Goal: Task Accomplishment & Management: Use online tool/utility

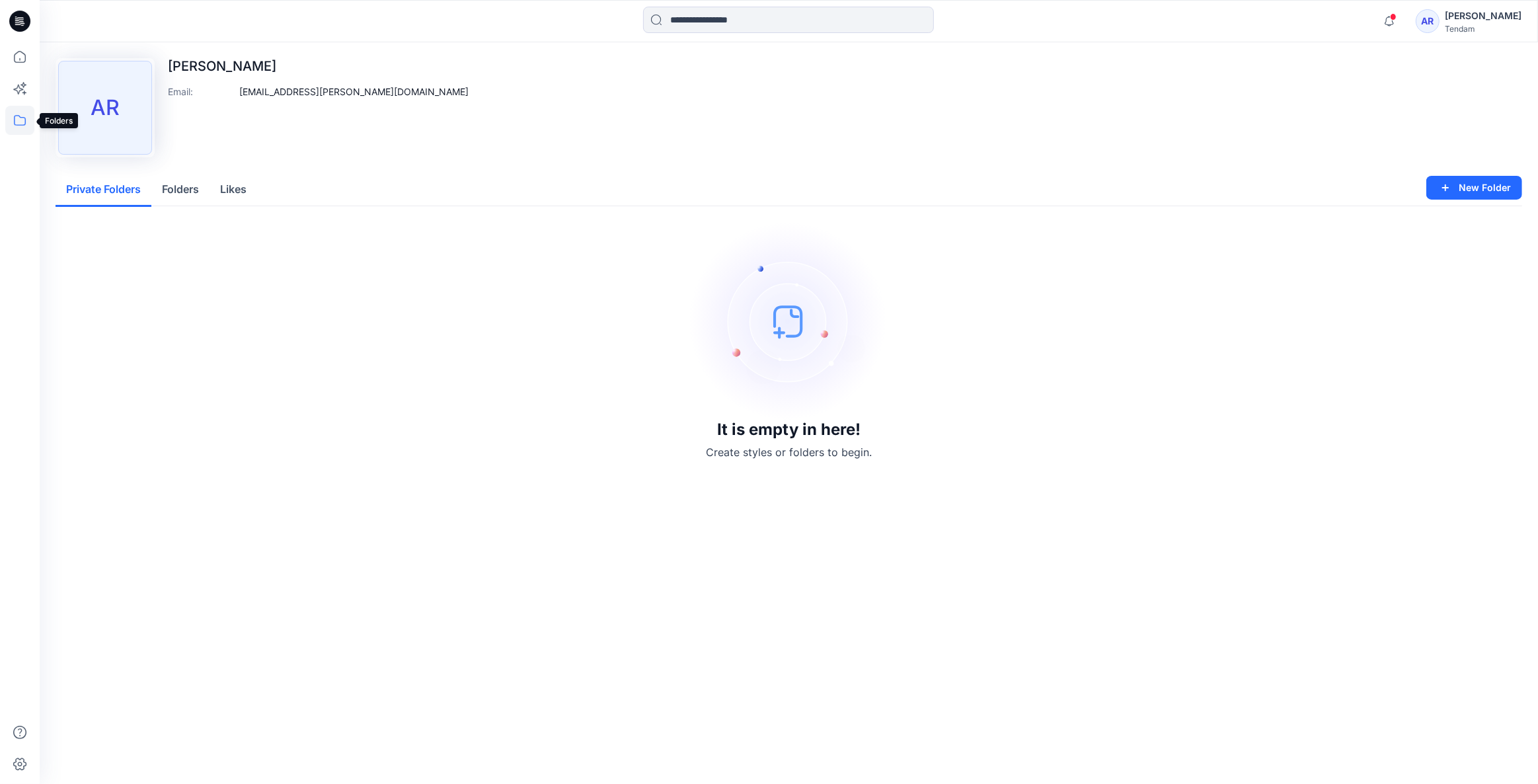
click at [26, 113] on icon at bounding box center [19, 120] width 29 height 29
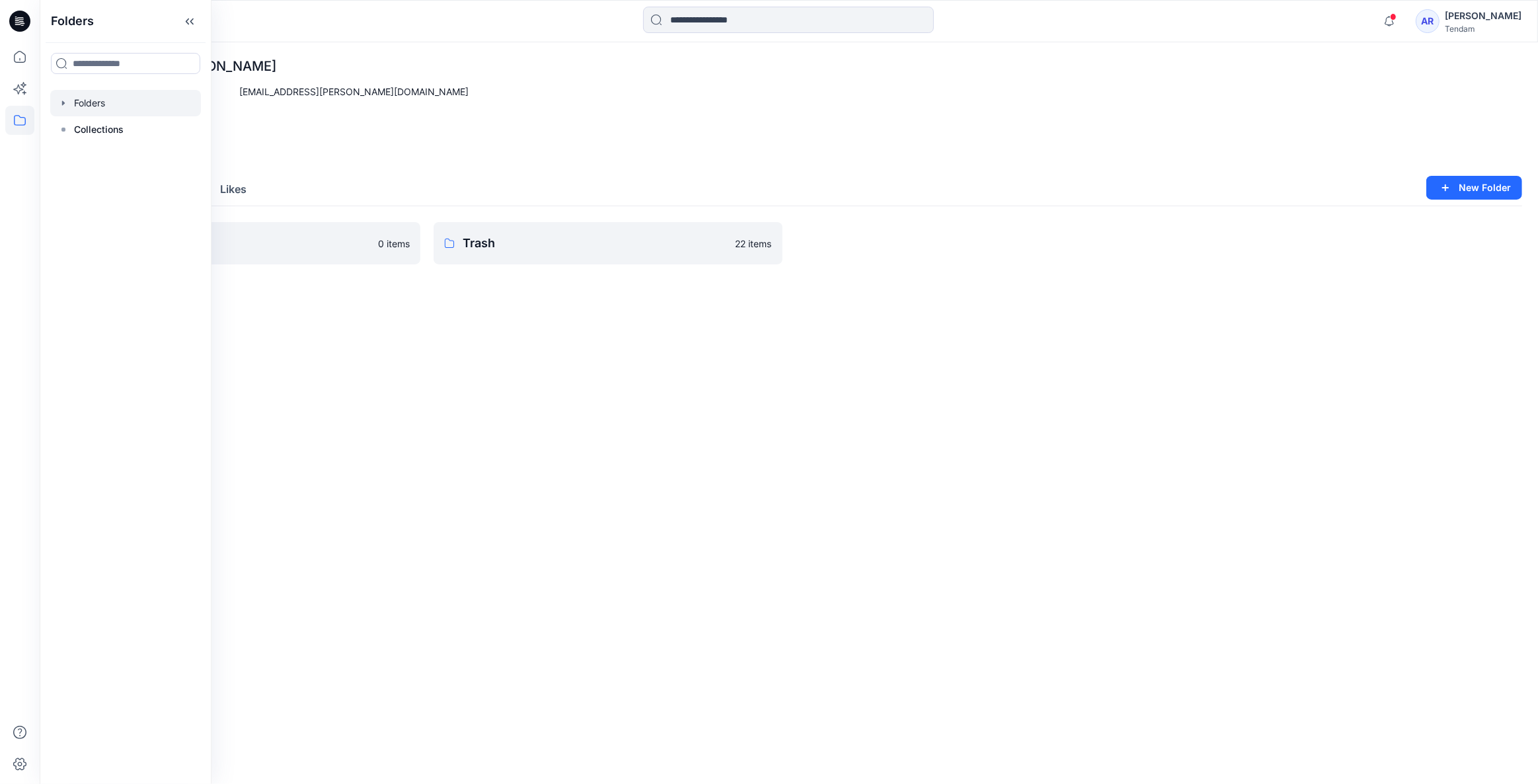
click at [139, 110] on div at bounding box center [126, 103] width 151 height 26
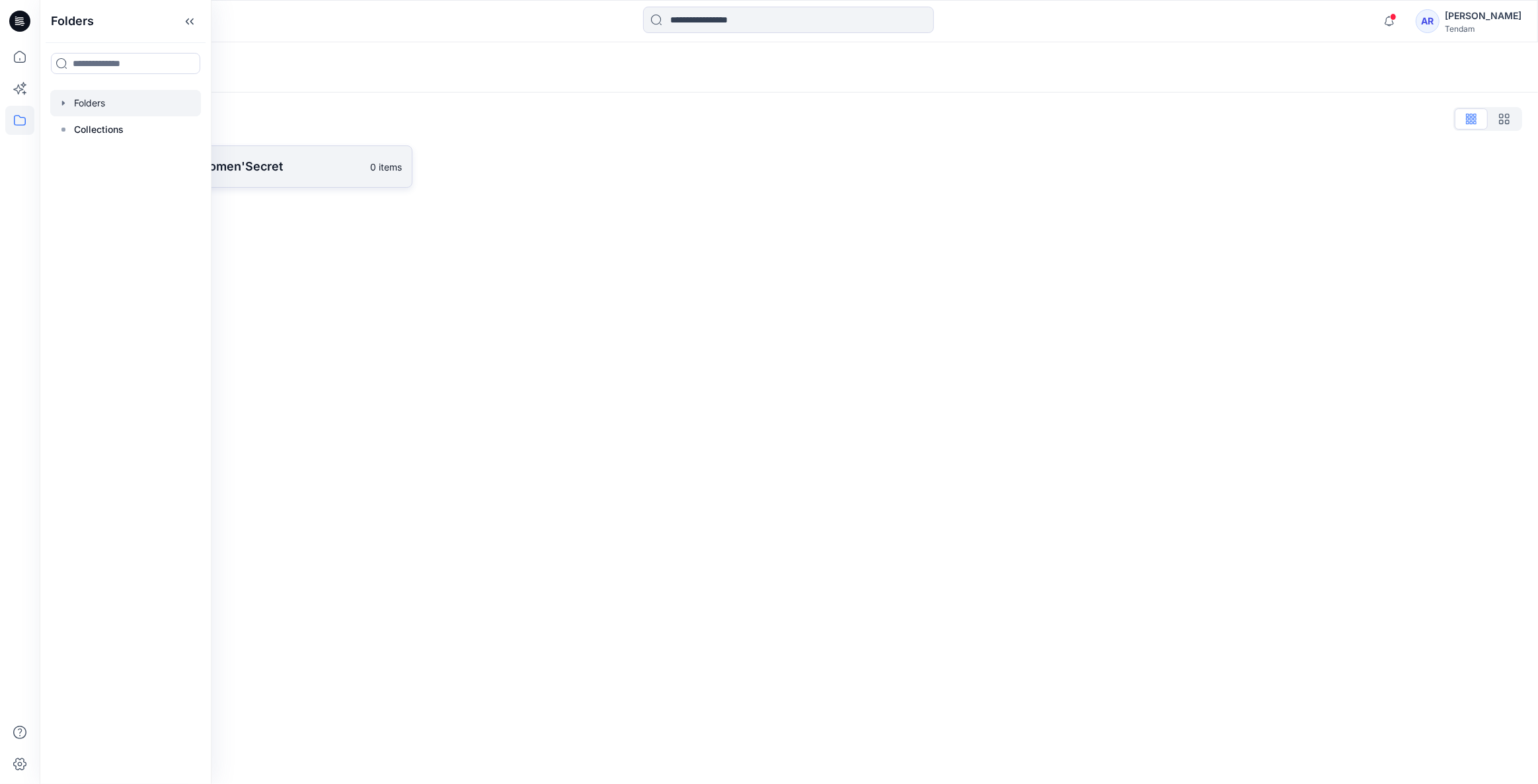
click at [289, 156] on link "MONDOL - Women'Secret 0 items" at bounding box center [233, 166] width 357 height 42
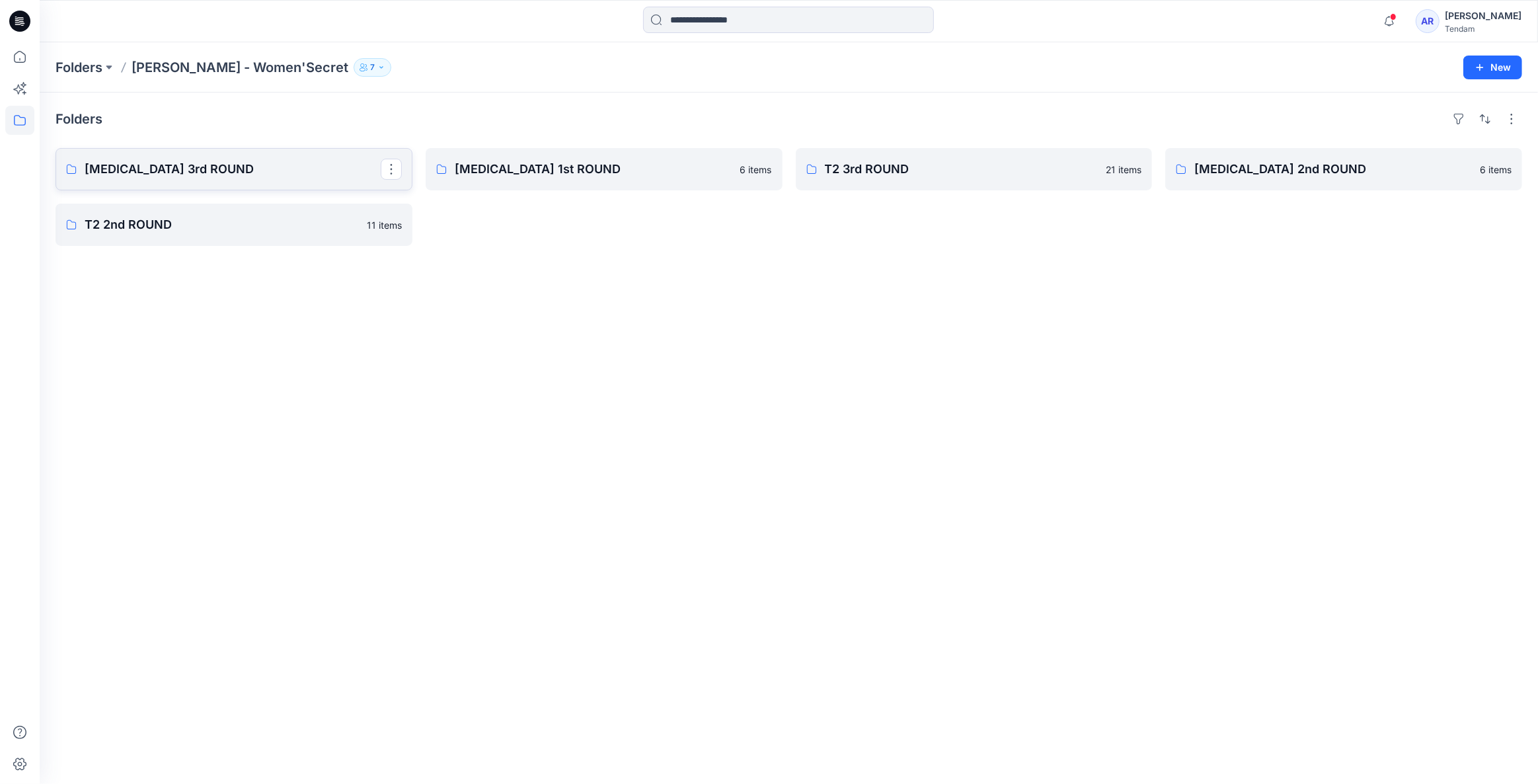
click at [252, 157] on link "T3 3rd ROUND" at bounding box center [233, 169] width 357 height 42
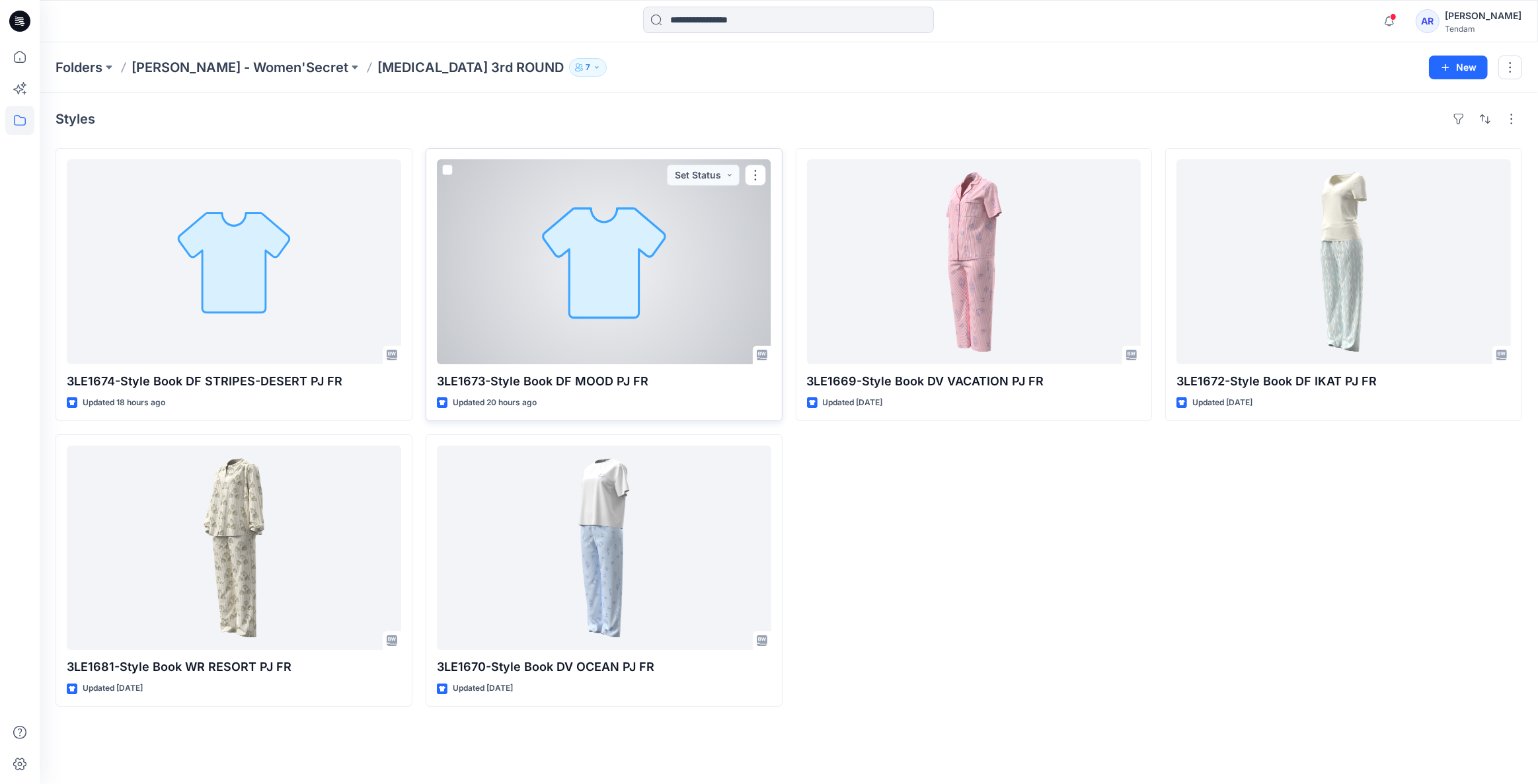
click at [707, 321] on div at bounding box center [604, 262] width 334 height 205
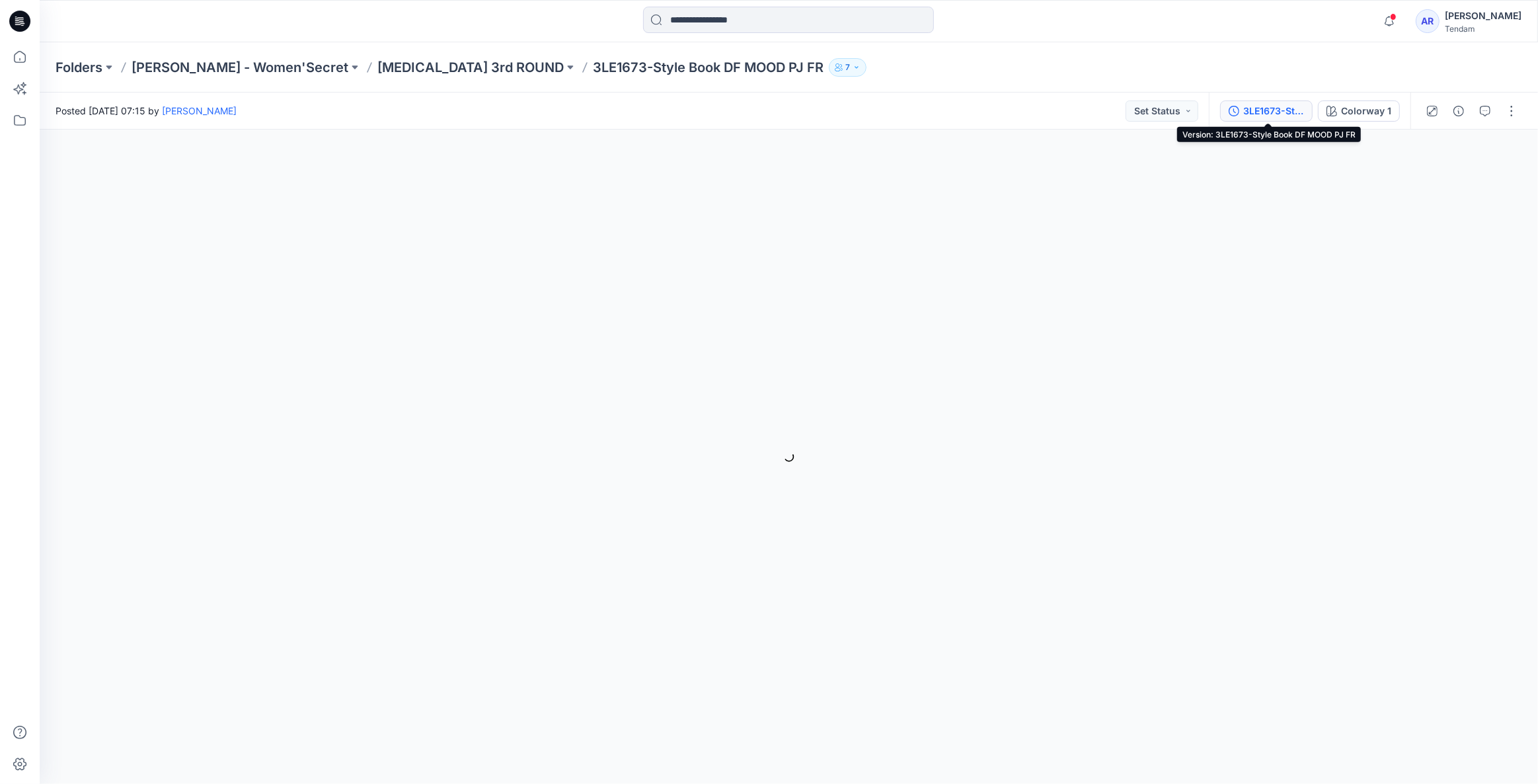
click at [1265, 106] on div "3LE1673-Style Book DF MOOD PJ FR" at bounding box center [1274, 111] width 61 height 15
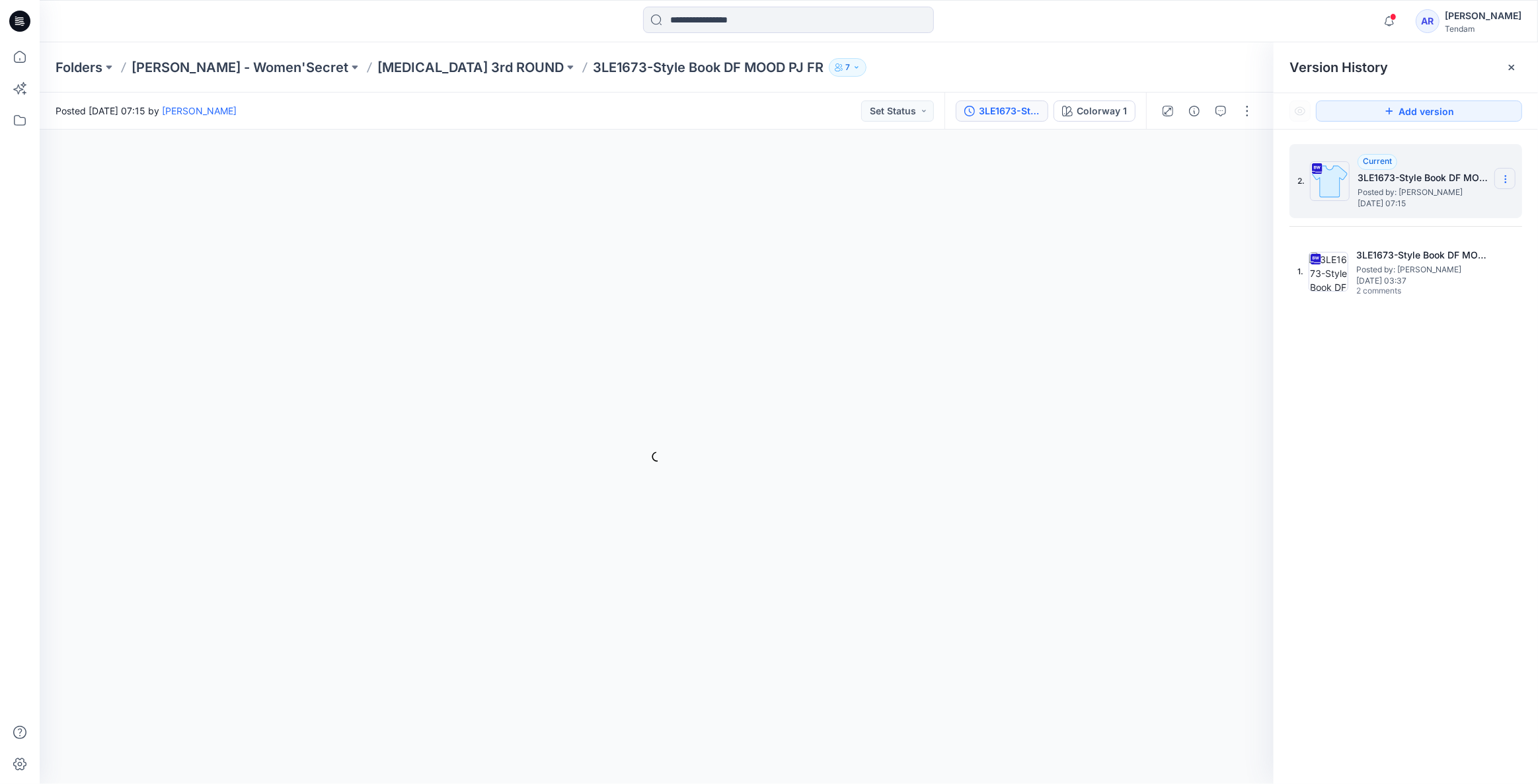
click at [1502, 174] on icon at bounding box center [1506, 179] width 11 height 11
click at [1402, 291] on span "Delete Version" at bounding box center [1414, 290] width 61 height 16
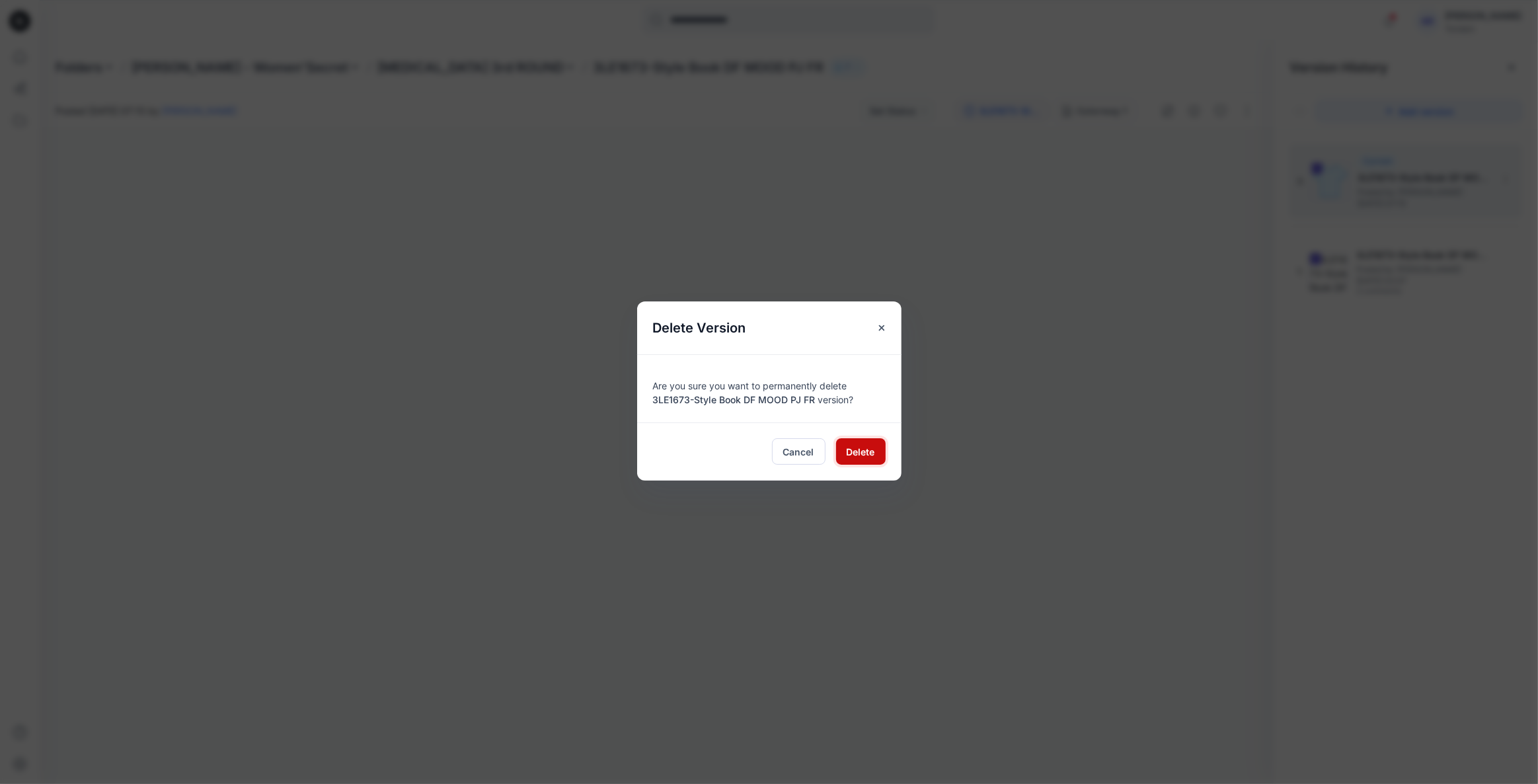
click at [849, 454] on span "Delete" at bounding box center [861, 451] width 29 height 14
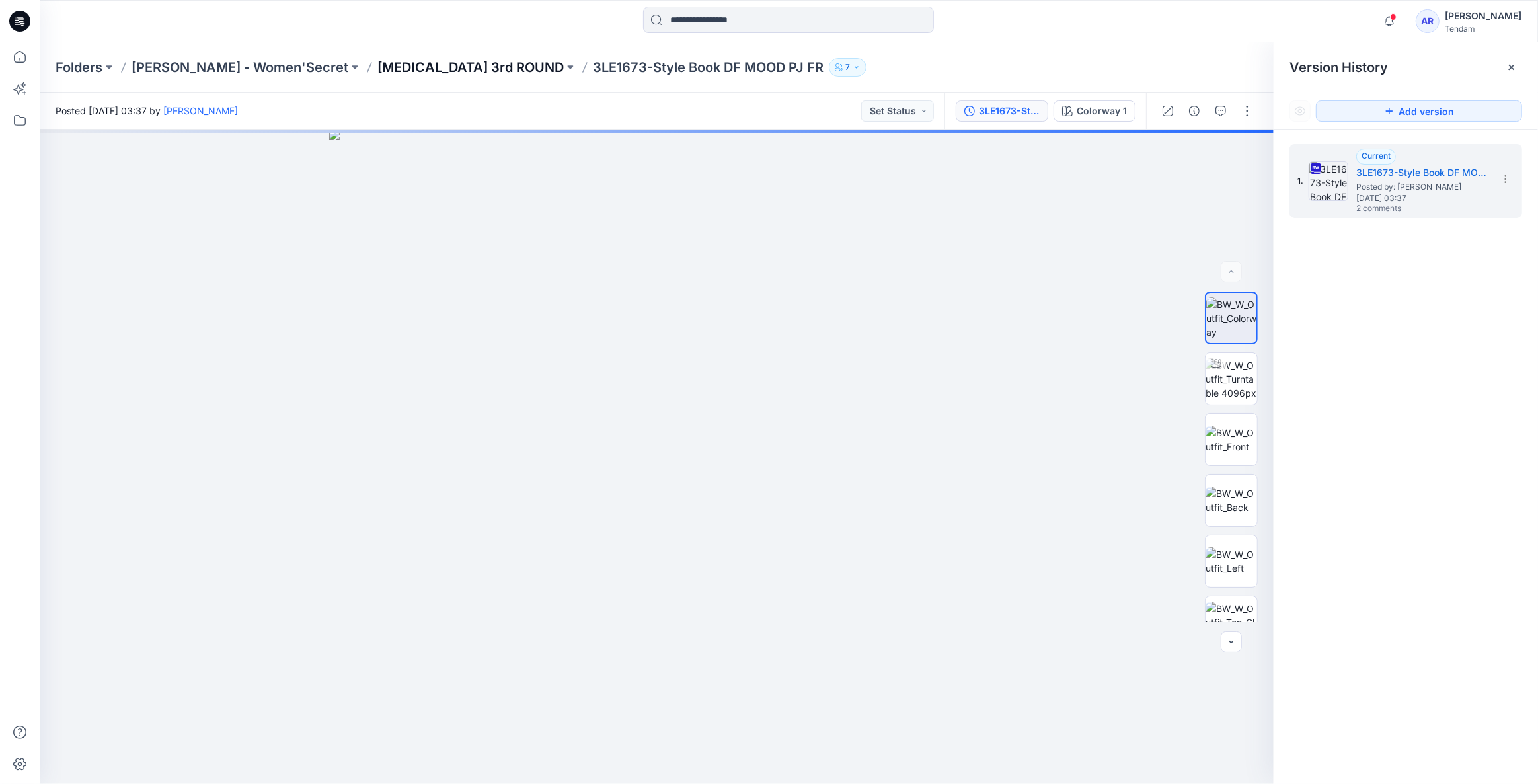
click at [378, 69] on p "T3 3rd ROUND" at bounding box center [471, 68] width 187 height 19
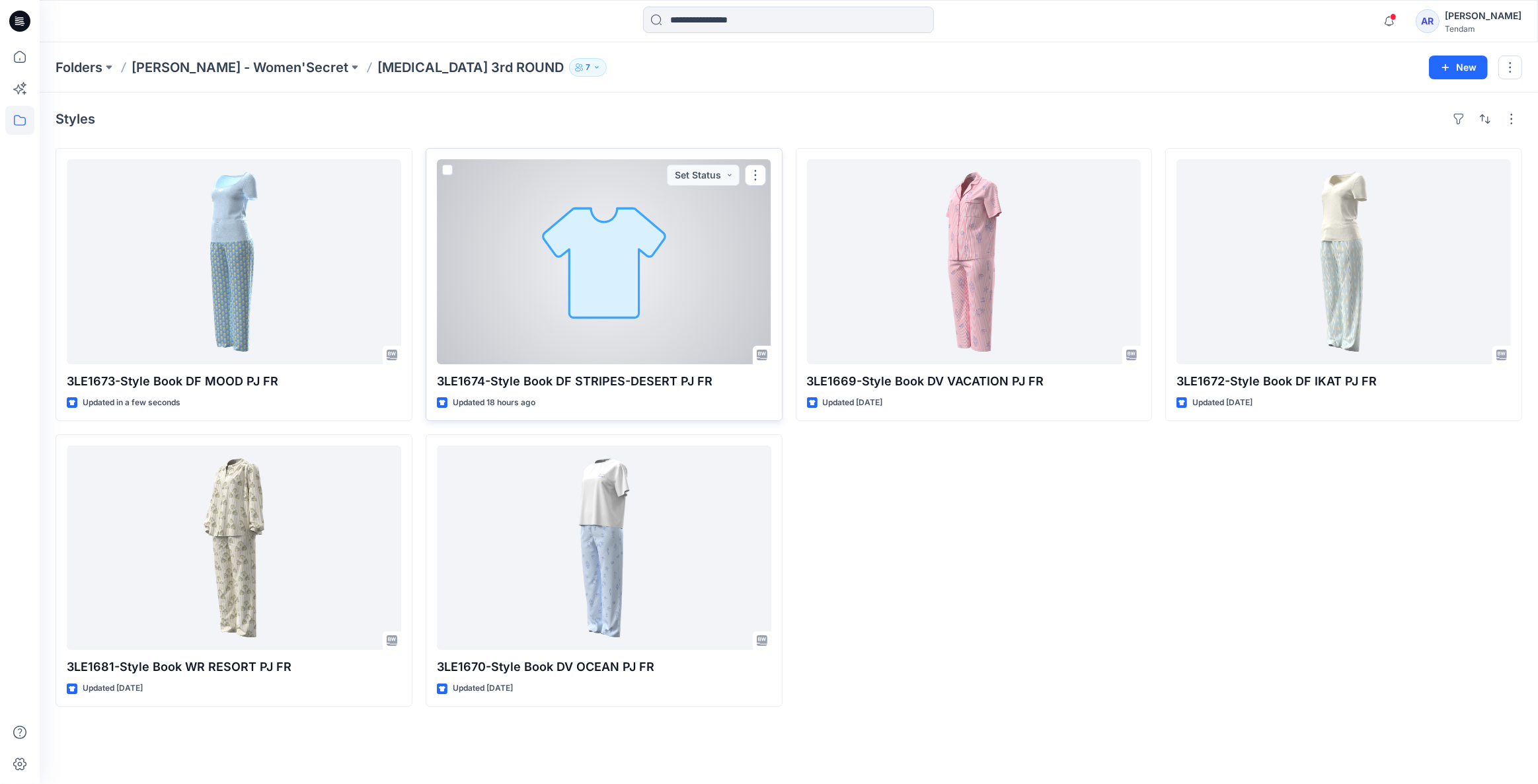
click at [675, 244] on div at bounding box center [604, 262] width 334 height 205
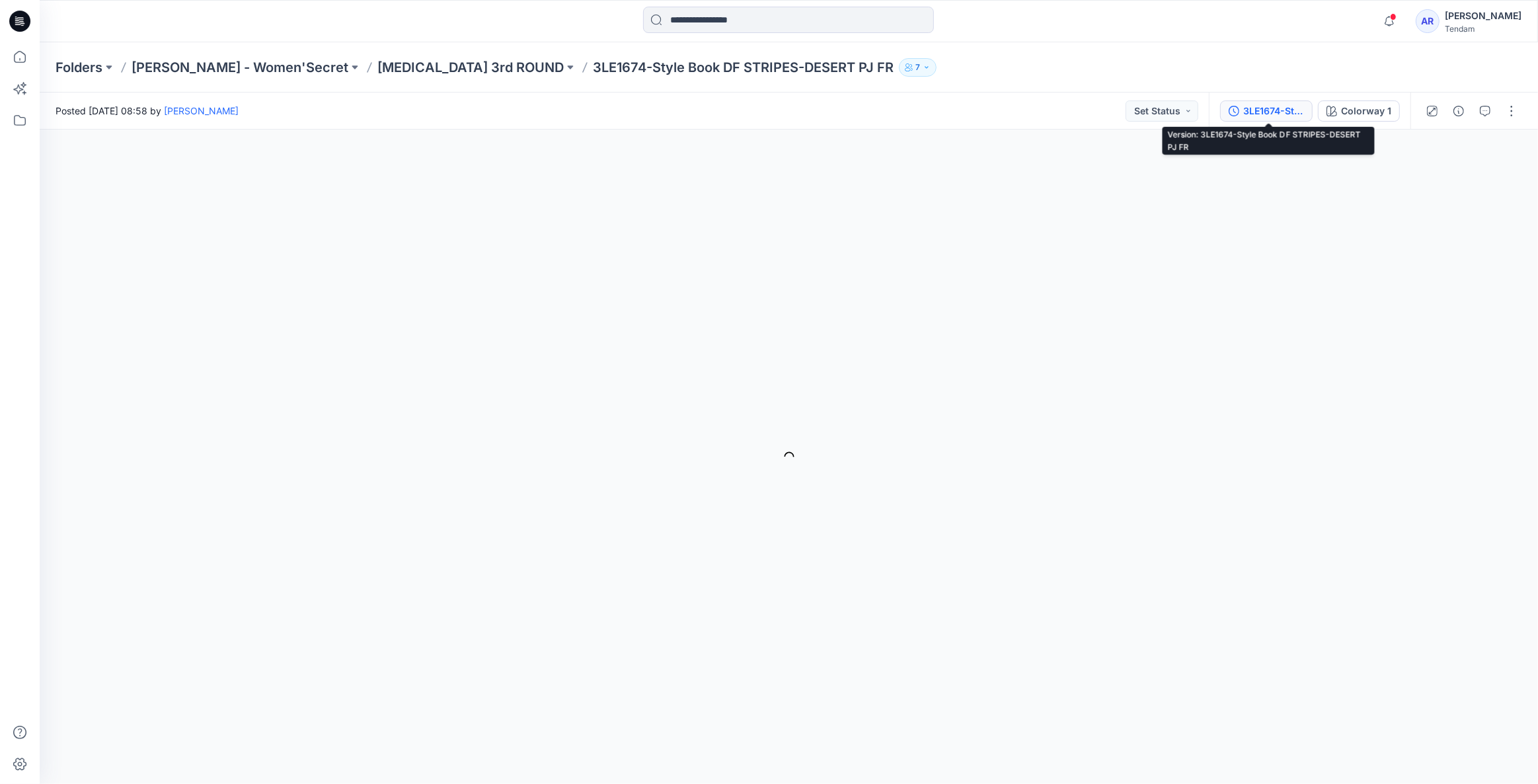
click at [1274, 112] on div "3LE1674-Style Book DF STRIPES-DESERT PJ FR" at bounding box center [1274, 111] width 61 height 15
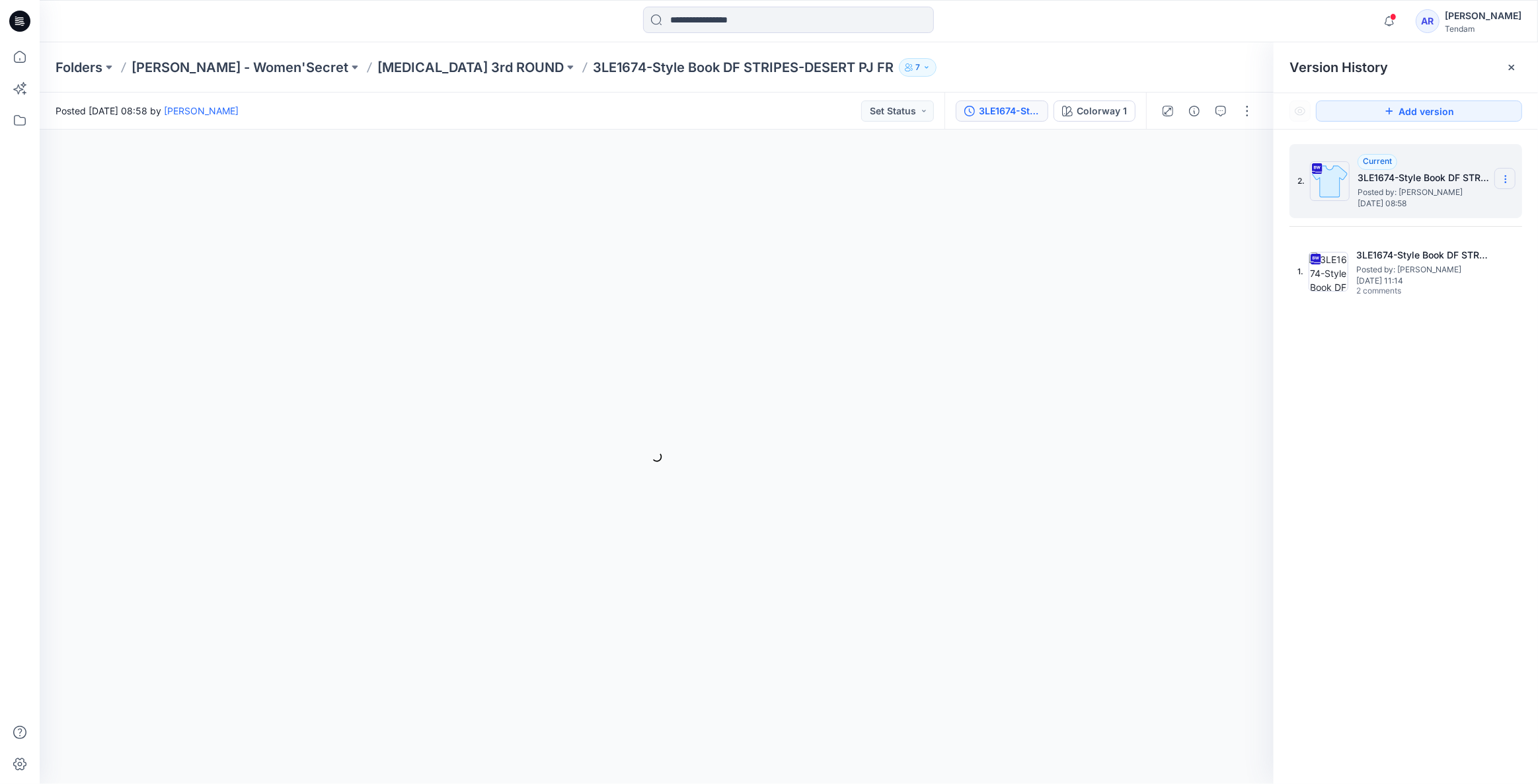
click at [1507, 175] on icon at bounding box center [1506, 179] width 11 height 11
click at [1427, 287] on span "Delete Version" at bounding box center [1414, 290] width 61 height 16
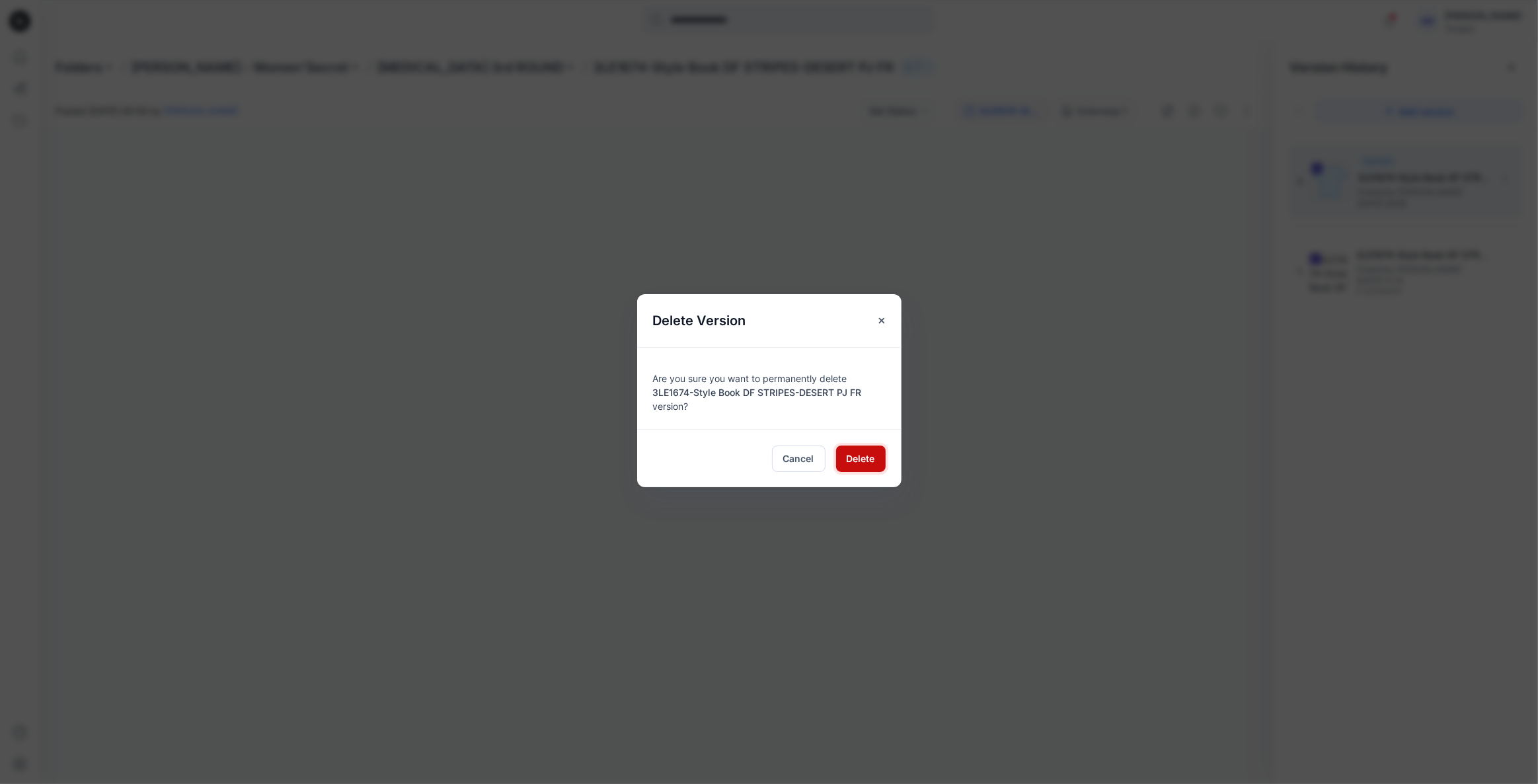
click at [857, 451] on span "Delete" at bounding box center [861, 458] width 29 height 14
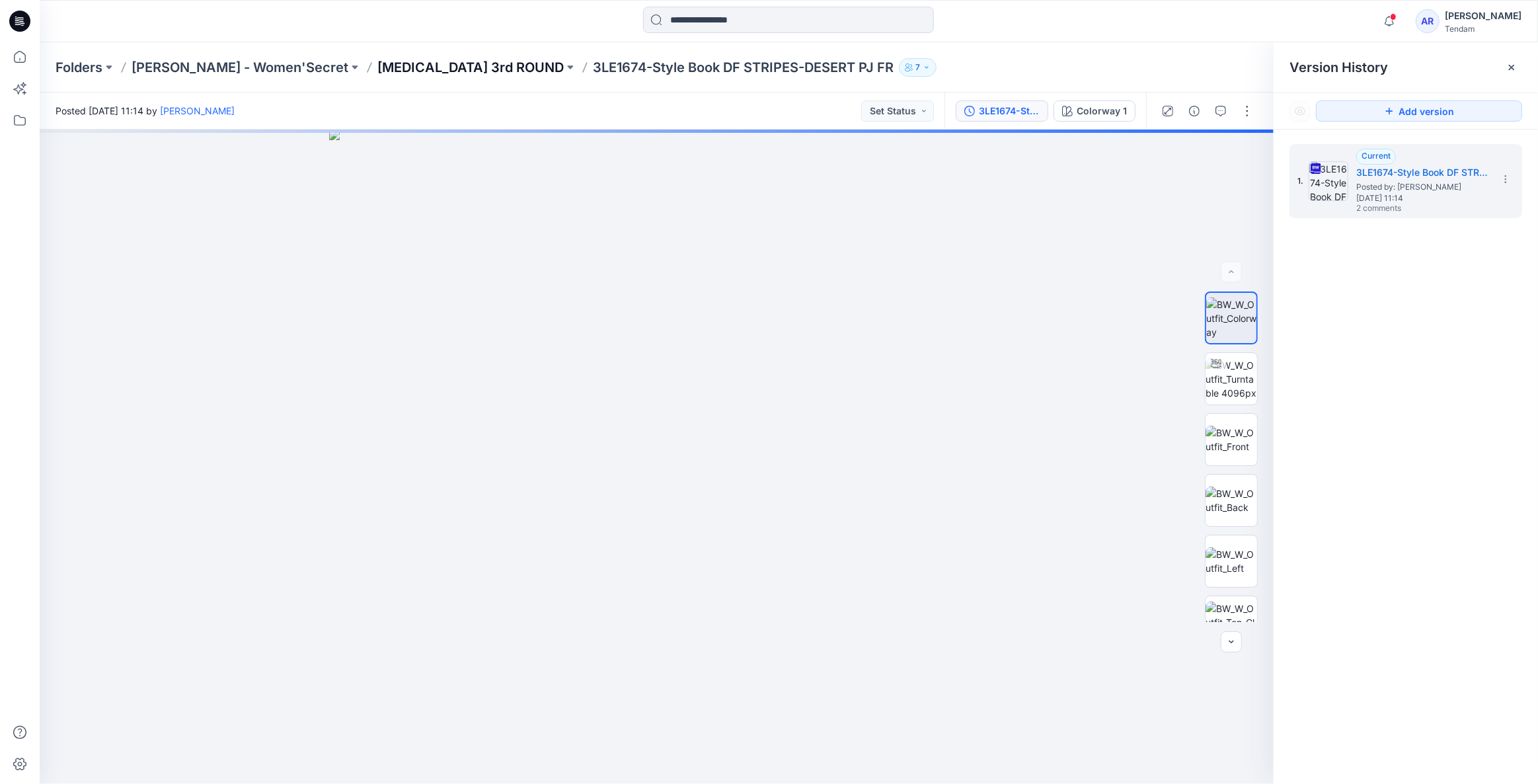
click at [378, 61] on p "T3 3rd ROUND" at bounding box center [471, 68] width 187 height 19
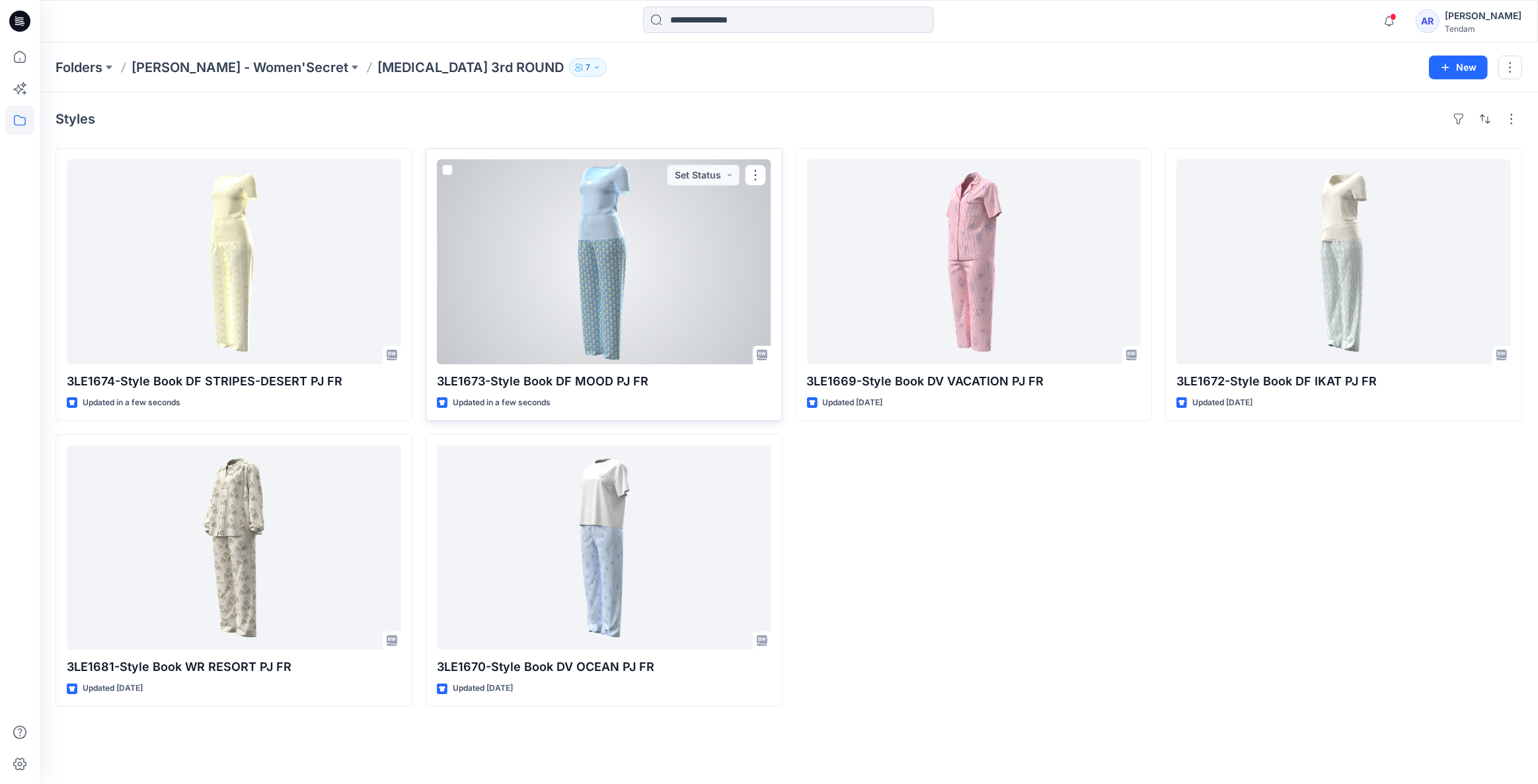
click at [640, 218] on div at bounding box center [604, 262] width 334 height 205
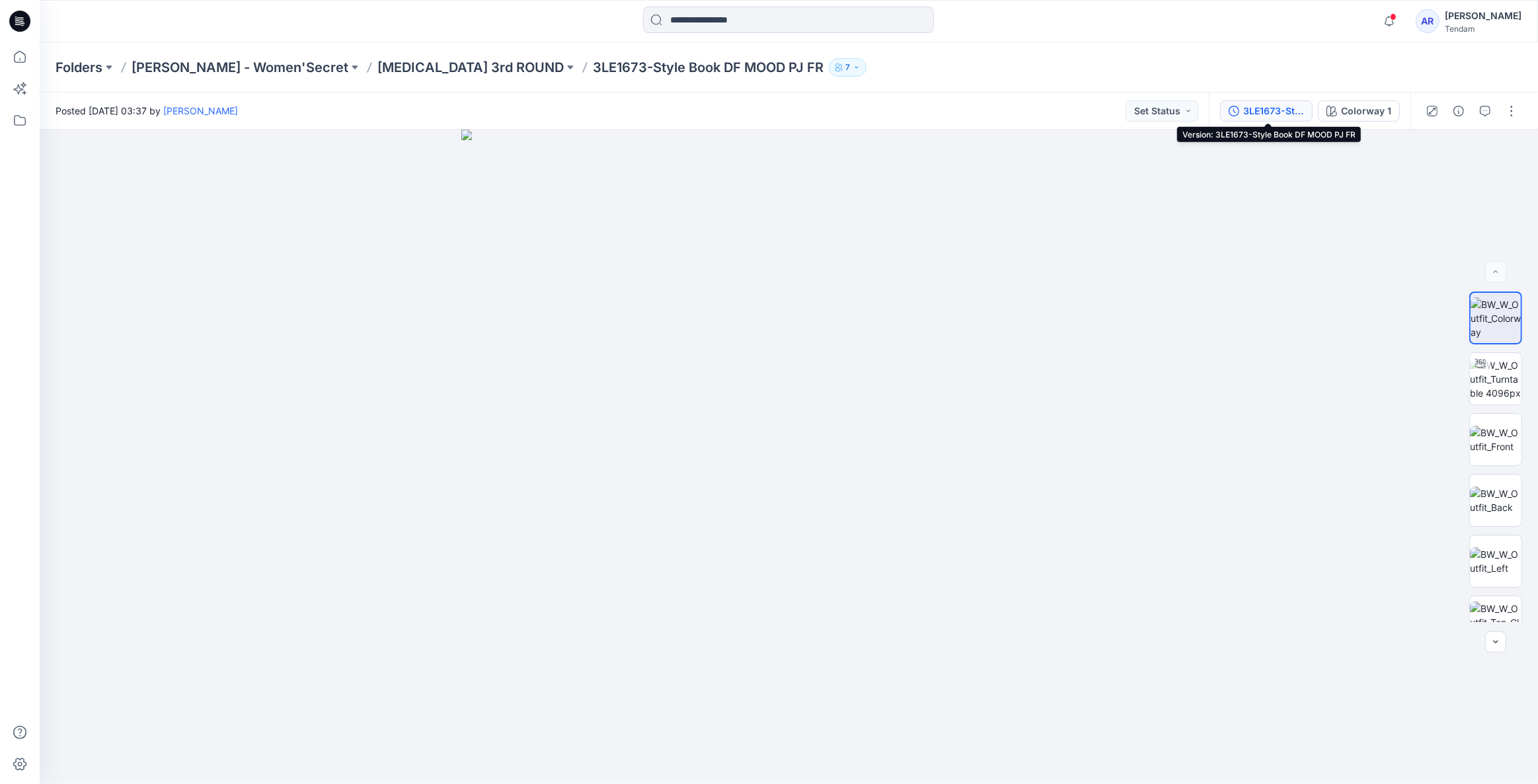
click at [1279, 106] on div "3LE1673-Style Book DF MOOD PJ FR" at bounding box center [1274, 111] width 61 height 15
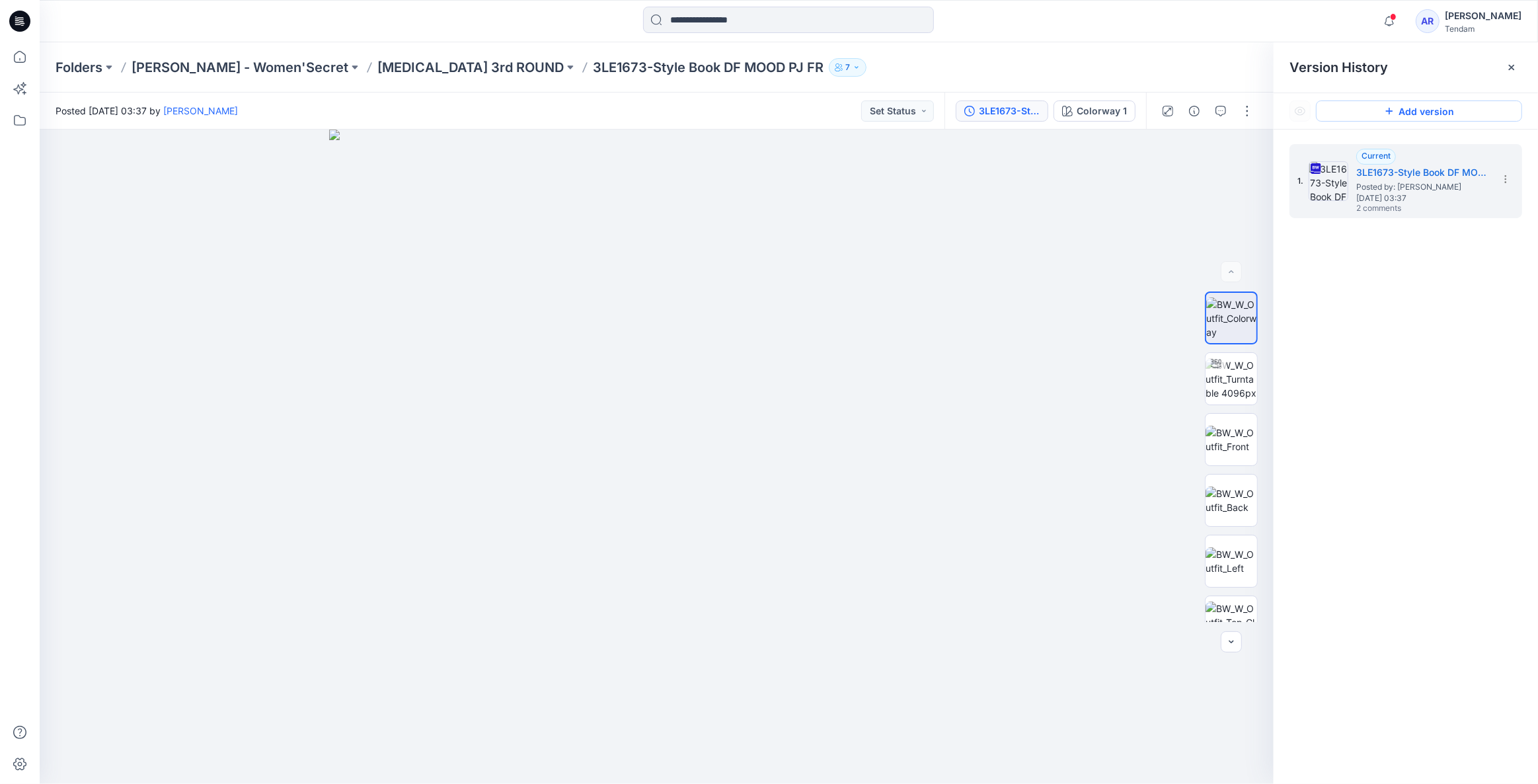
click at [1362, 115] on button "Add version" at bounding box center [1419, 110] width 206 height 21
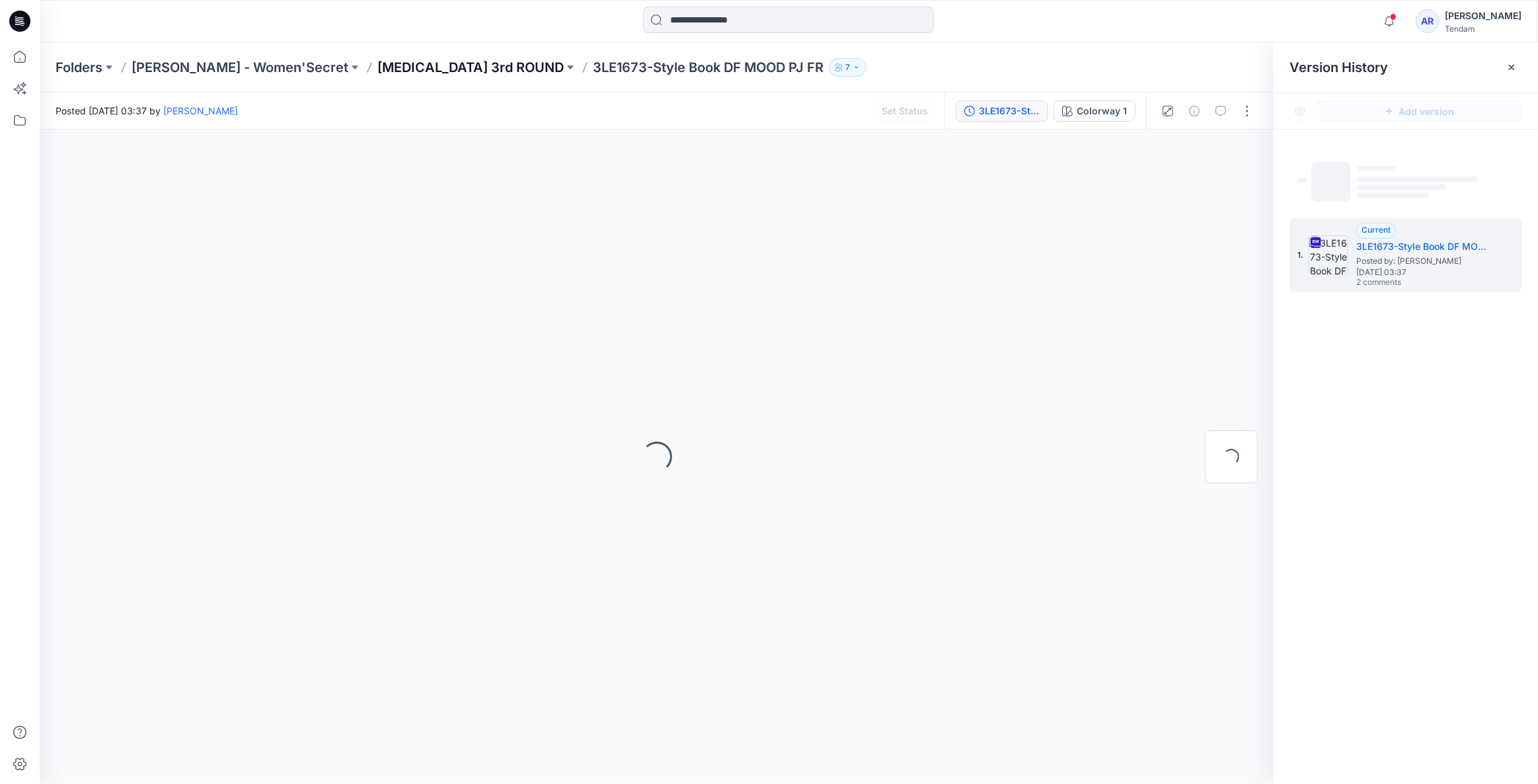
click at [378, 70] on p "T3 3rd ROUND" at bounding box center [471, 68] width 187 height 19
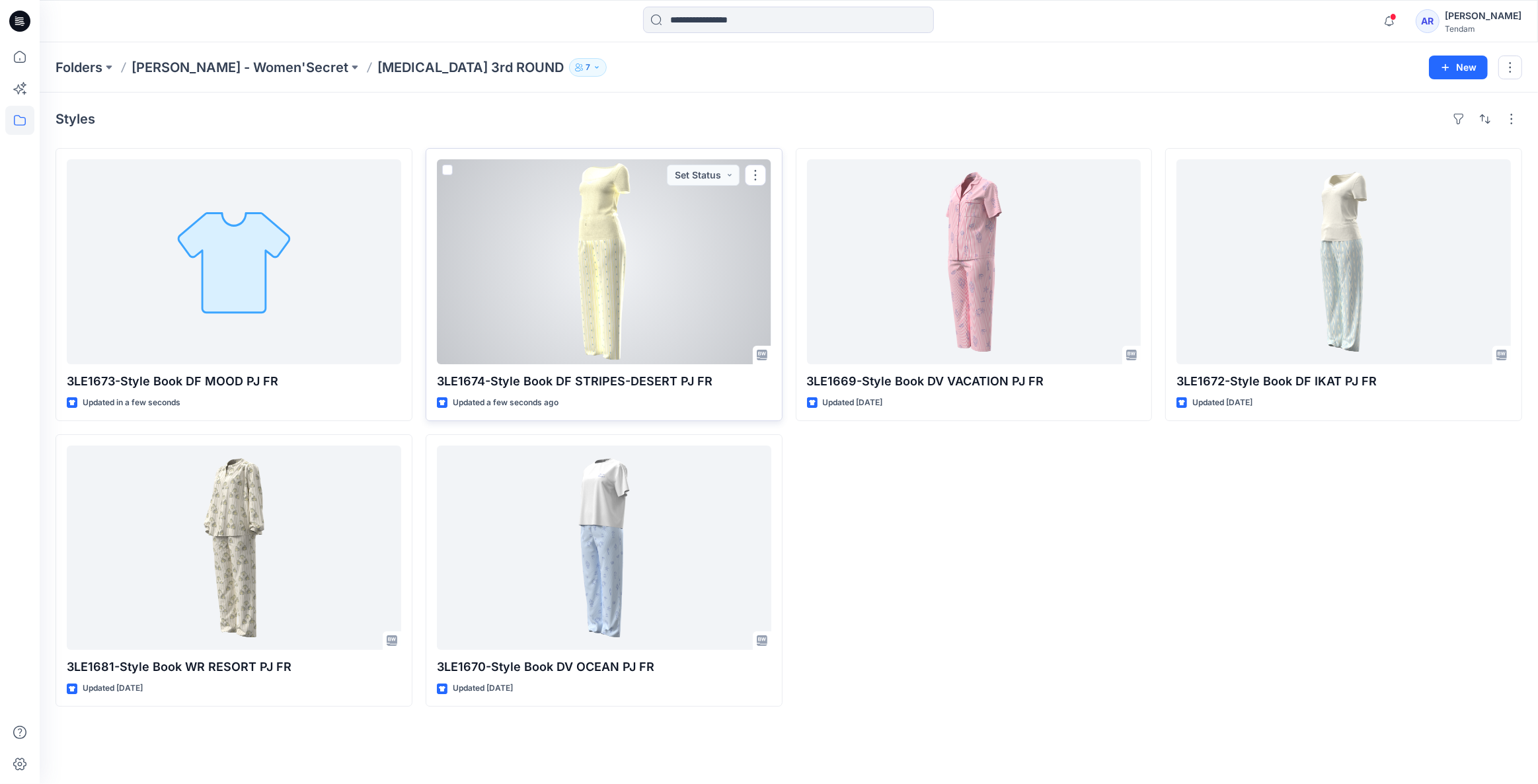
click at [713, 214] on div at bounding box center [604, 262] width 334 height 205
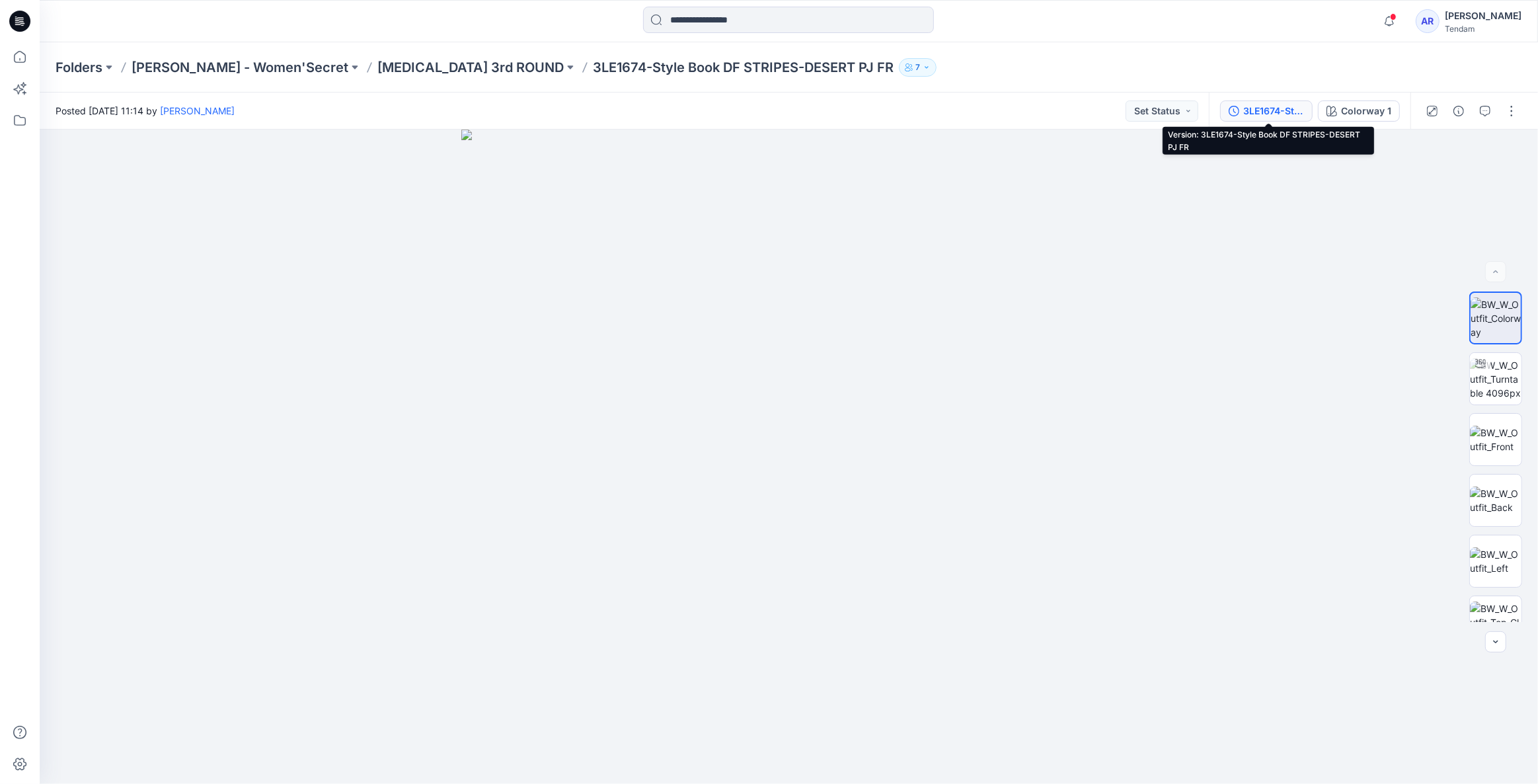
click at [1261, 112] on div "3LE1674-Style Book DF STRIPES-DESERT PJ FR" at bounding box center [1274, 111] width 61 height 15
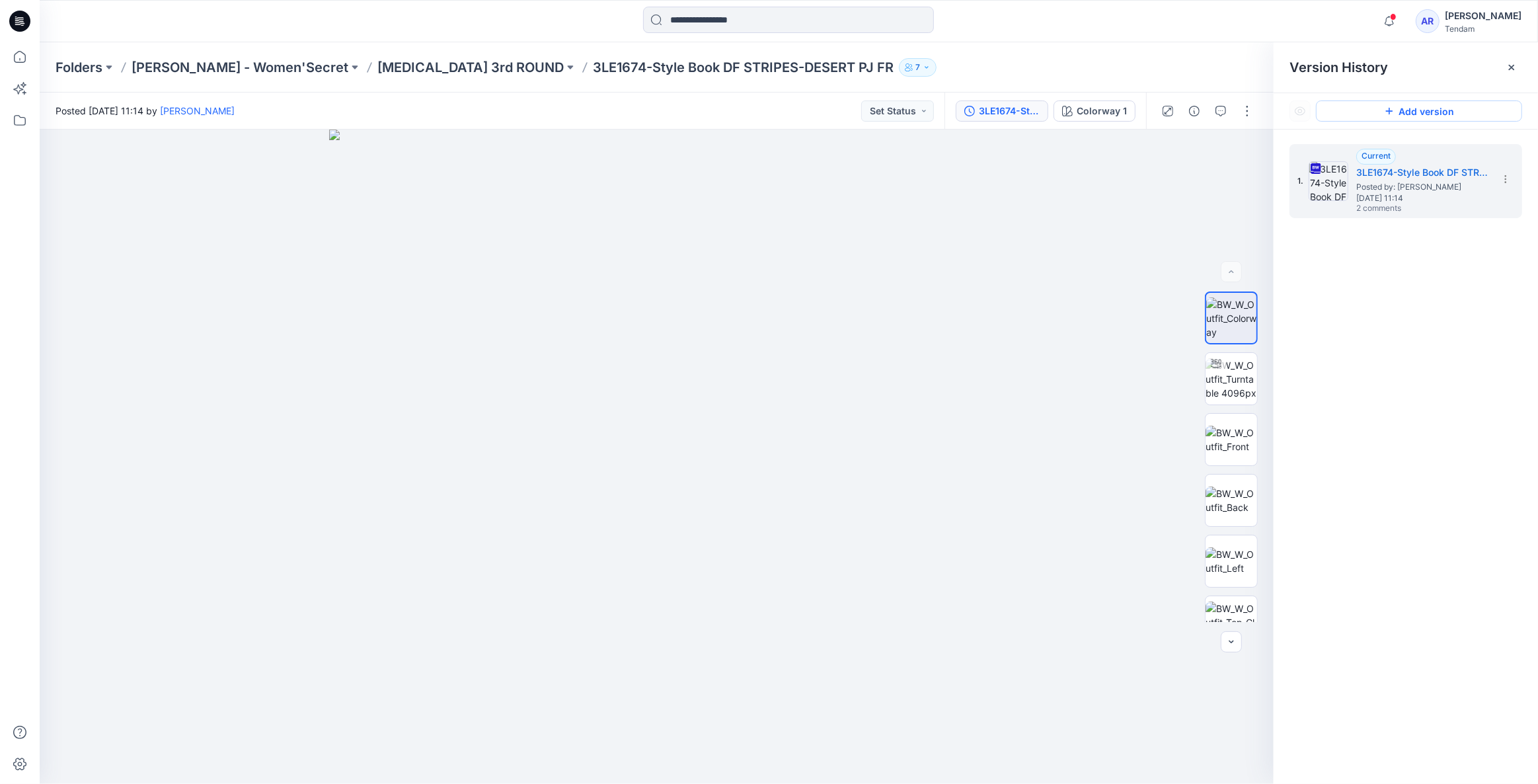
click at [1417, 113] on button "Add version" at bounding box center [1419, 110] width 206 height 21
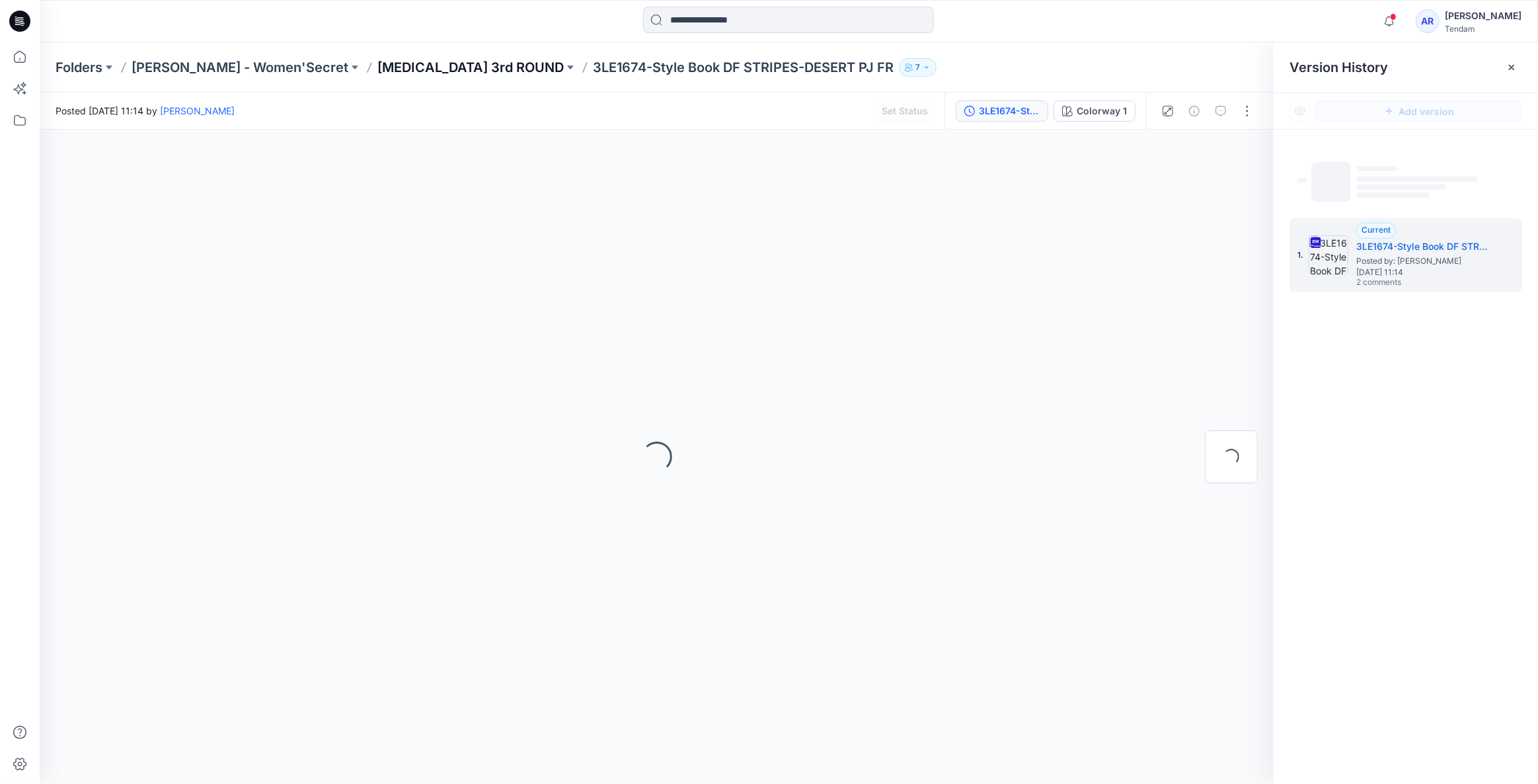
click at [398, 72] on p "T3 3rd ROUND" at bounding box center [471, 68] width 187 height 19
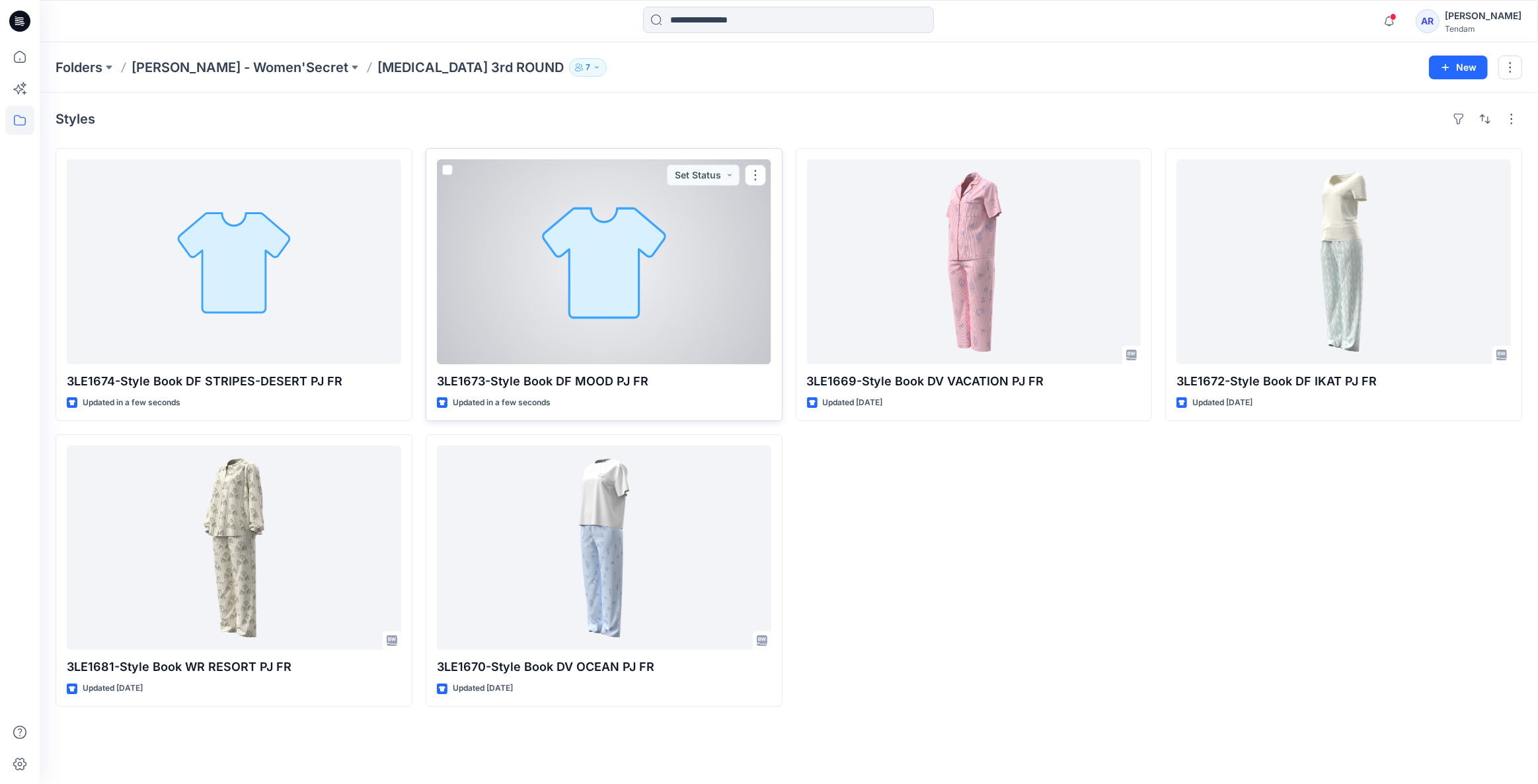
click at [591, 289] on div at bounding box center [604, 262] width 334 height 205
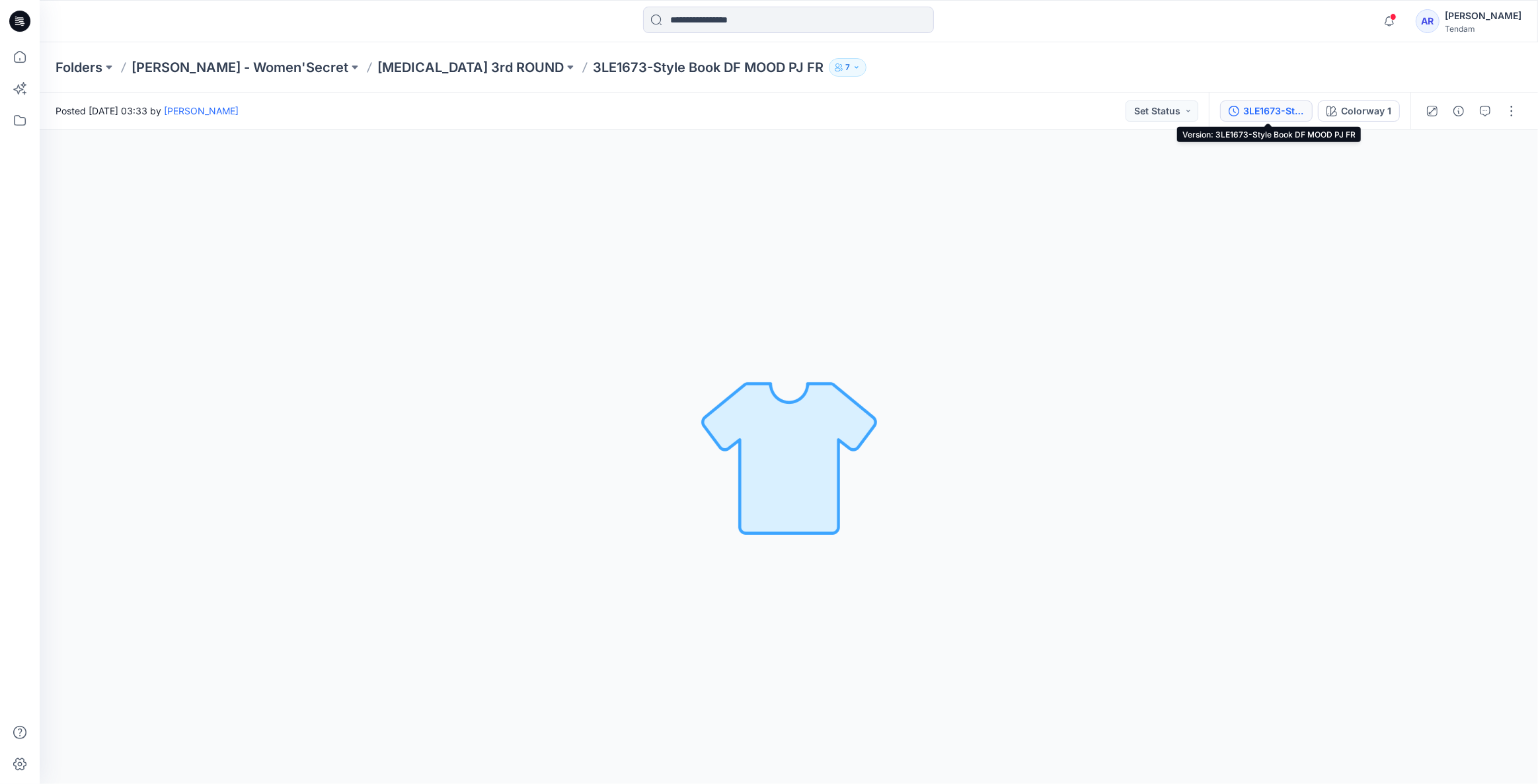
click at [1278, 107] on div "3LE1673-Style Book DF MOOD PJ FR" at bounding box center [1274, 111] width 61 height 15
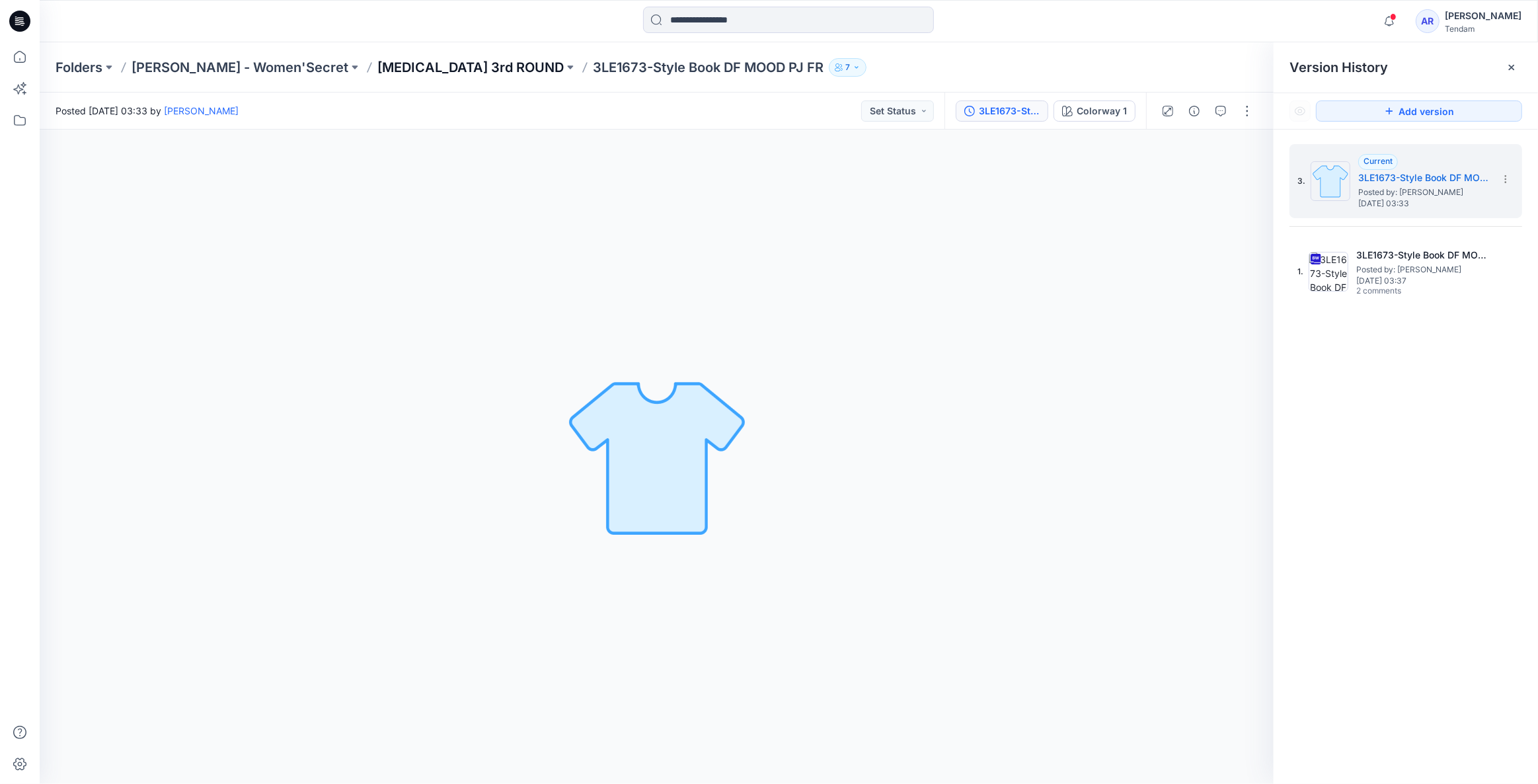
click at [382, 64] on p "T3 3rd ROUND" at bounding box center [471, 68] width 187 height 19
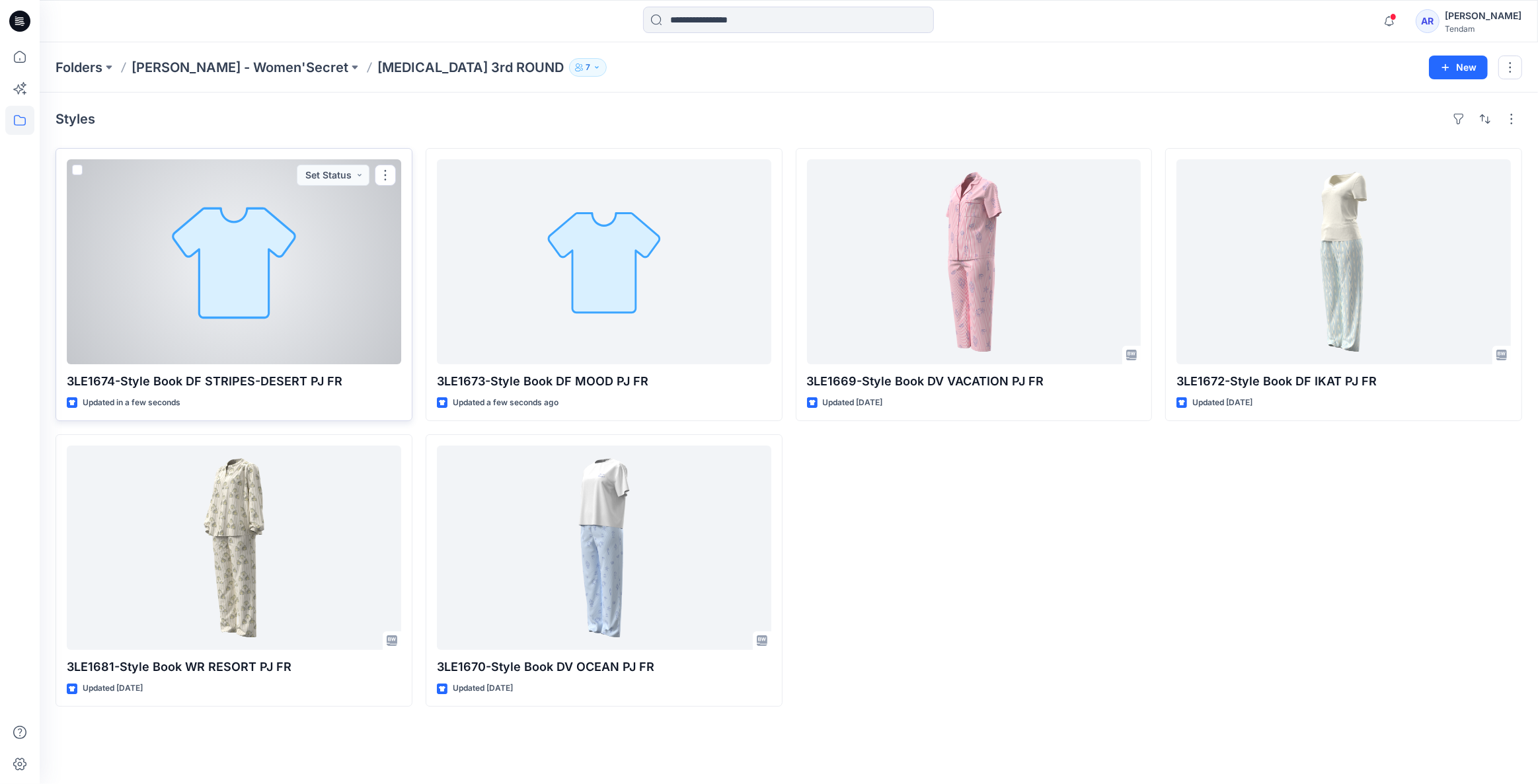
click at [316, 284] on div at bounding box center [234, 262] width 334 height 205
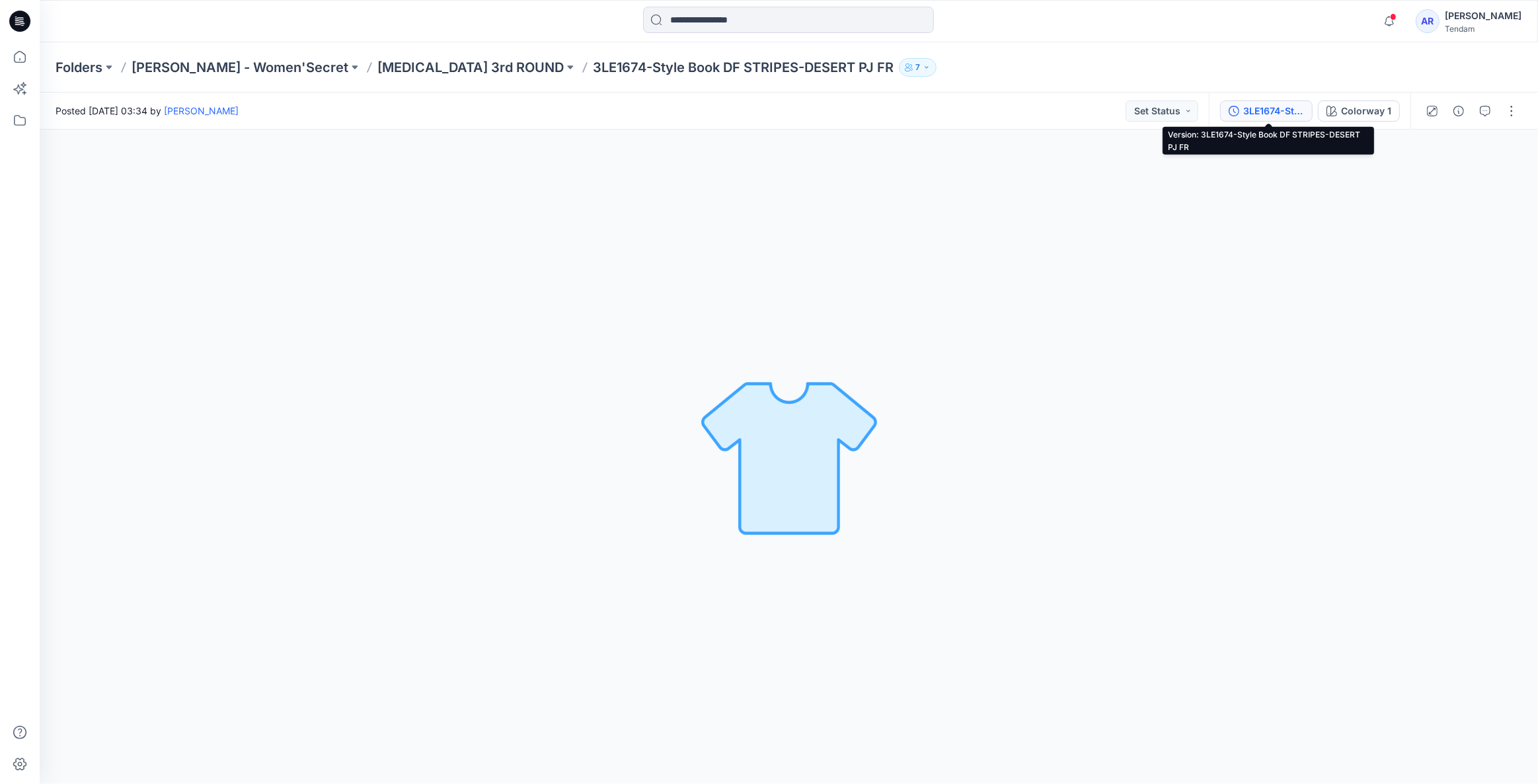
click at [1272, 104] on div "3LE1674-Style Book DF STRIPES-DESERT PJ FR" at bounding box center [1274, 111] width 61 height 15
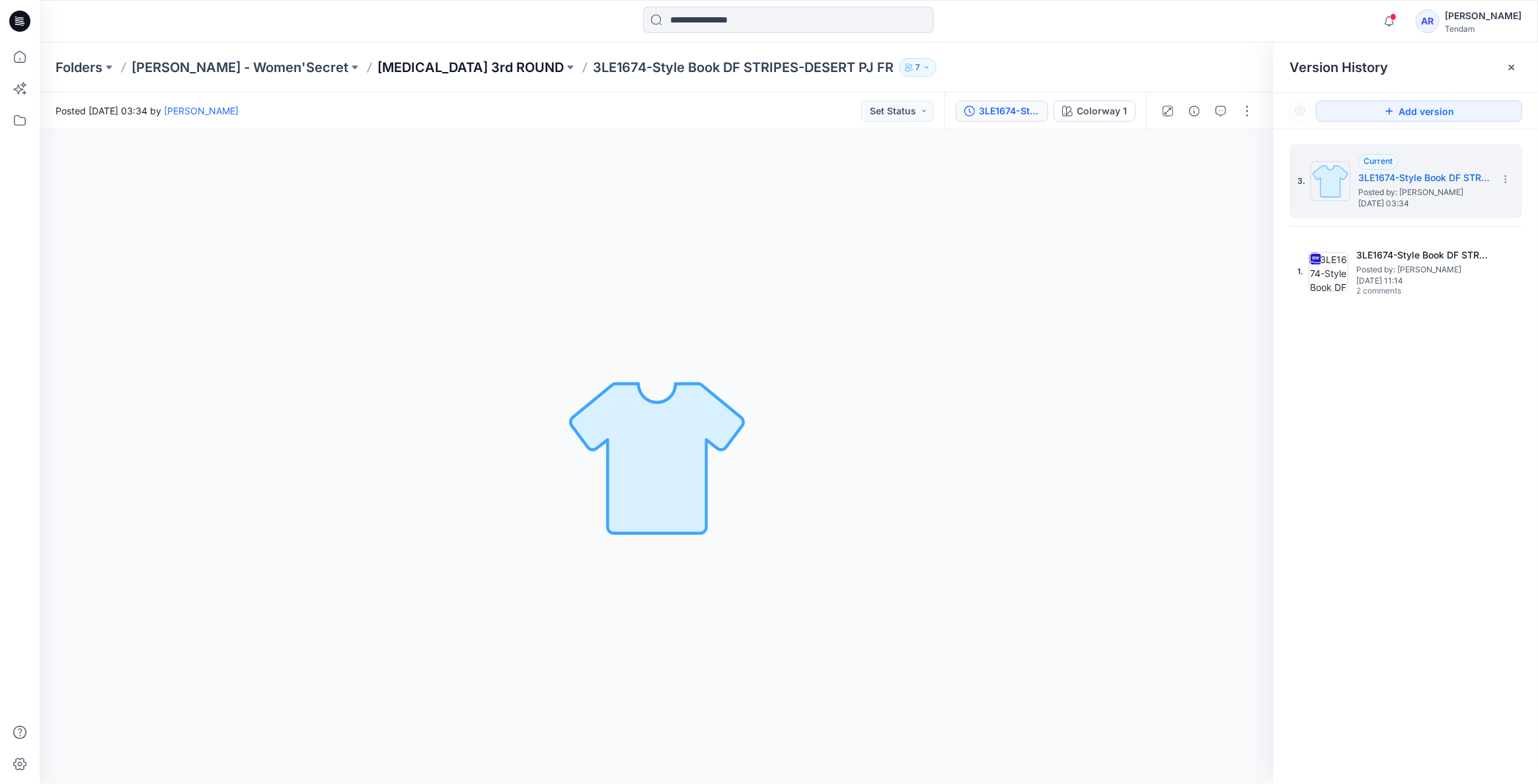
click at [378, 64] on p "T3 3rd ROUND" at bounding box center [471, 68] width 187 height 19
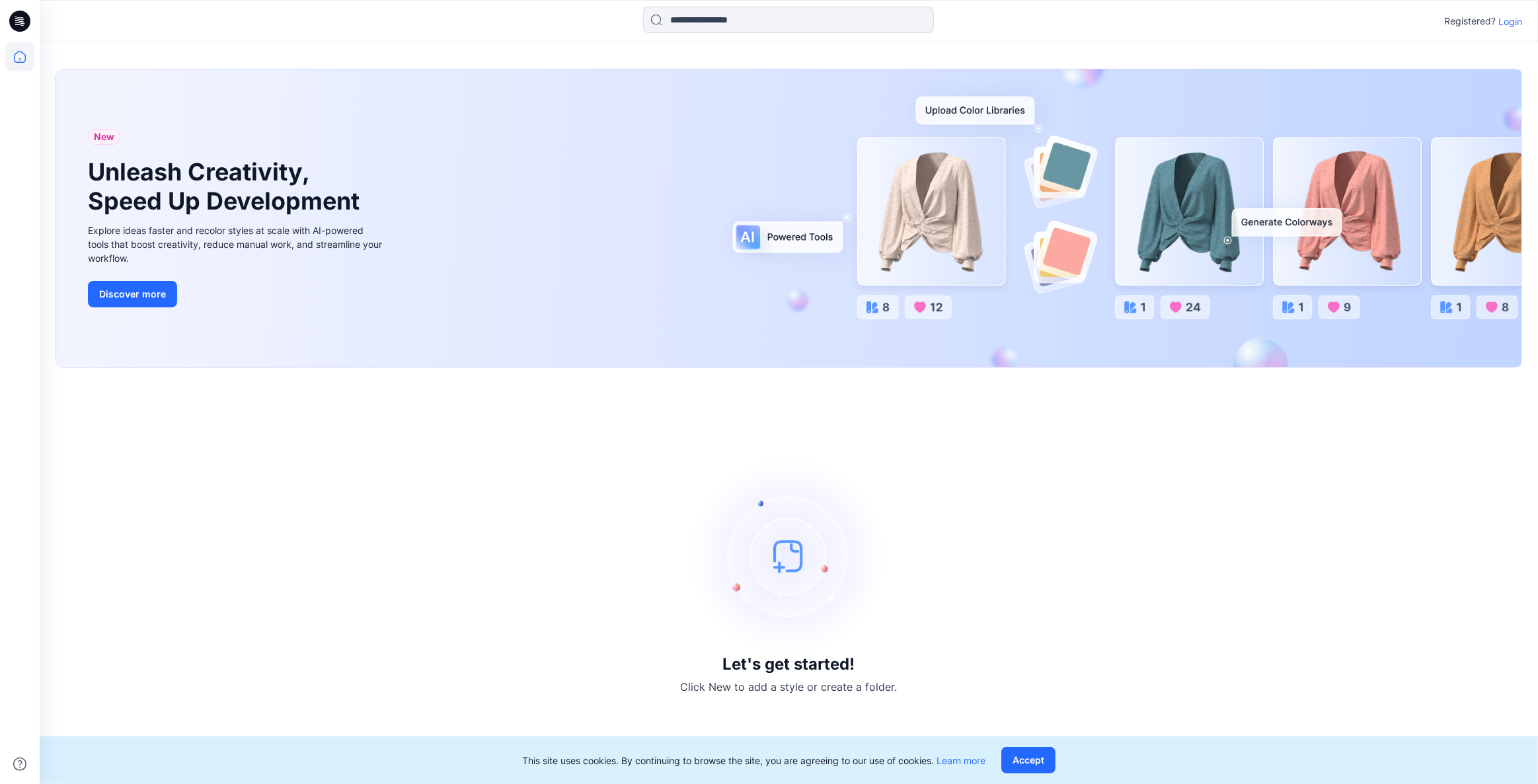
click at [1517, 23] on p "Login" at bounding box center [1510, 22] width 24 height 14
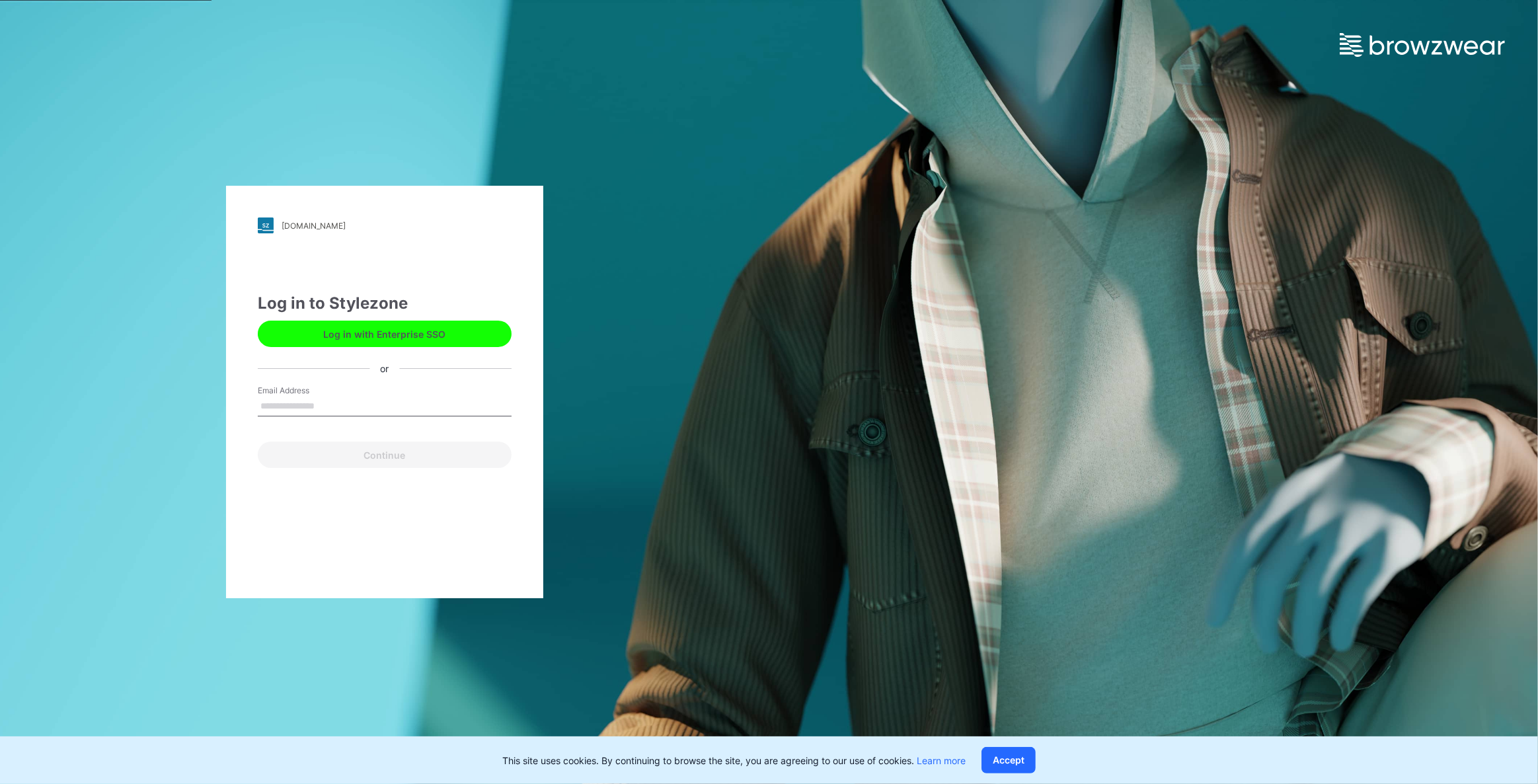
click at [313, 402] on input "Email Address" at bounding box center [385, 406] width 254 height 20
type input "**********"
click at [337, 460] on button "Continue" at bounding box center [385, 455] width 254 height 26
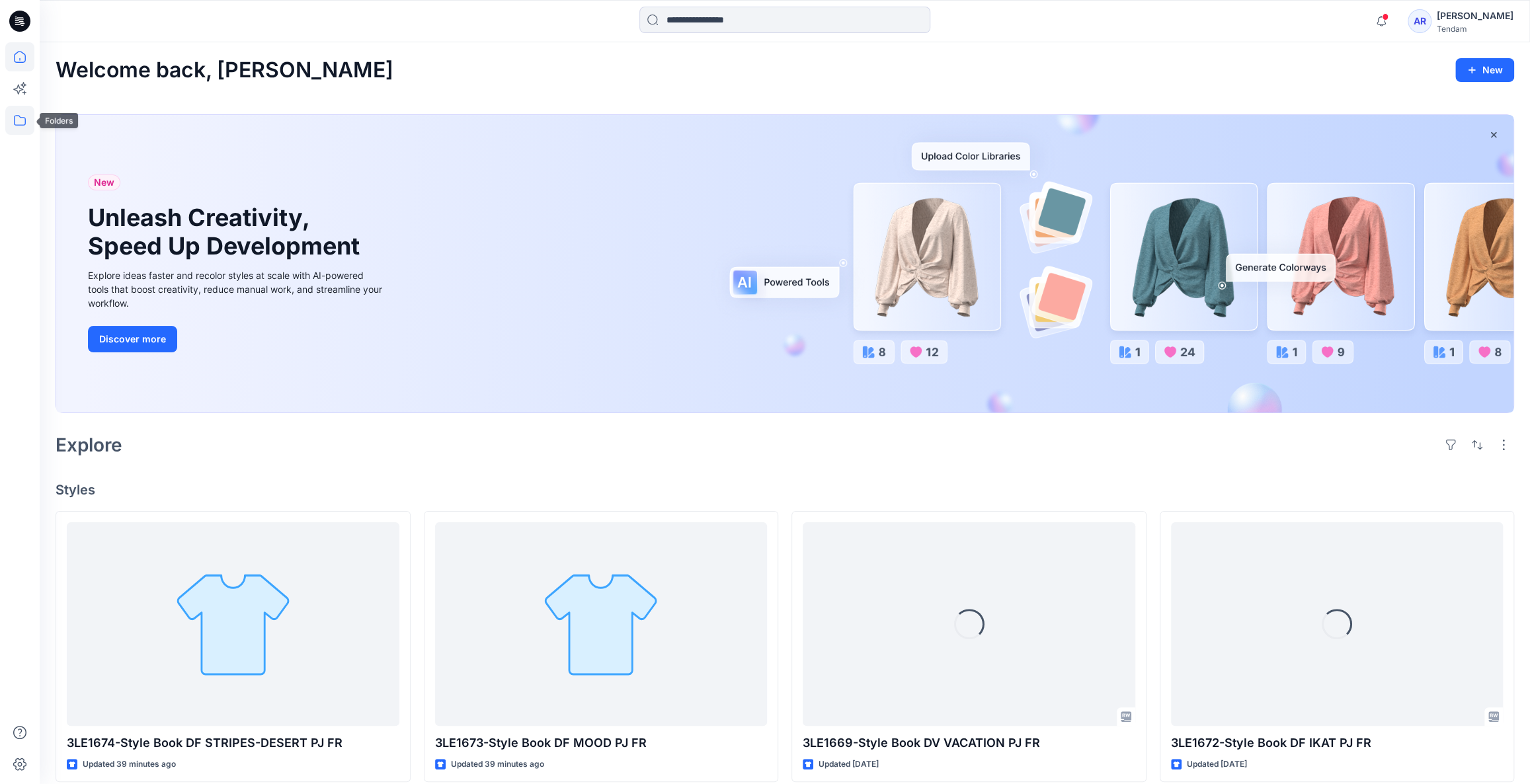
click at [19, 119] on icon at bounding box center [19, 120] width 29 height 29
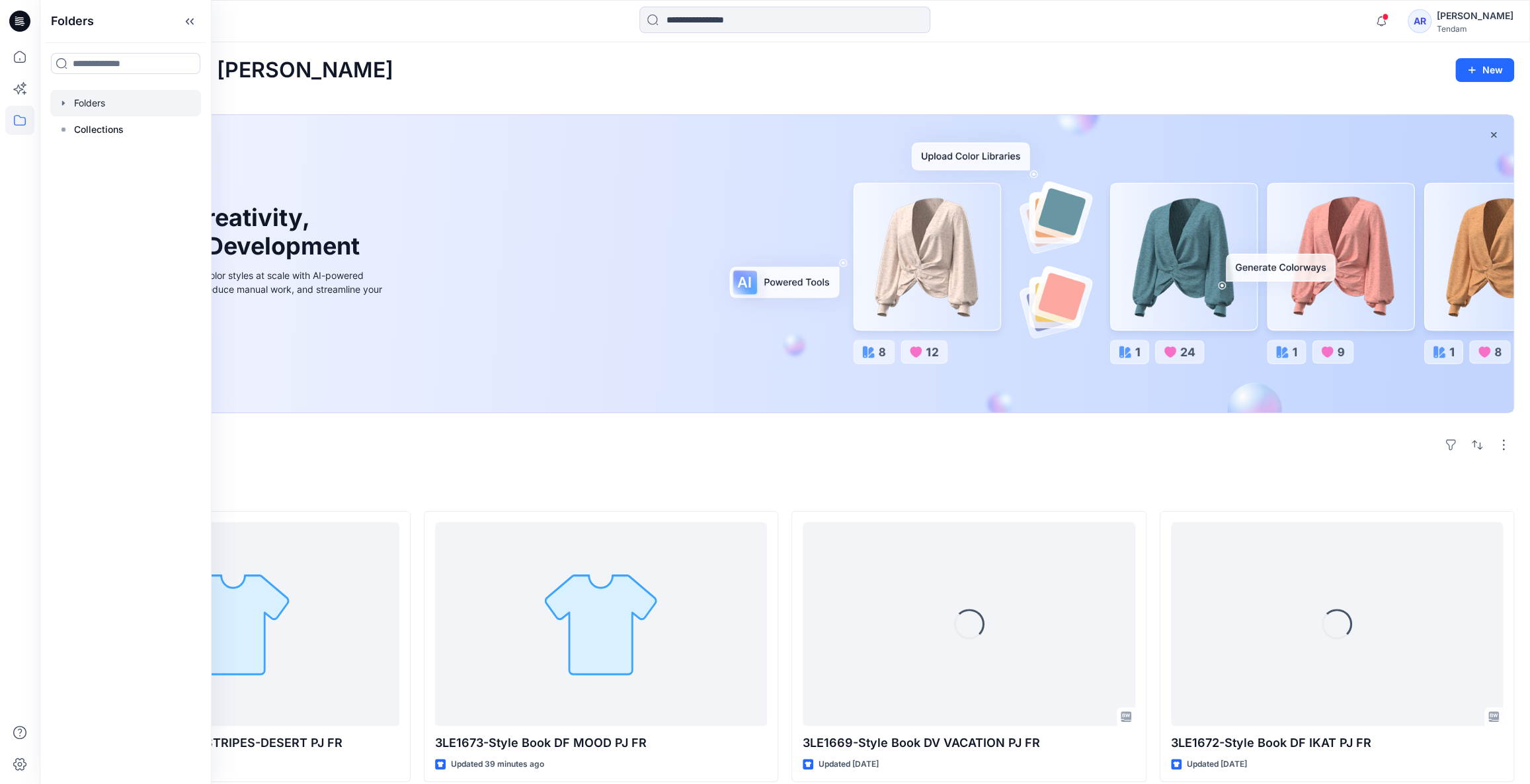
click at [126, 104] on div at bounding box center [126, 103] width 151 height 26
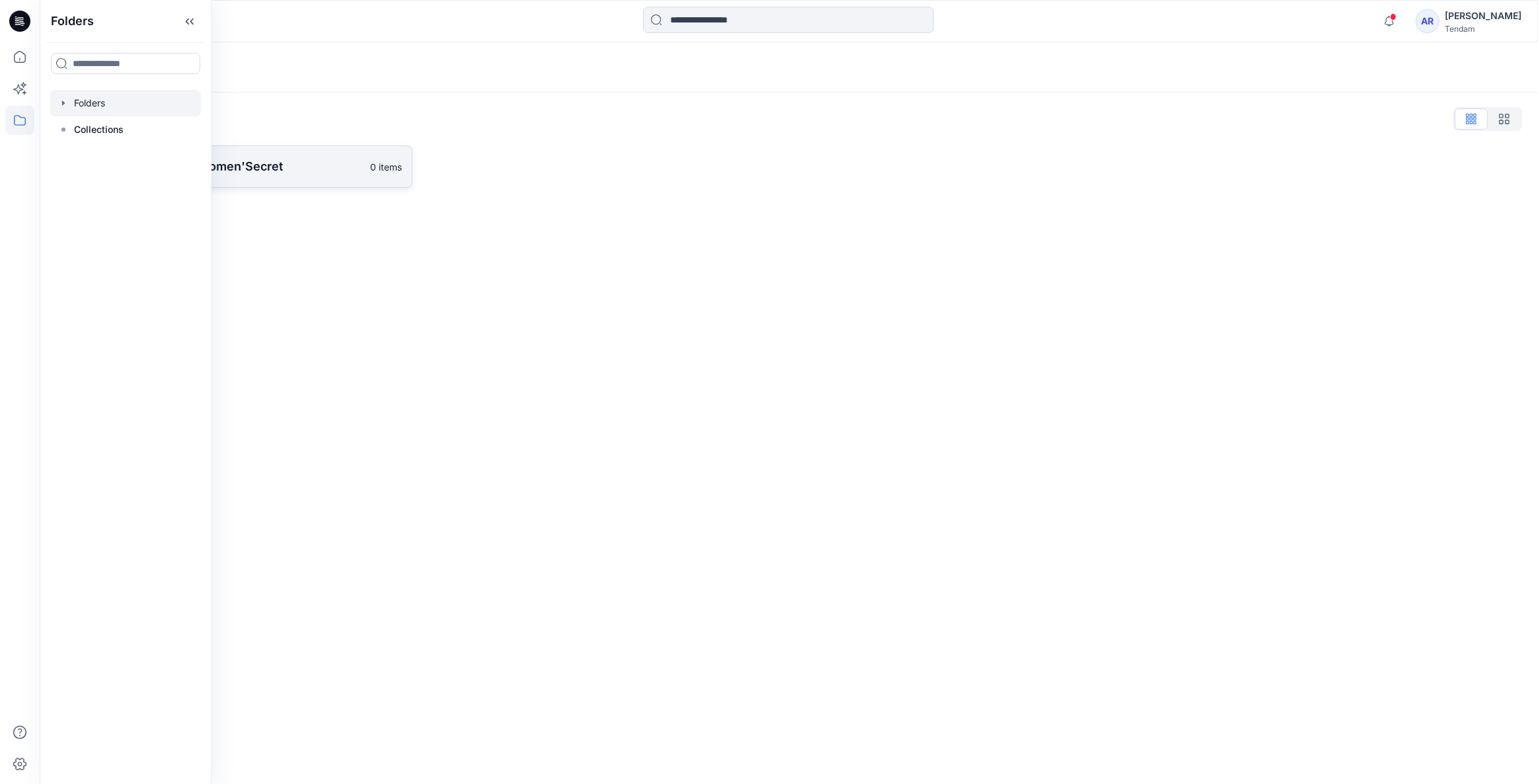
click at [308, 175] on p "MONDOL - Women'Secret" at bounding box center [223, 166] width 277 height 19
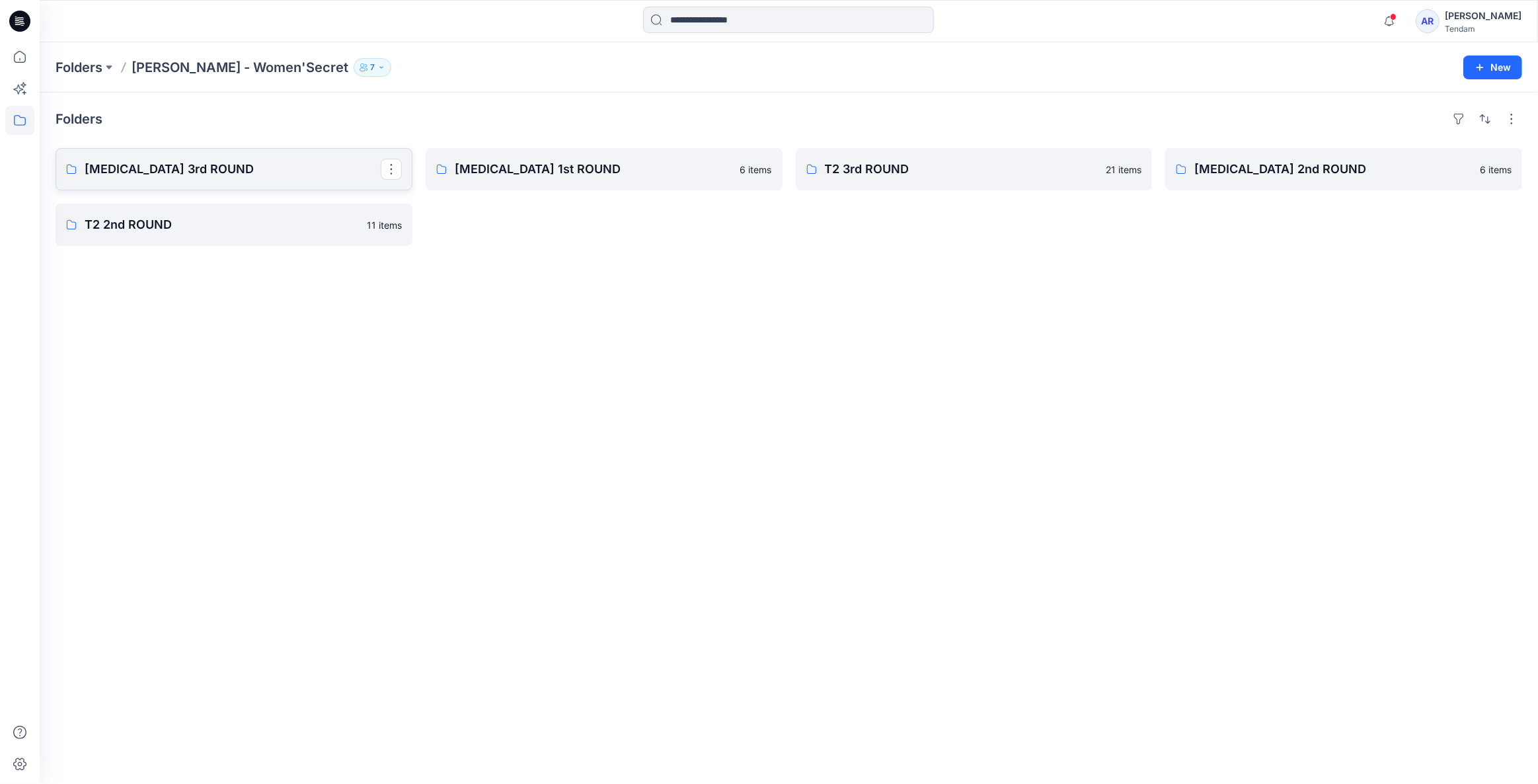
click at [218, 170] on p "T3 3rd ROUND" at bounding box center [232, 169] width 296 height 19
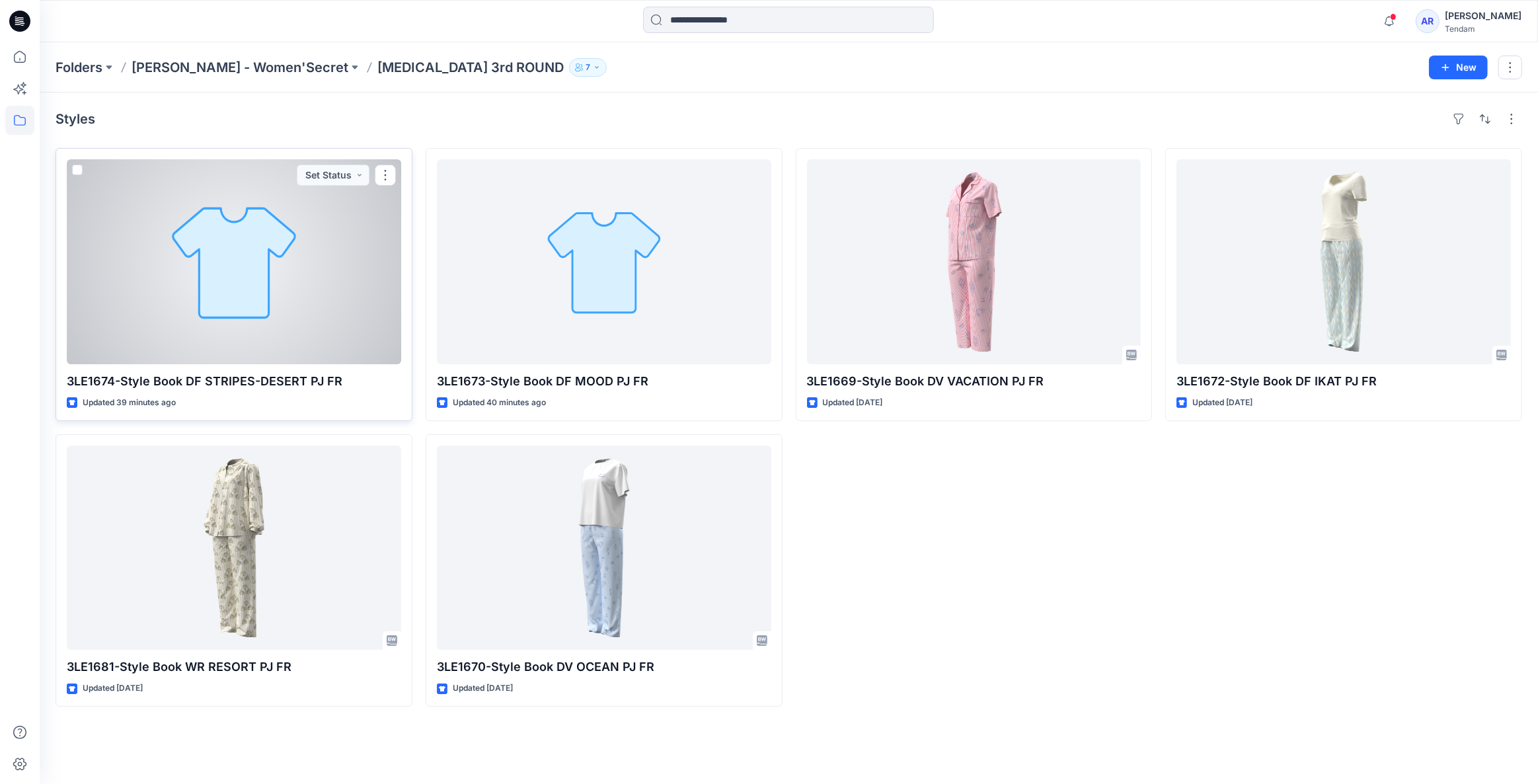
click at [337, 292] on div at bounding box center [234, 262] width 334 height 205
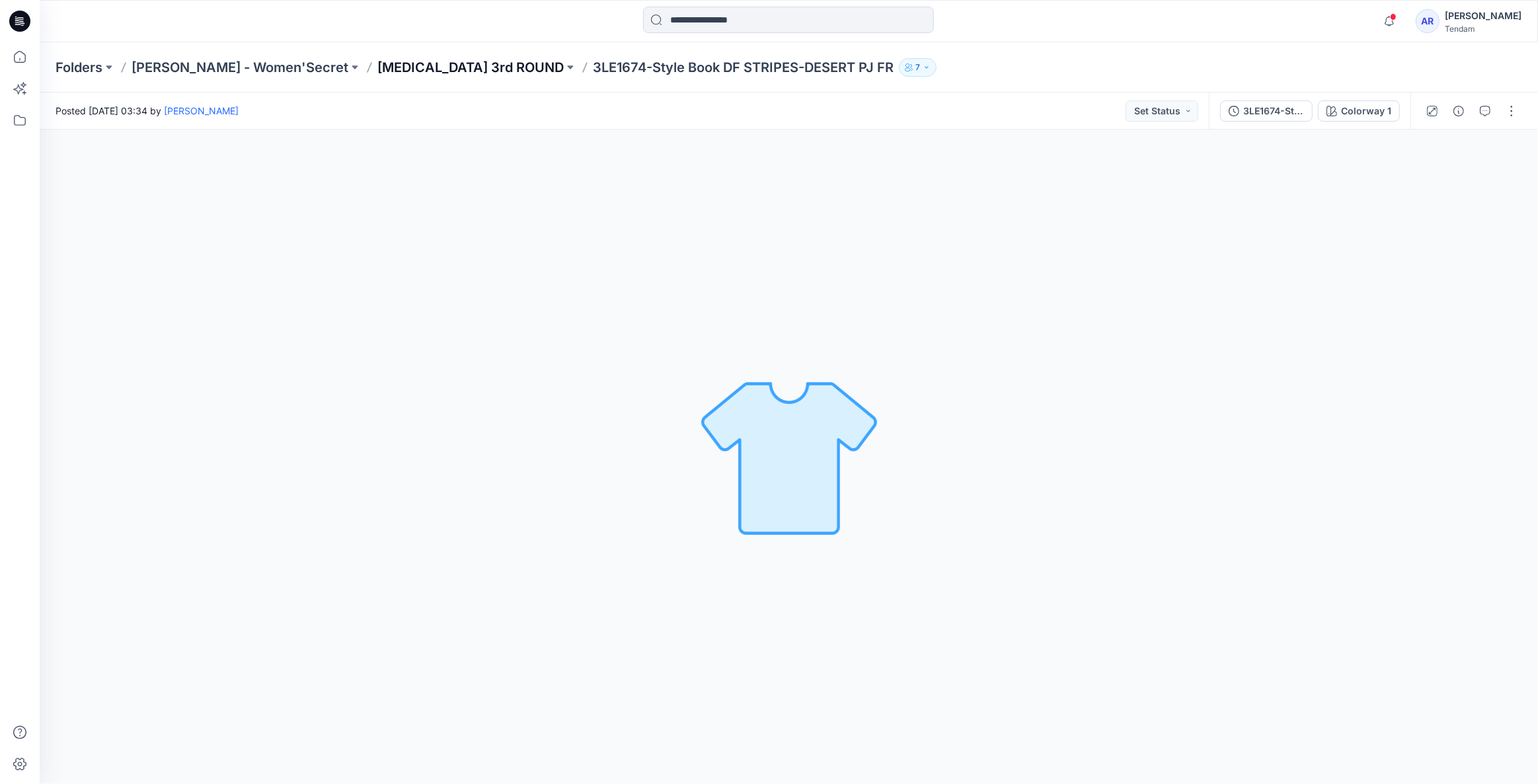
click at [381, 66] on p "T3 3rd ROUND" at bounding box center [471, 68] width 187 height 19
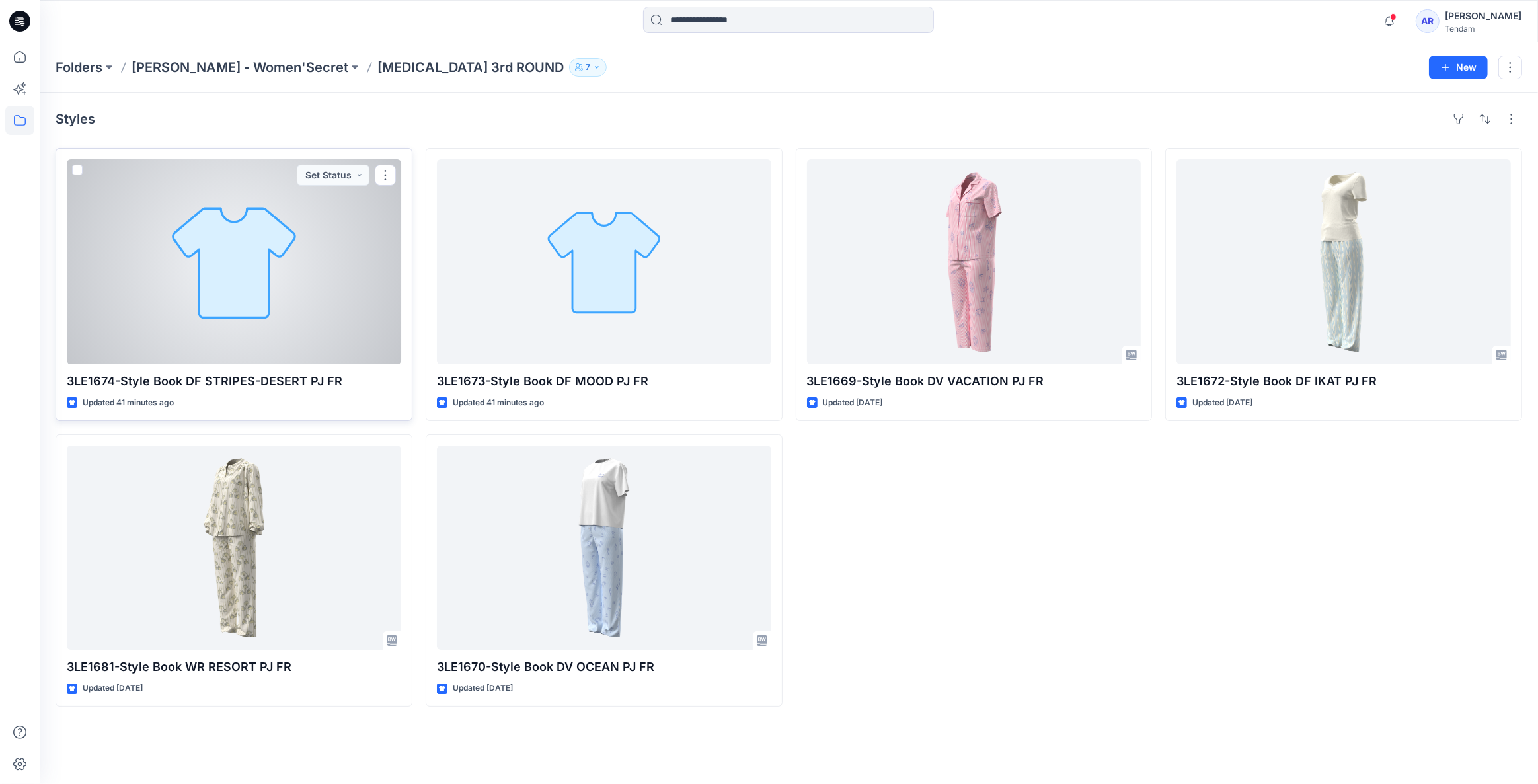
click at [307, 334] on div at bounding box center [234, 262] width 334 height 205
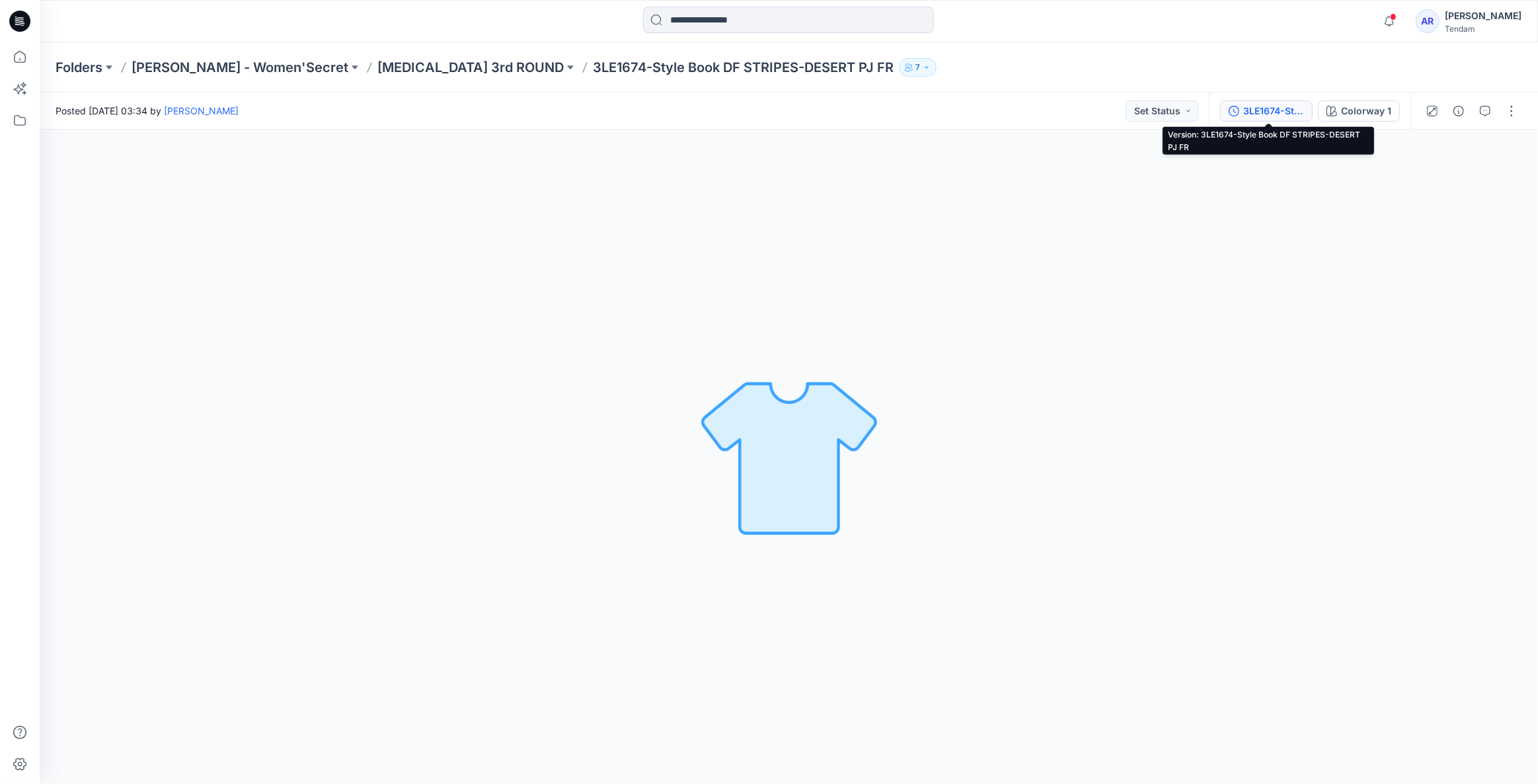
click at [1257, 119] on button "3LE1674-Style Book DF STRIPES-DESERT PJ FR" at bounding box center [1266, 110] width 92 height 21
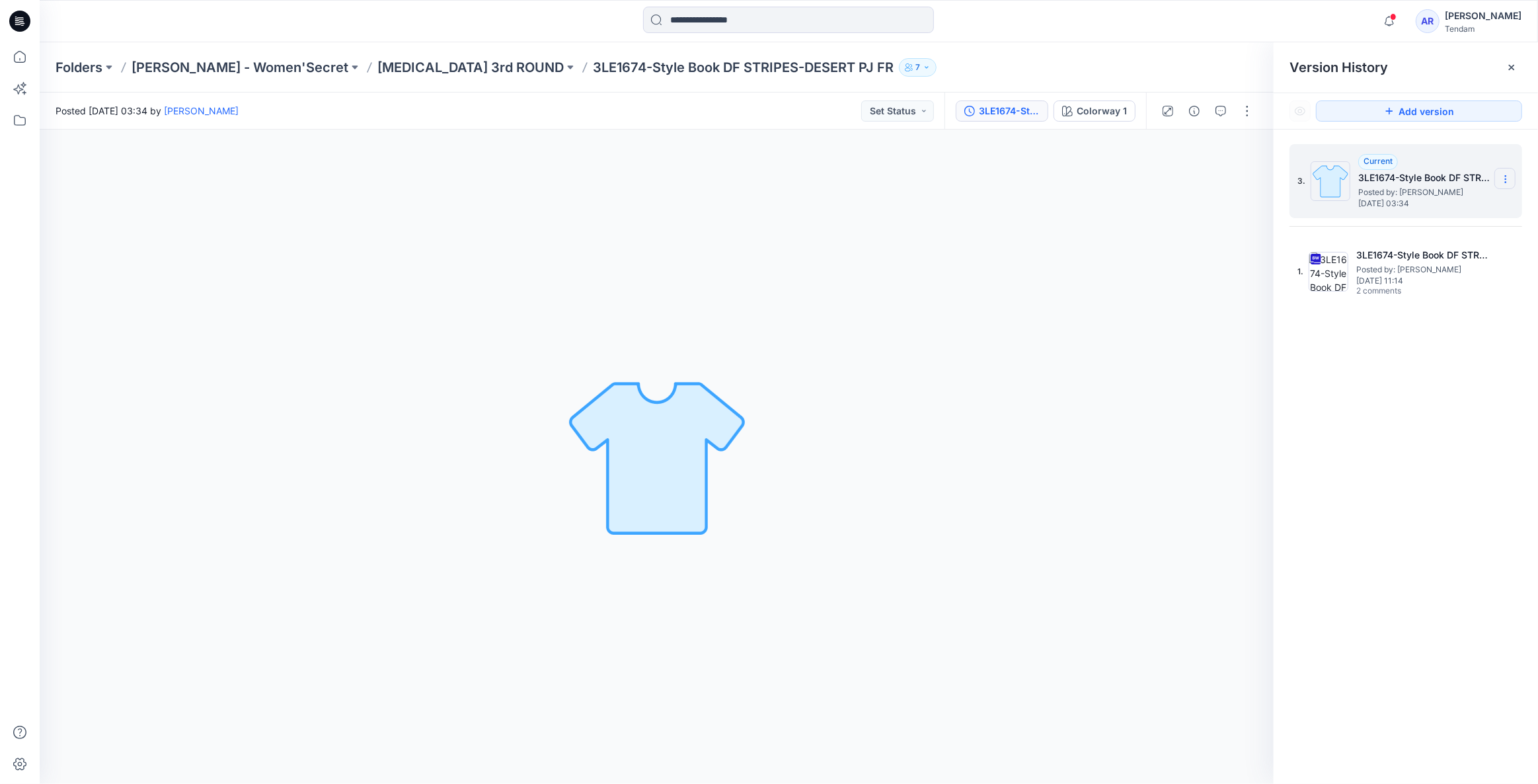
click at [1509, 179] on icon at bounding box center [1506, 179] width 11 height 11
click at [1415, 265] on span "Delete Version" at bounding box center [1414, 263] width 61 height 16
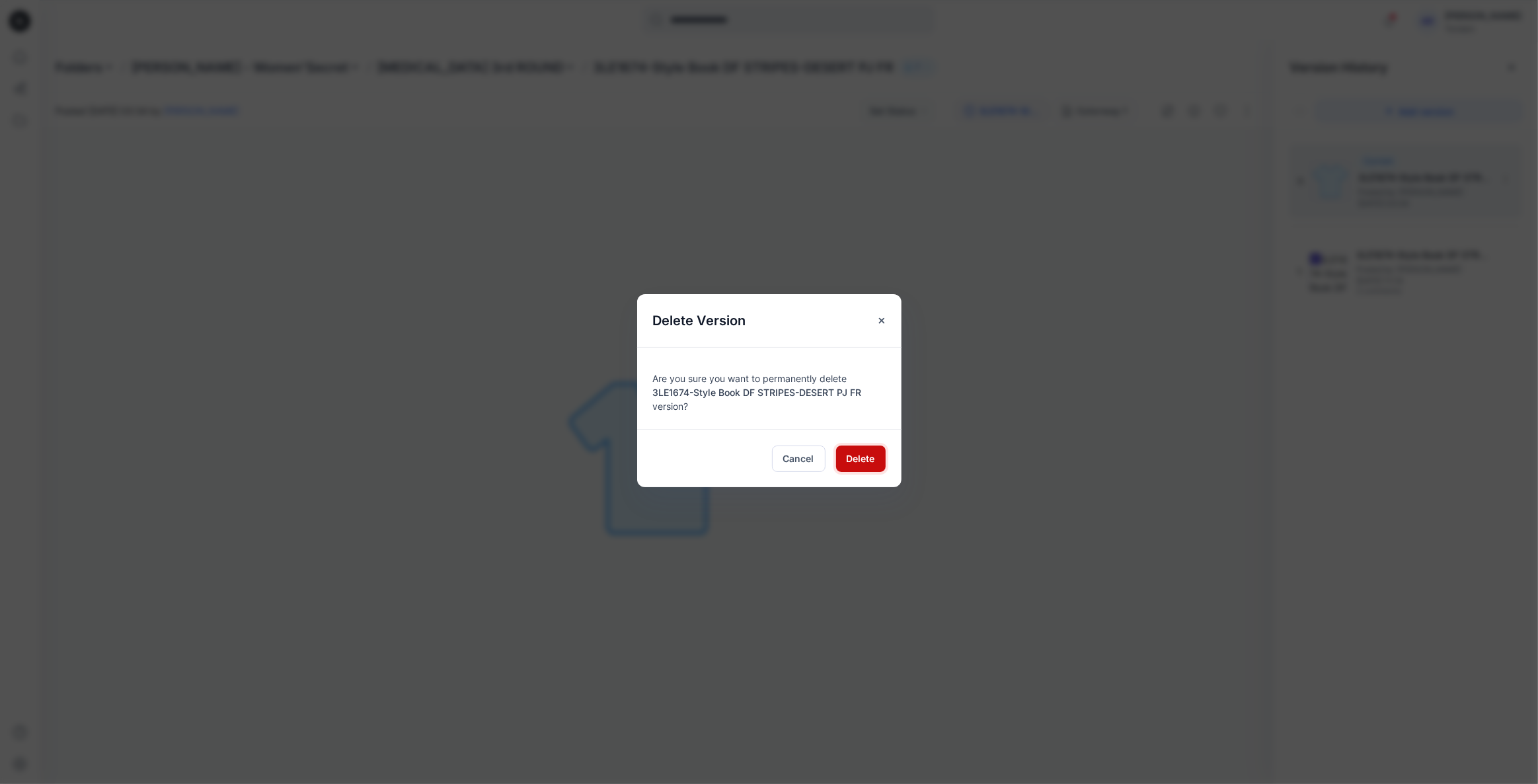
click at [877, 454] on button "Delete" at bounding box center [861, 458] width 50 height 26
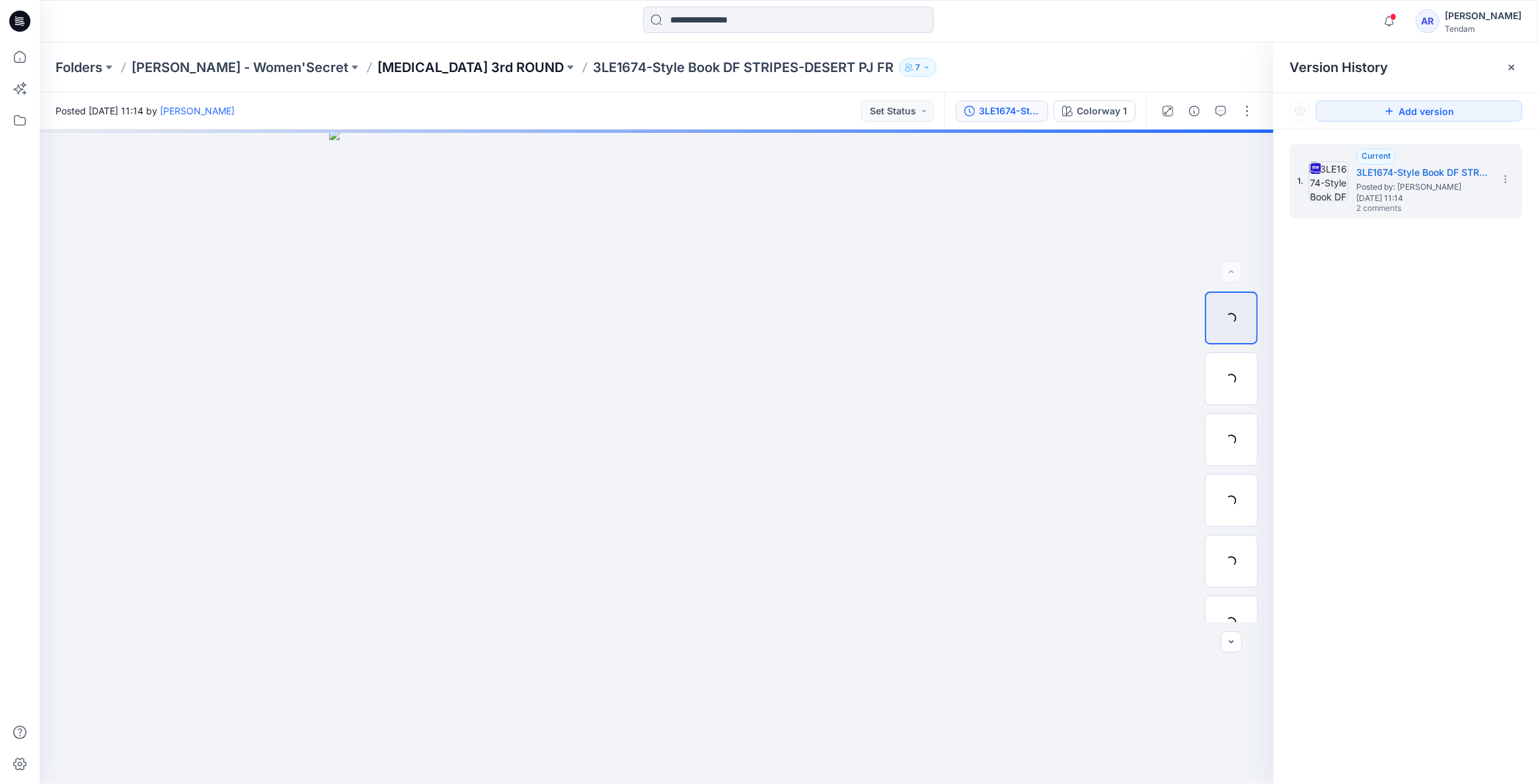
click at [378, 68] on p "T3 3rd ROUND" at bounding box center [471, 68] width 187 height 19
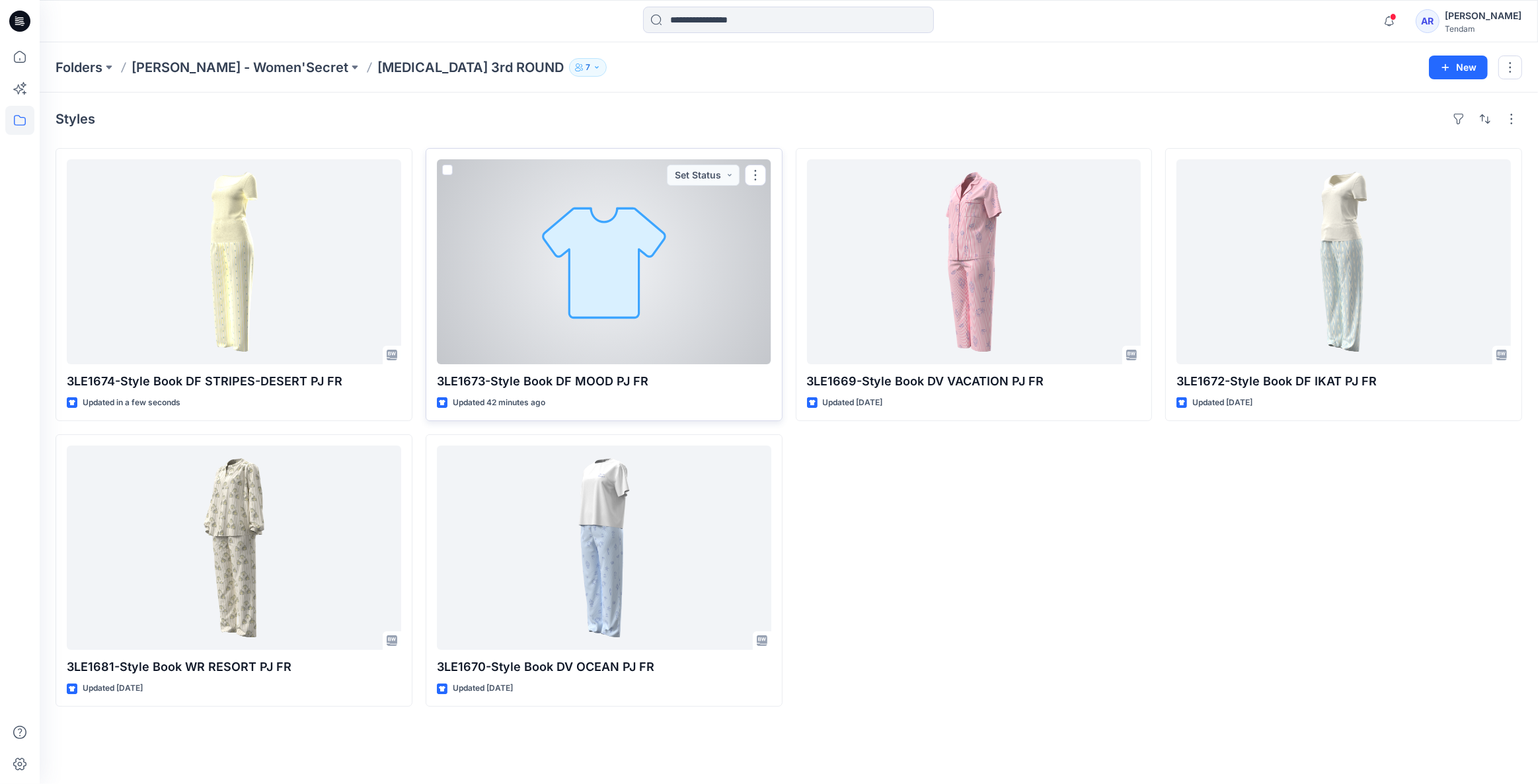
click at [713, 233] on div at bounding box center [604, 262] width 334 height 205
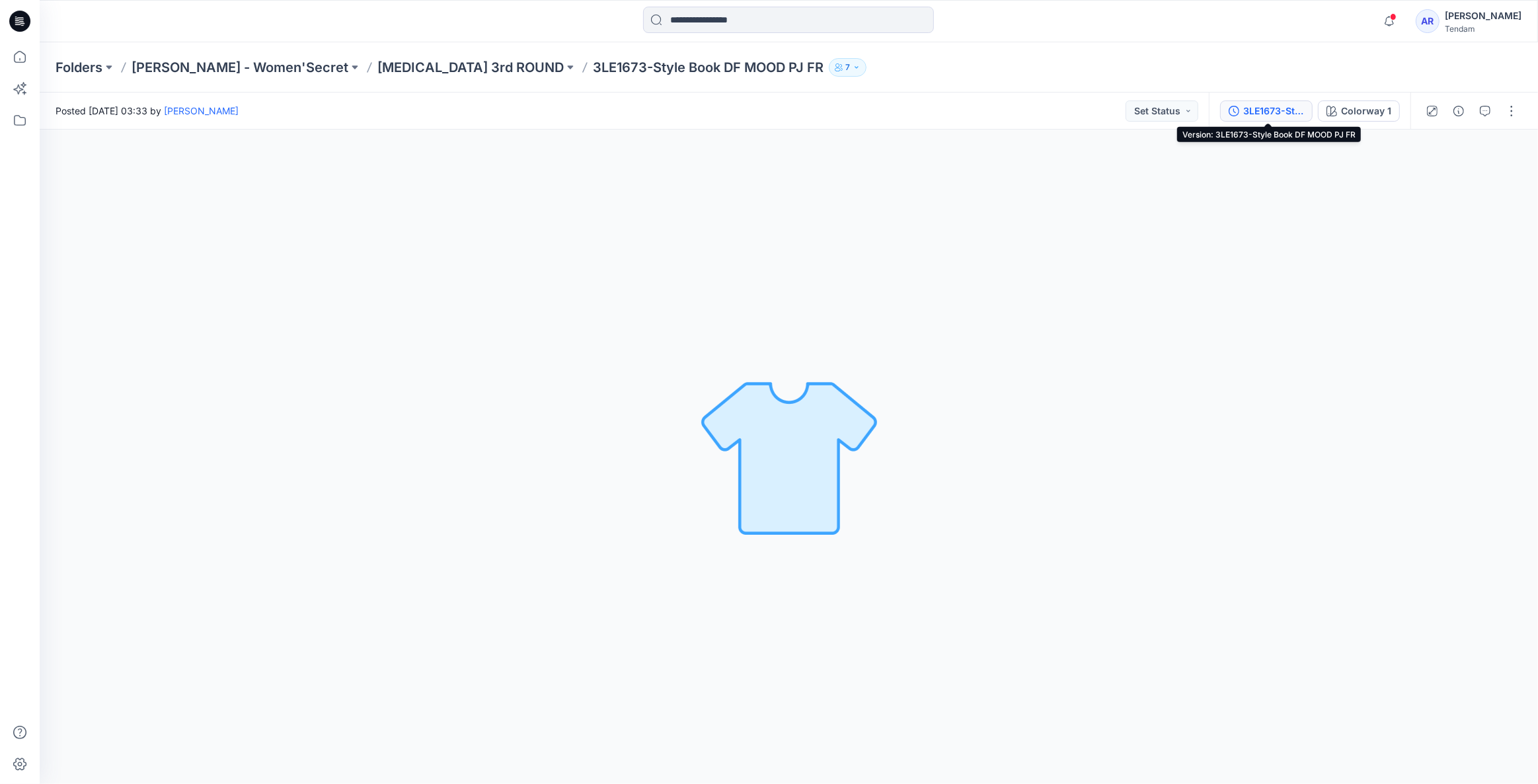
click at [1282, 111] on div "3LE1673-Style Book DF MOOD PJ FR" at bounding box center [1274, 111] width 61 height 15
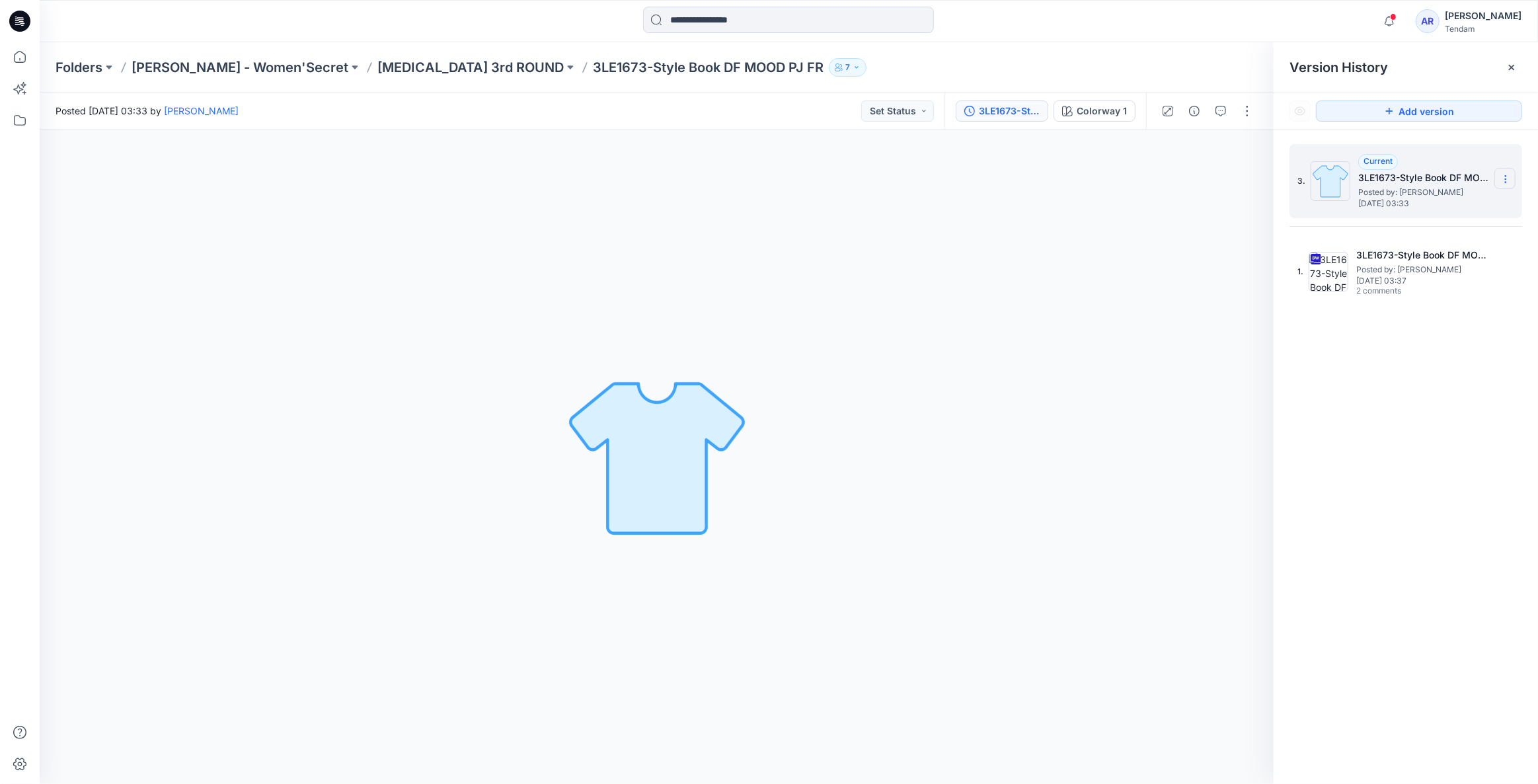
click at [1507, 183] on icon at bounding box center [1506, 179] width 11 height 11
click at [1443, 258] on span "Delete Version" at bounding box center [1414, 263] width 61 height 16
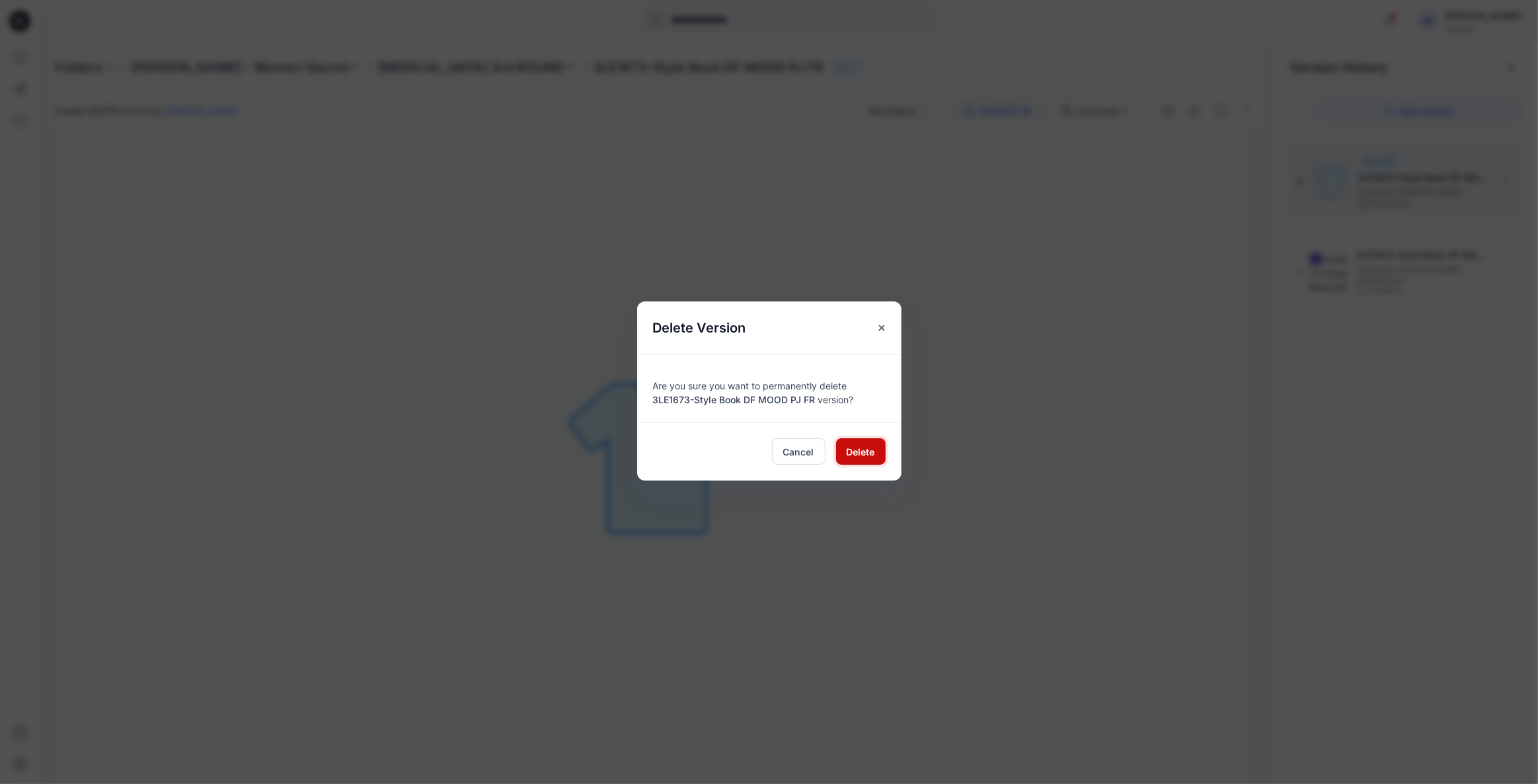
click at [874, 442] on button "Delete" at bounding box center [861, 451] width 50 height 26
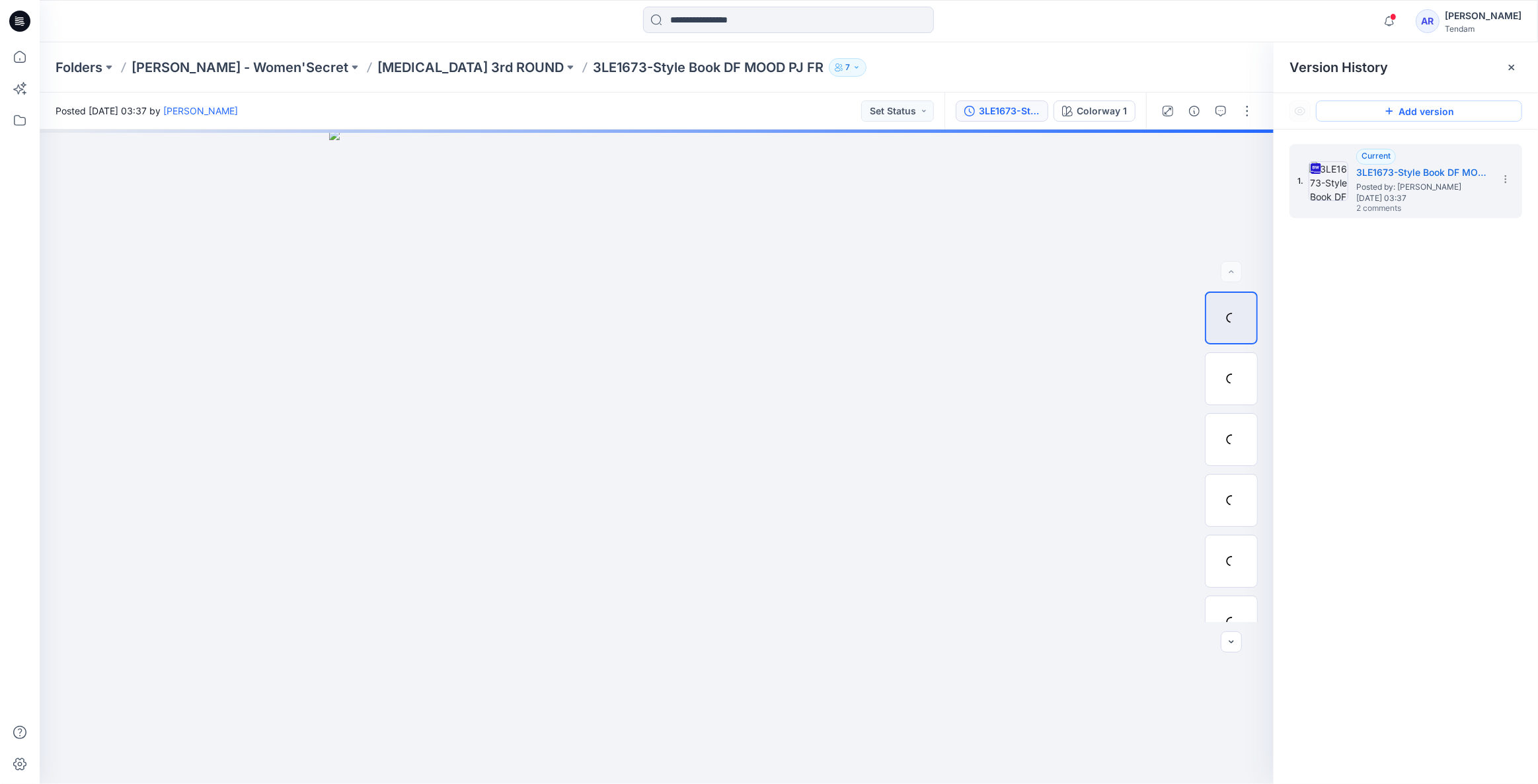
click at [1438, 110] on button "Add version" at bounding box center [1419, 110] width 206 height 21
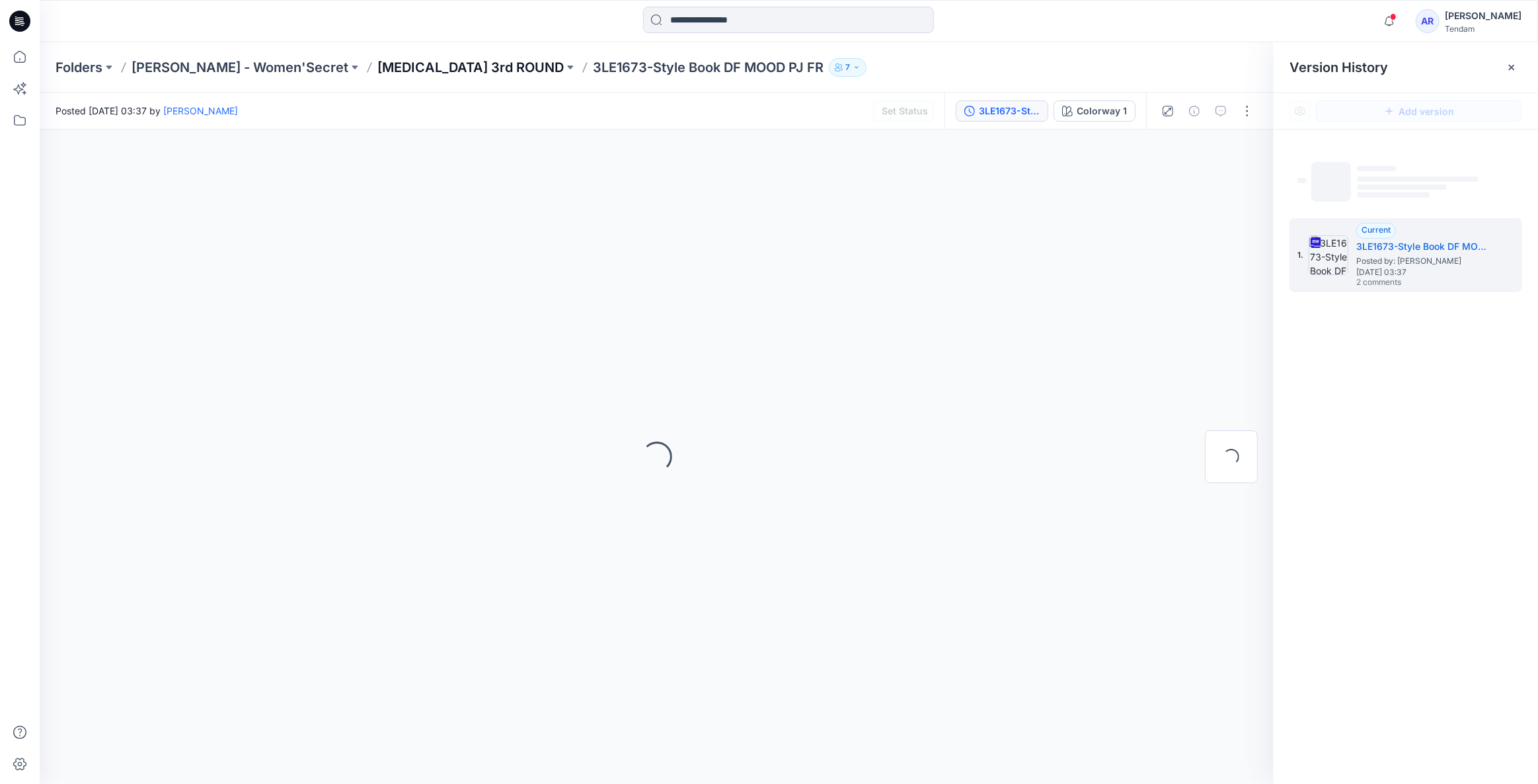
click at [410, 71] on p "T3 3rd ROUND" at bounding box center [471, 68] width 187 height 19
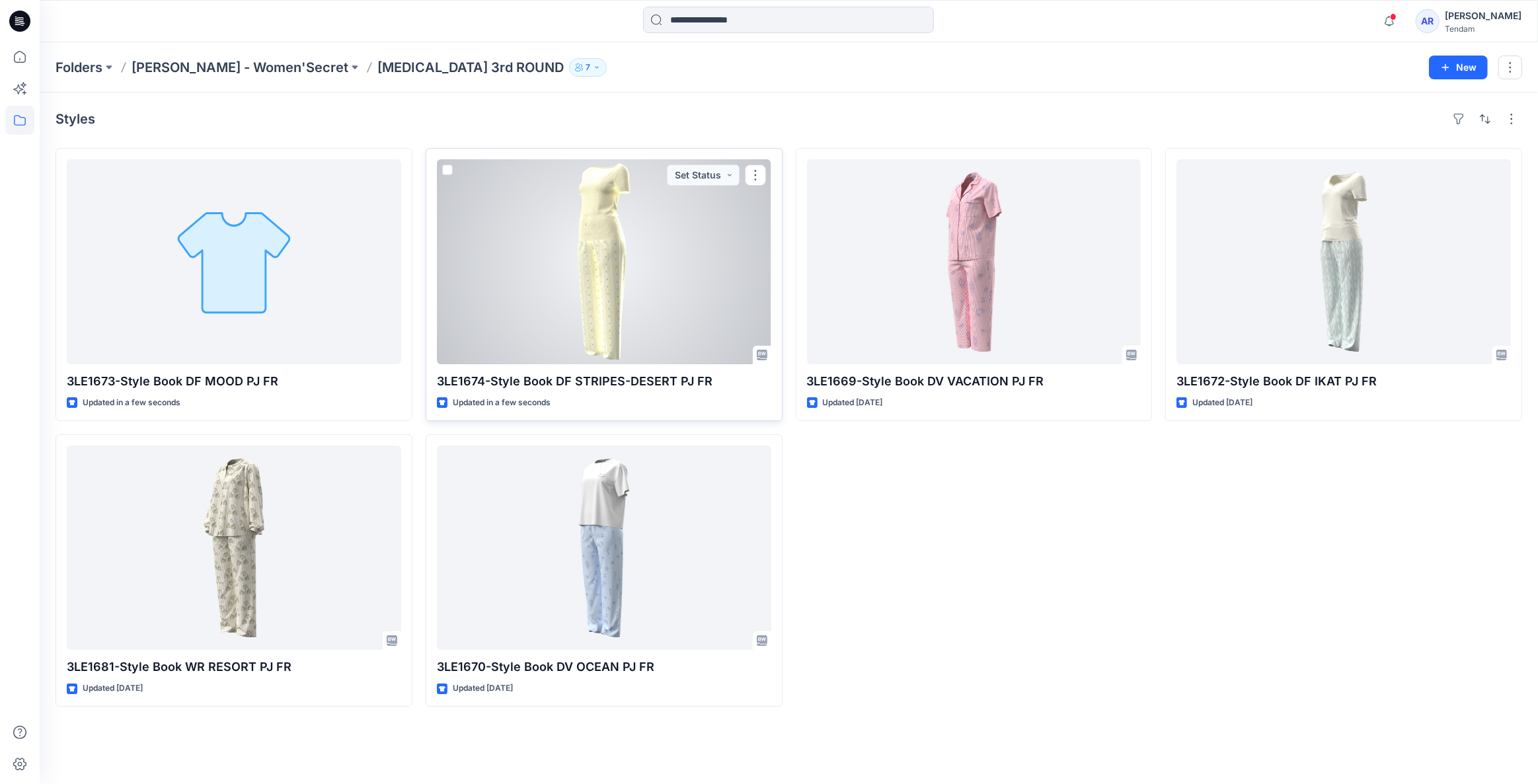
click at [701, 232] on div at bounding box center [604, 262] width 334 height 205
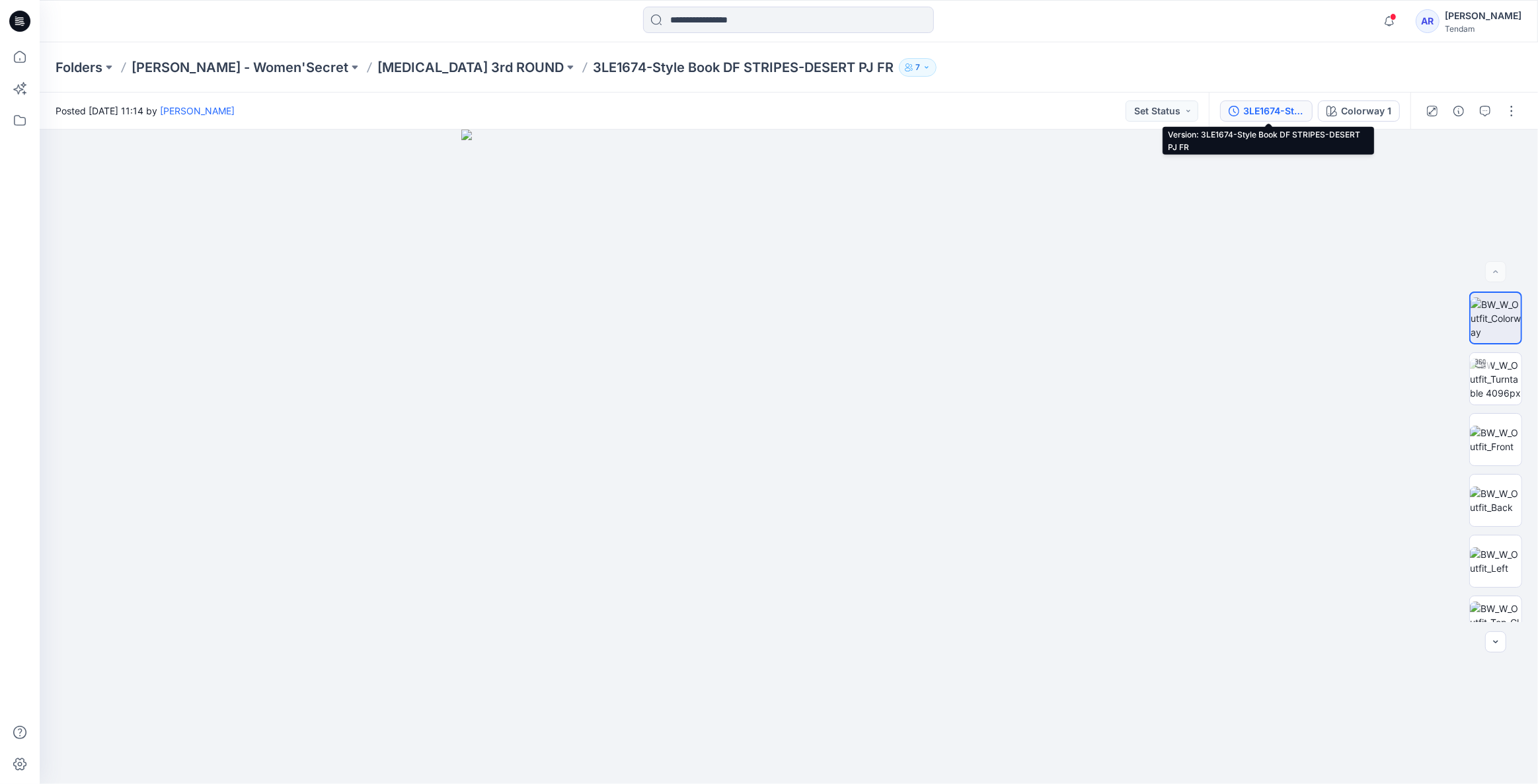
click at [1242, 108] on button "3LE1674-Style Book DF STRIPES-DESERT PJ FR" at bounding box center [1266, 110] width 92 height 21
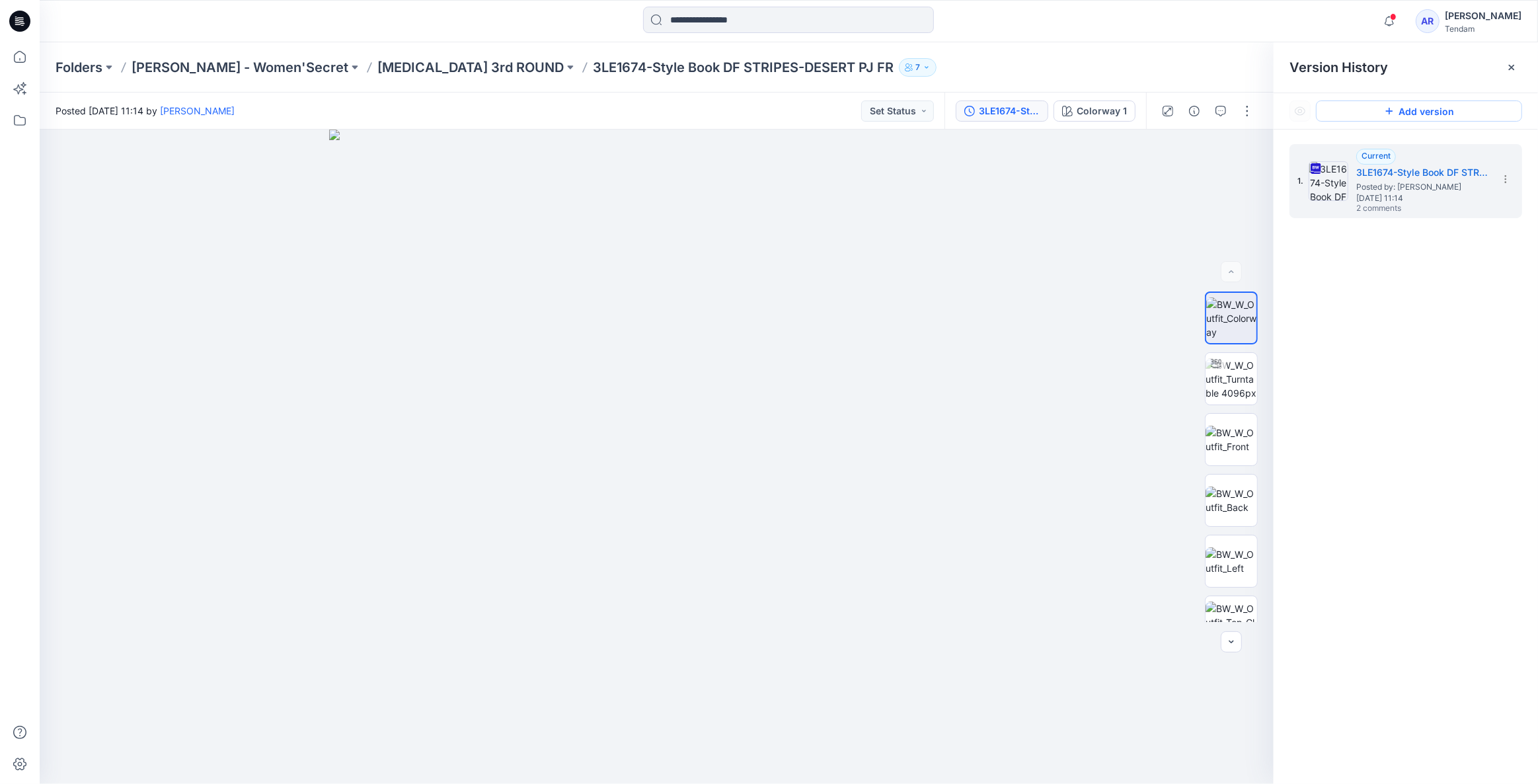
click at [1434, 109] on button "Add version" at bounding box center [1419, 110] width 206 height 21
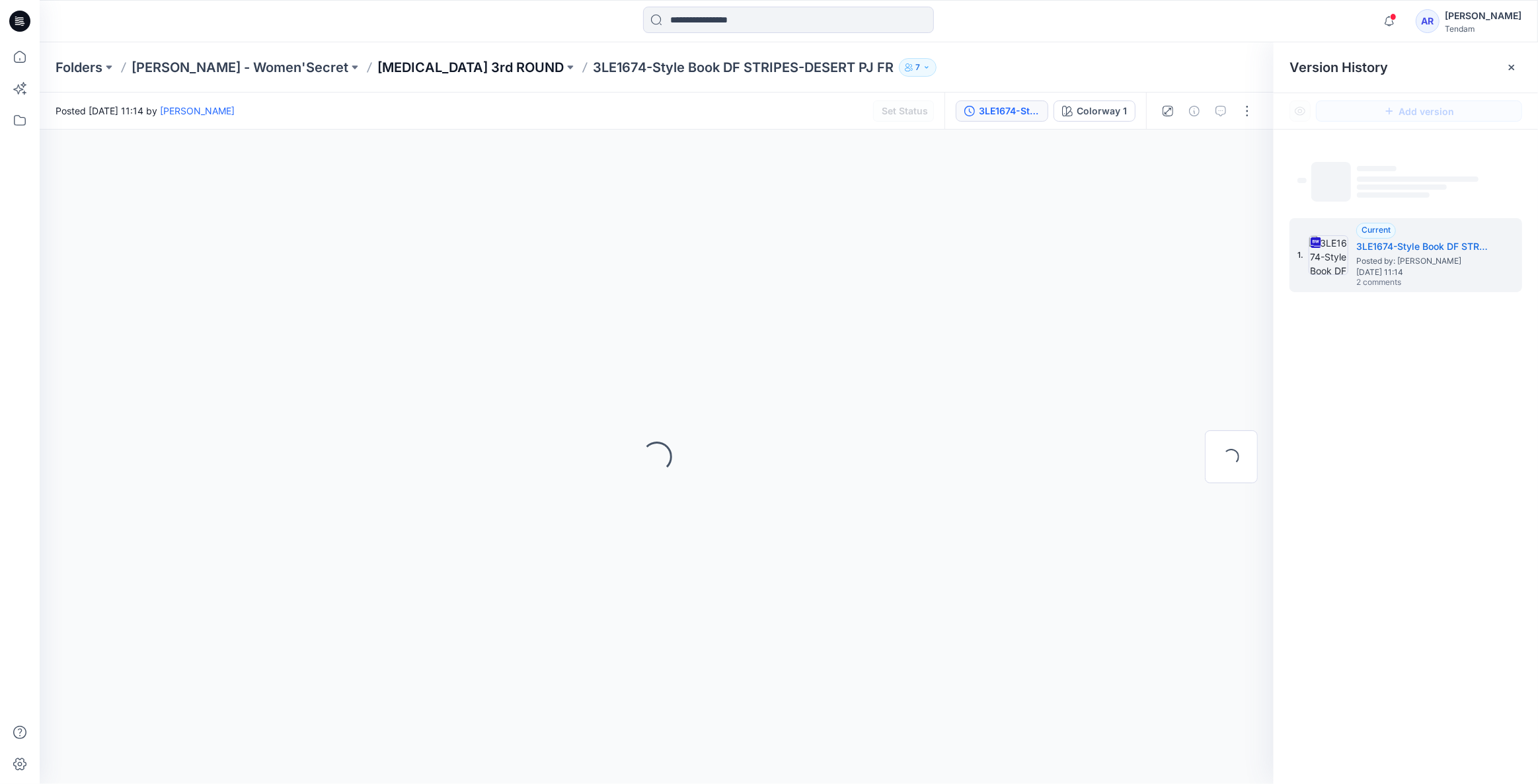
click at [378, 60] on p "T3 3rd ROUND" at bounding box center [471, 68] width 187 height 19
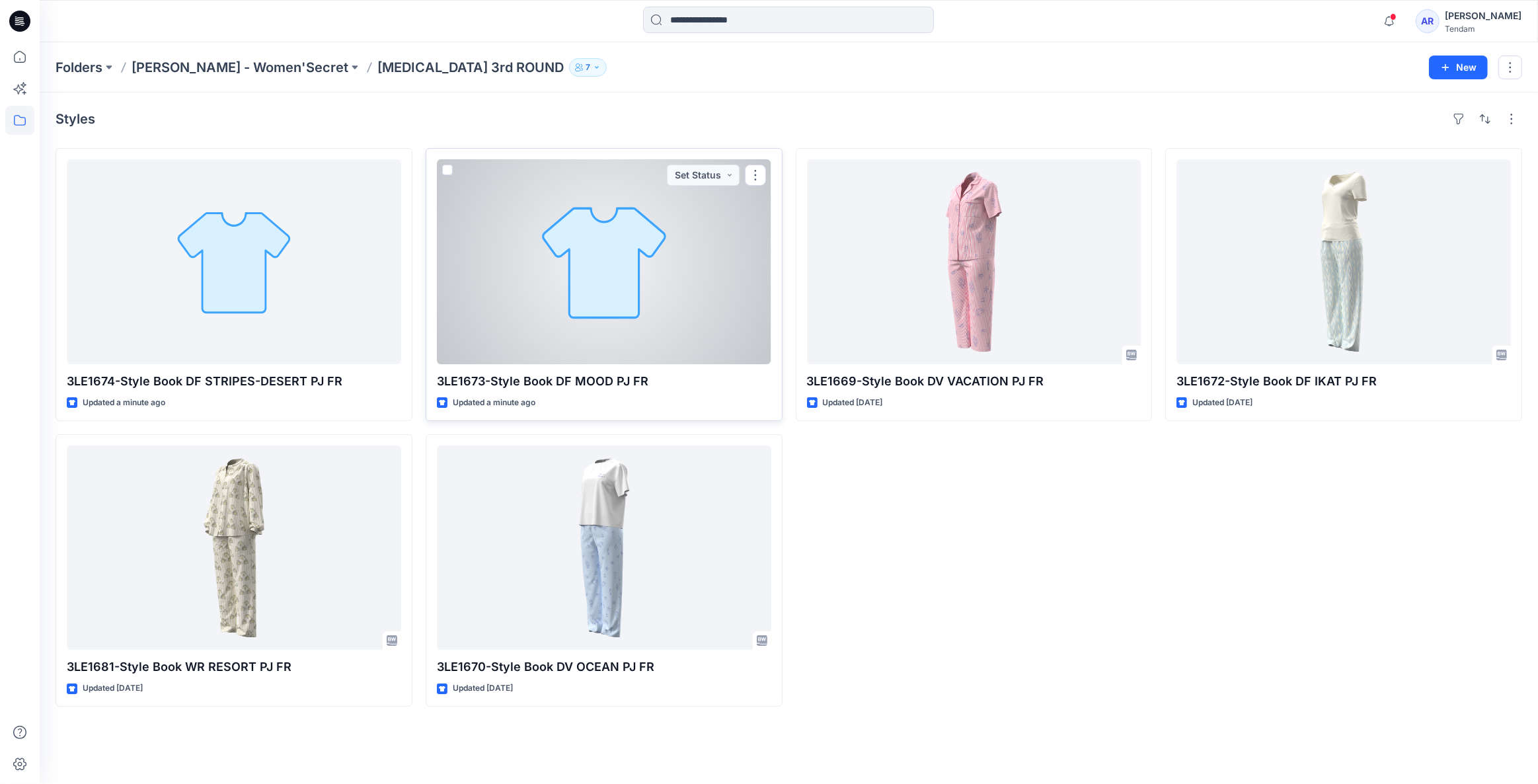
click at [539, 289] on div at bounding box center [604, 262] width 334 height 205
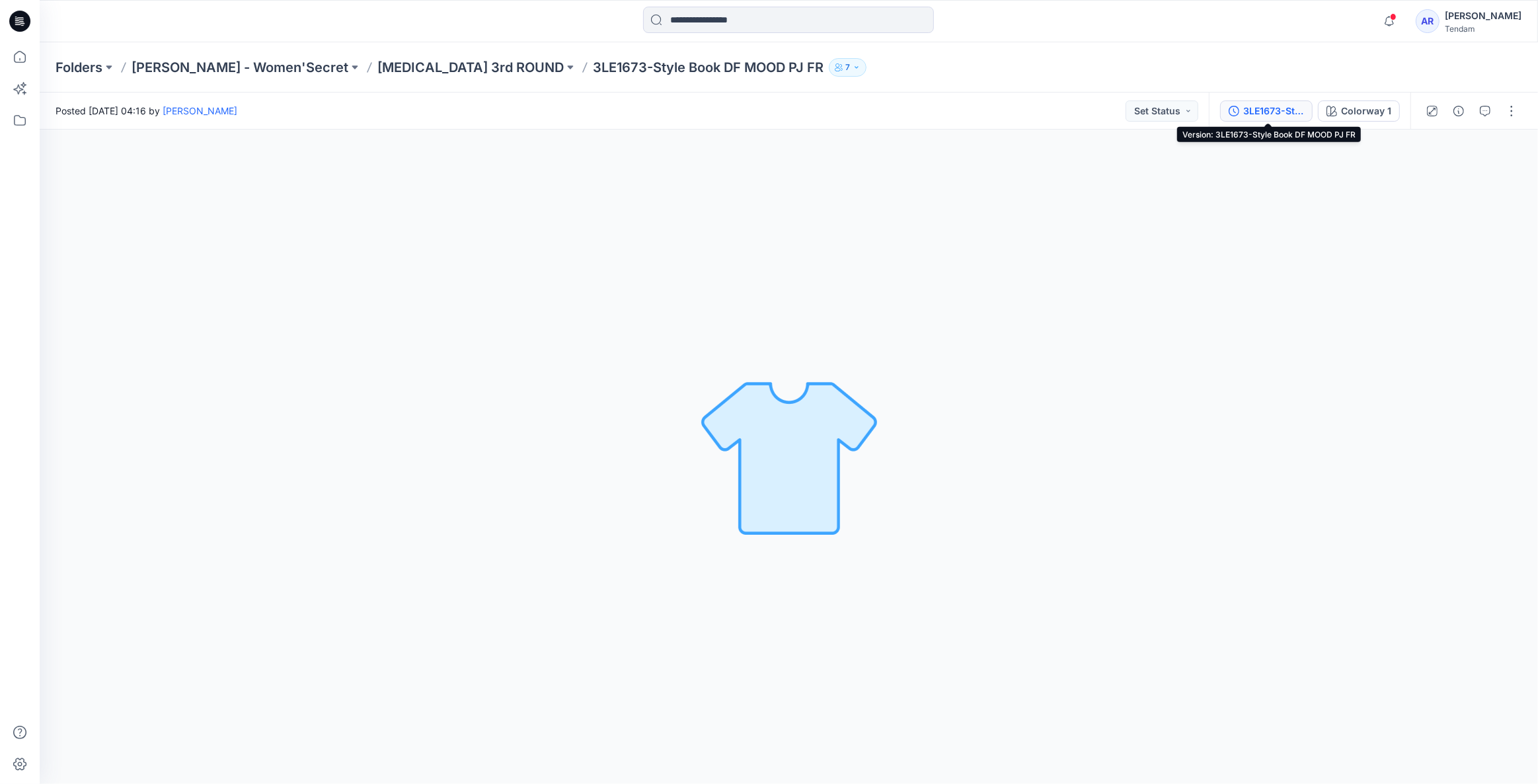
click at [1268, 111] on div "3LE1673-Style Book DF MOOD PJ FR" at bounding box center [1274, 111] width 61 height 15
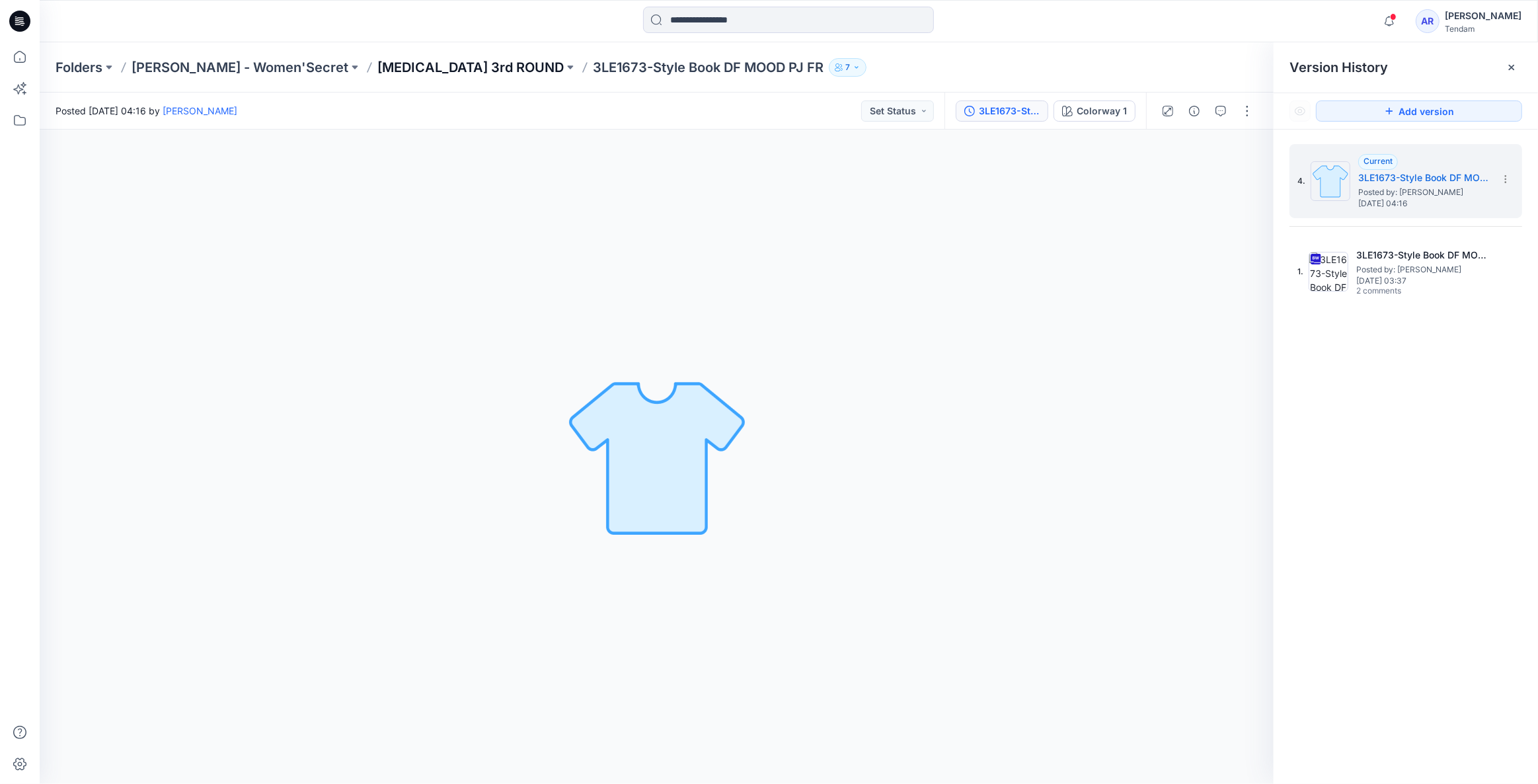
click at [390, 64] on p "T3 3rd ROUND" at bounding box center [471, 68] width 187 height 19
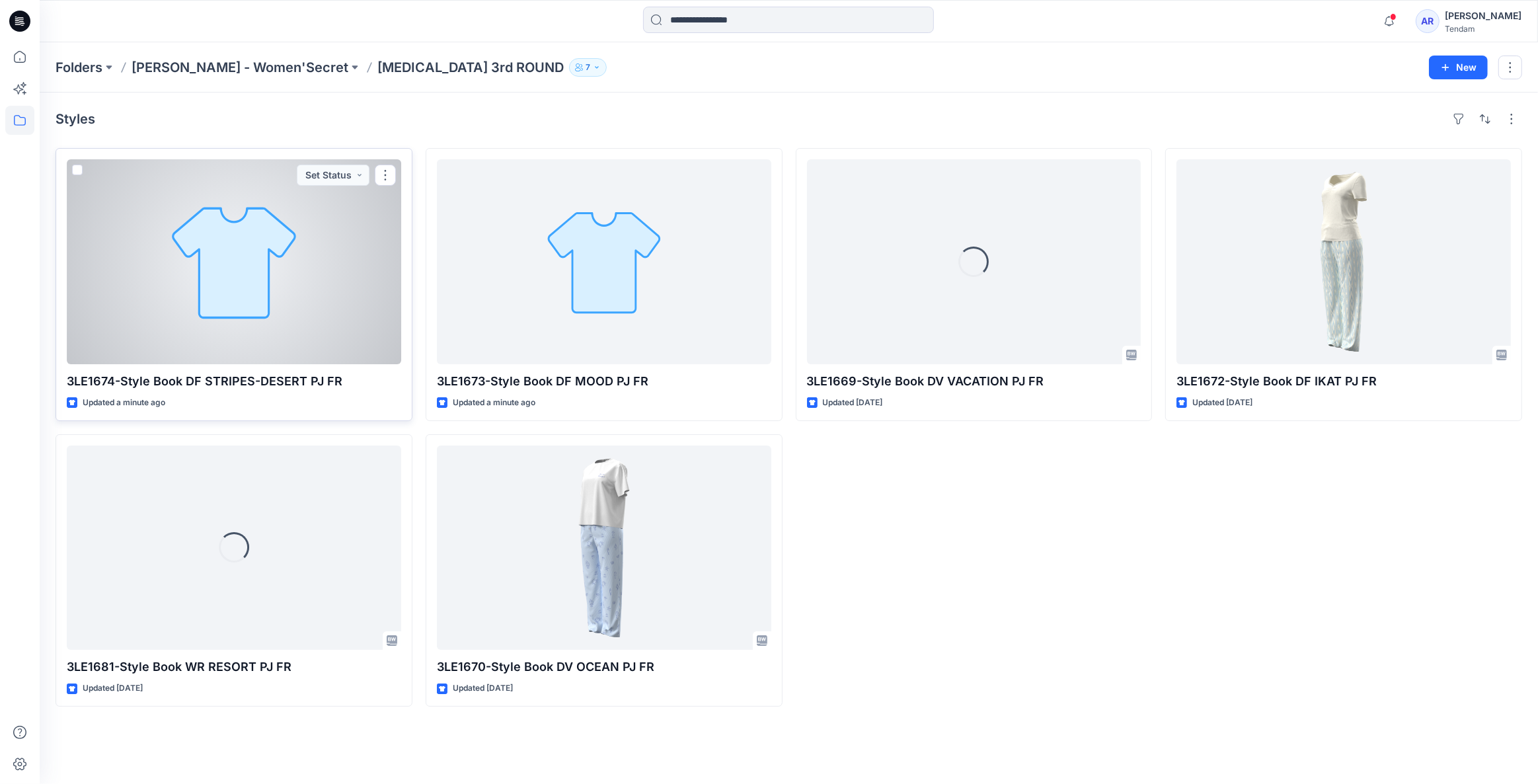
click at [284, 211] on div at bounding box center [234, 262] width 334 height 205
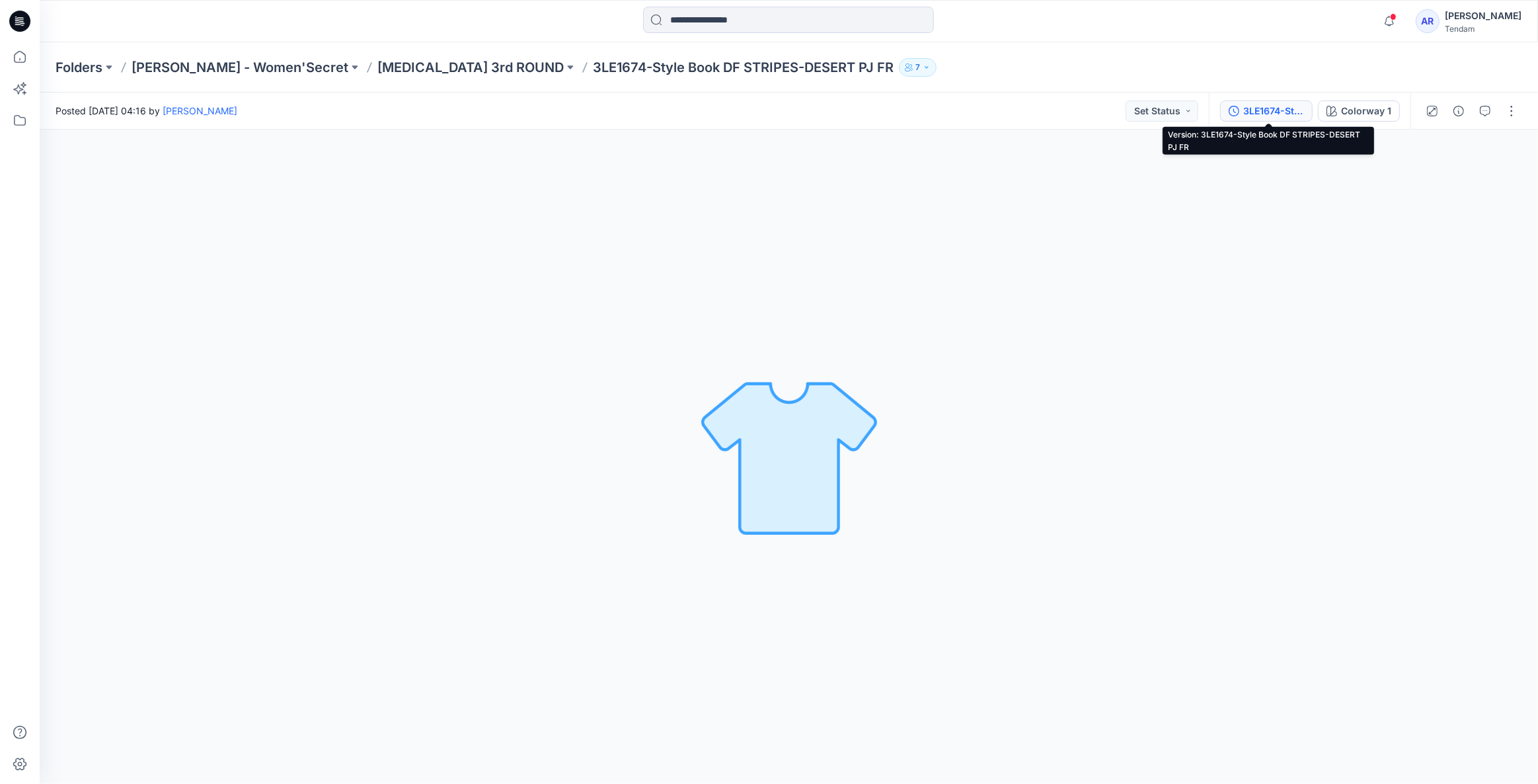
click at [1271, 108] on div "3LE1674-Style Book DF STRIPES-DESERT PJ FR" at bounding box center [1274, 111] width 61 height 15
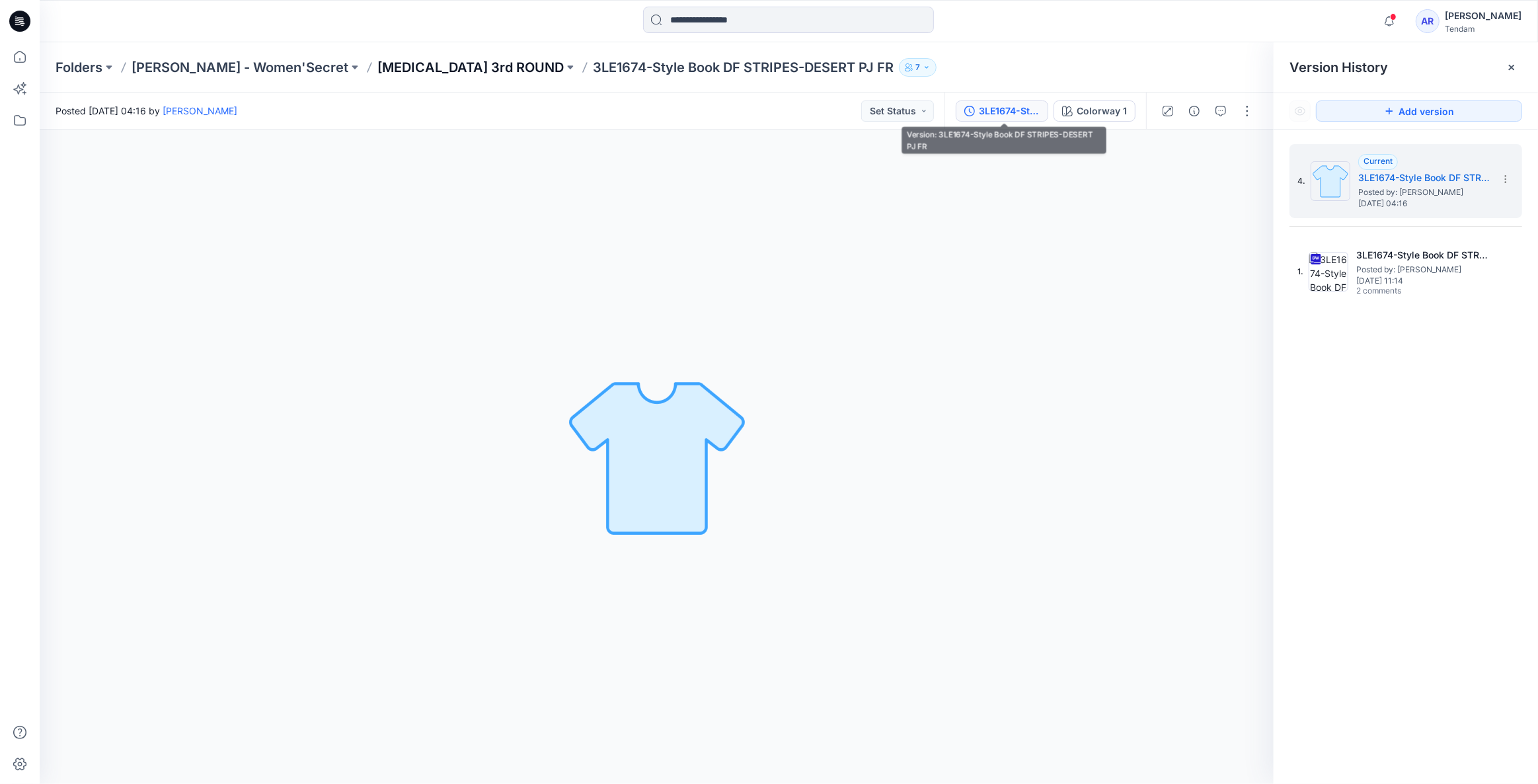
click at [378, 68] on p "T3 3rd ROUND" at bounding box center [471, 68] width 187 height 19
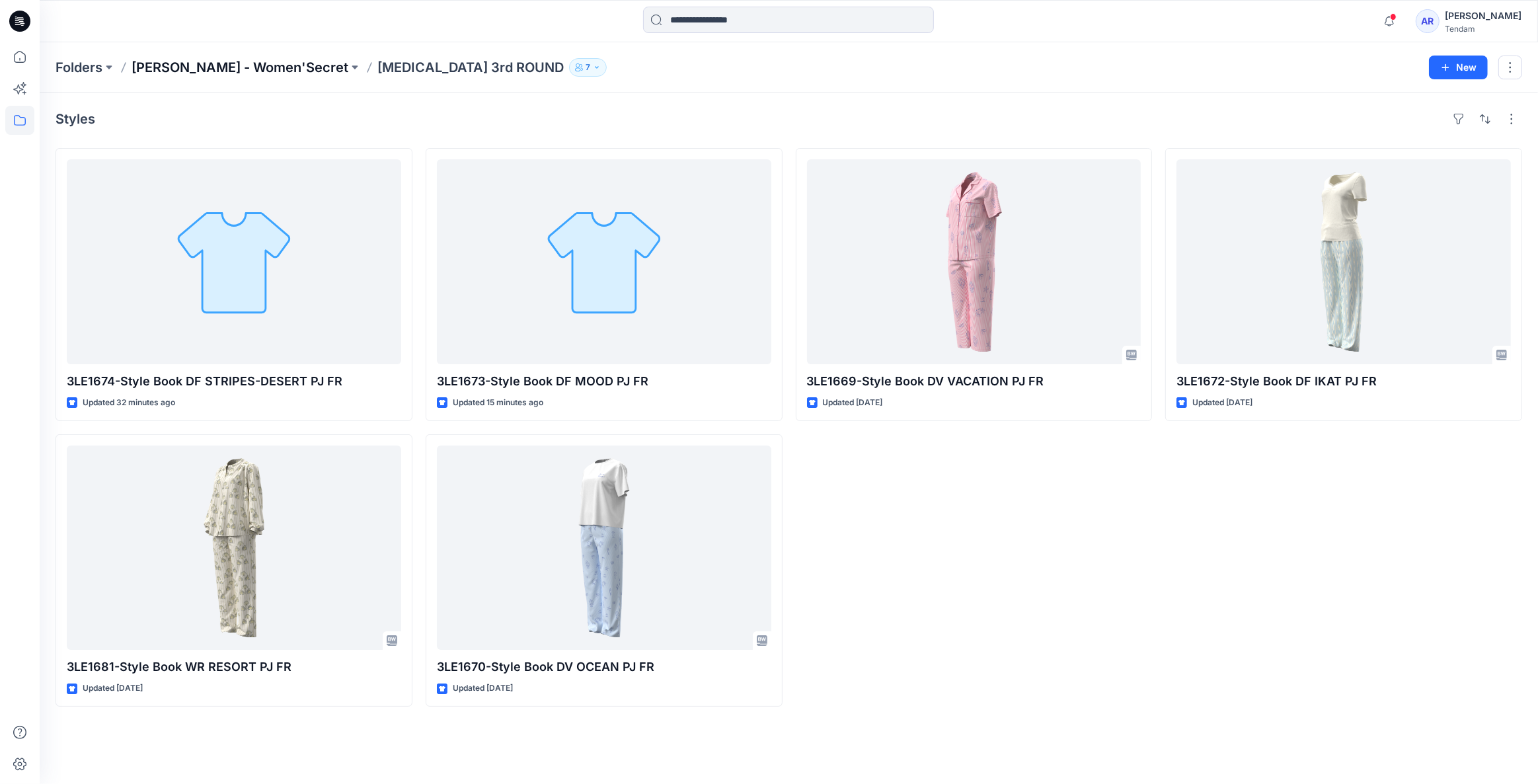
click at [274, 64] on p "MONDOL - Women'Secret" at bounding box center [239, 68] width 217 height 19
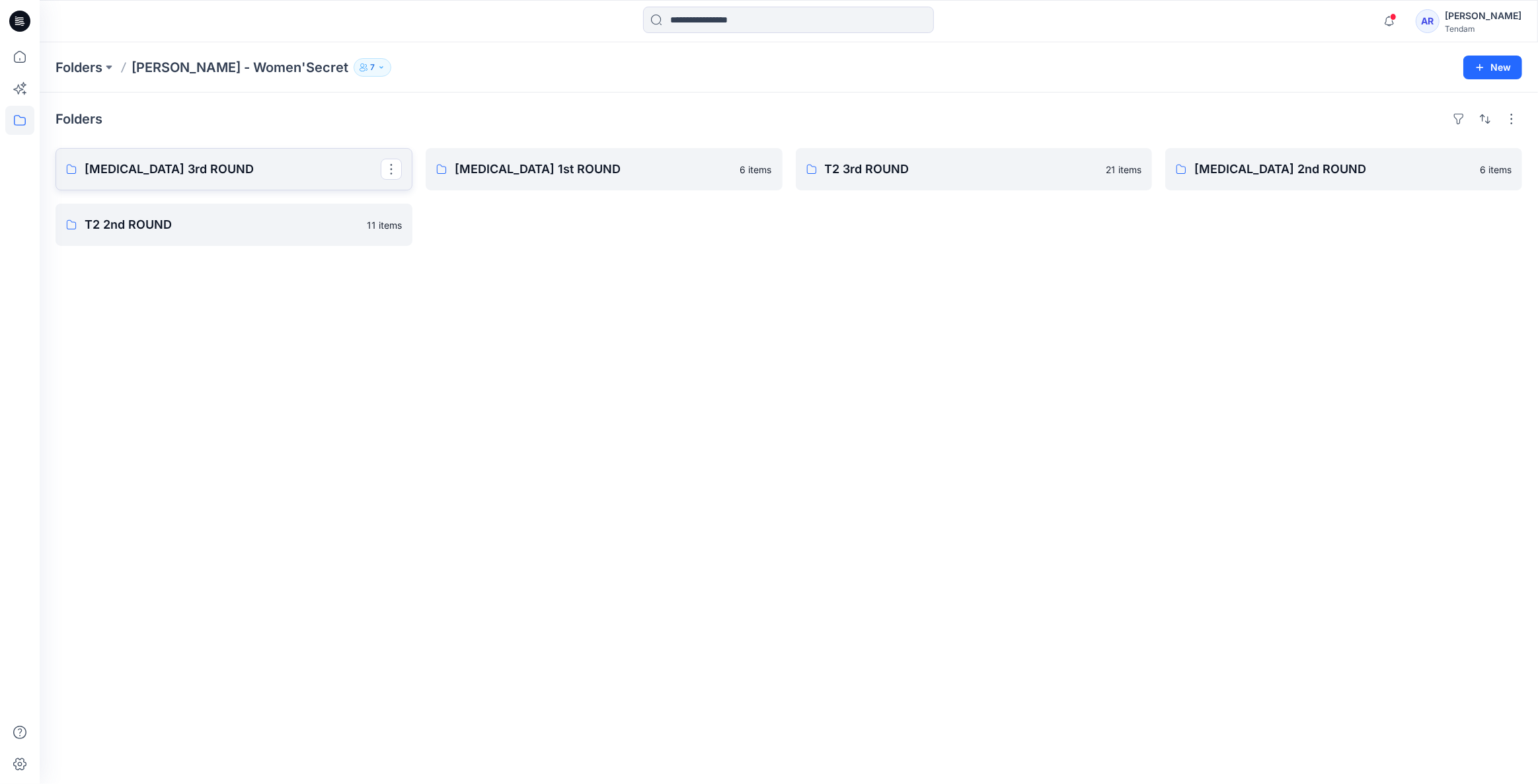
click at [260, 170] on p "T3 3rd ROUND" at bounding box center [232, 169] width 296 height 19
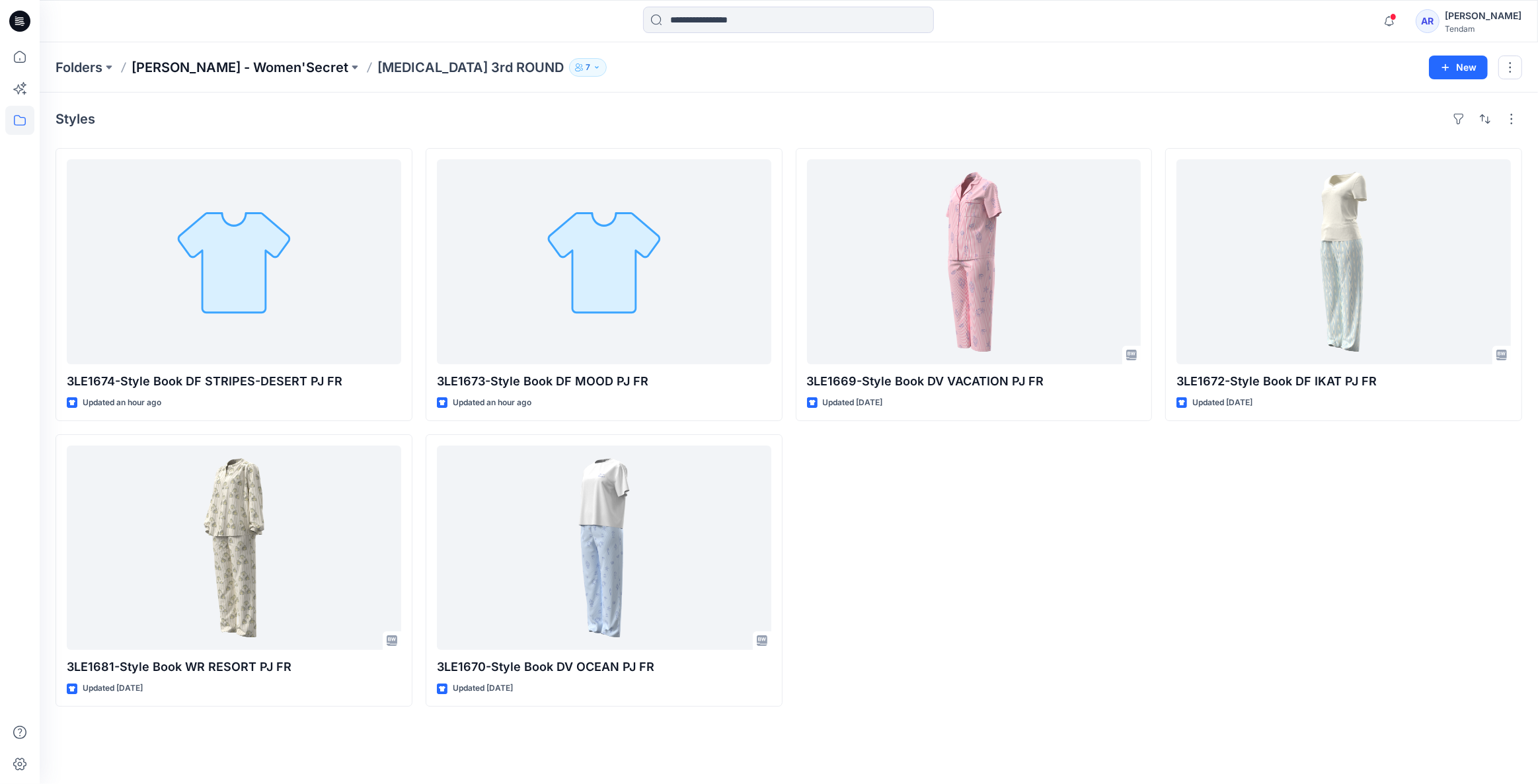
click at [217, 70] on p "MONDOL - Women'Secret" at bounding box center [239, 68] width 217 height 19
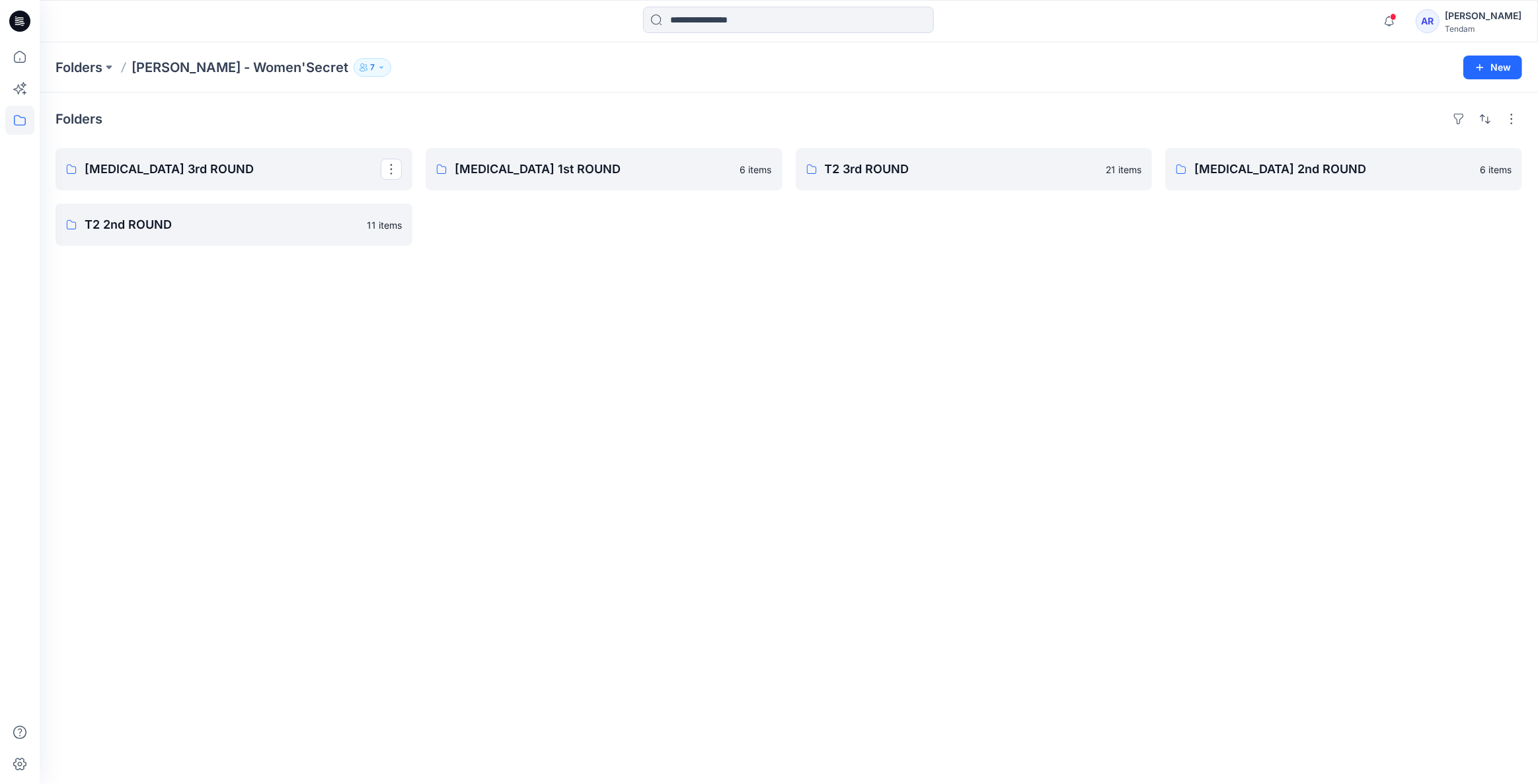
click at [189, 169] on p "T3 3rd ROUND" at bounding box center [232, 169] width 296 height 19
